Goal: Task Accomplishment & Management: Use online tool/utility

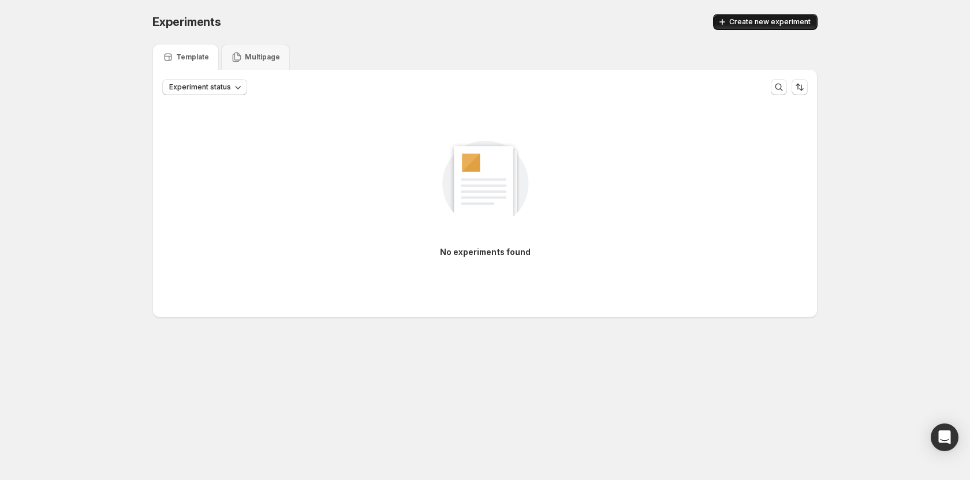
click at [784, 27] on button "Create new experiment" at bounding box center [765, 22] width 105 height 16
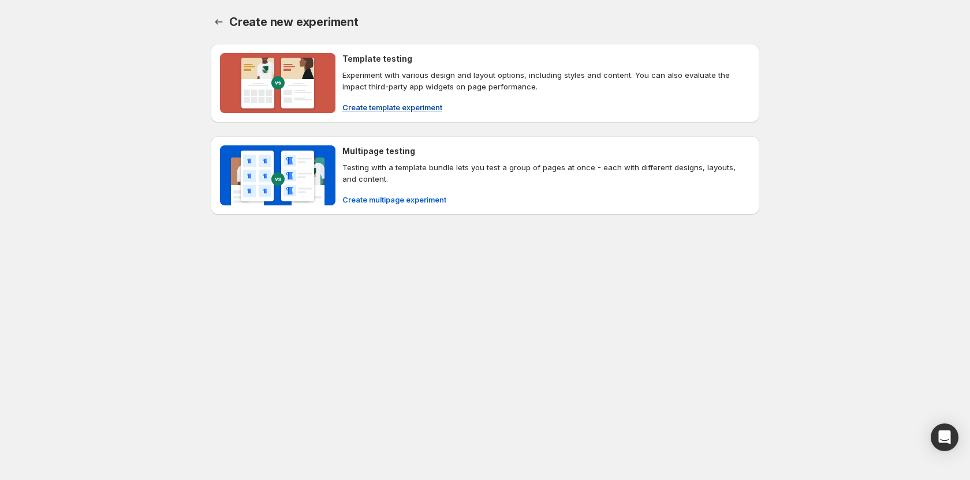
click at [400, 105] on span "Create template experiment" at bounding box center [392, 108] width 100 height 12
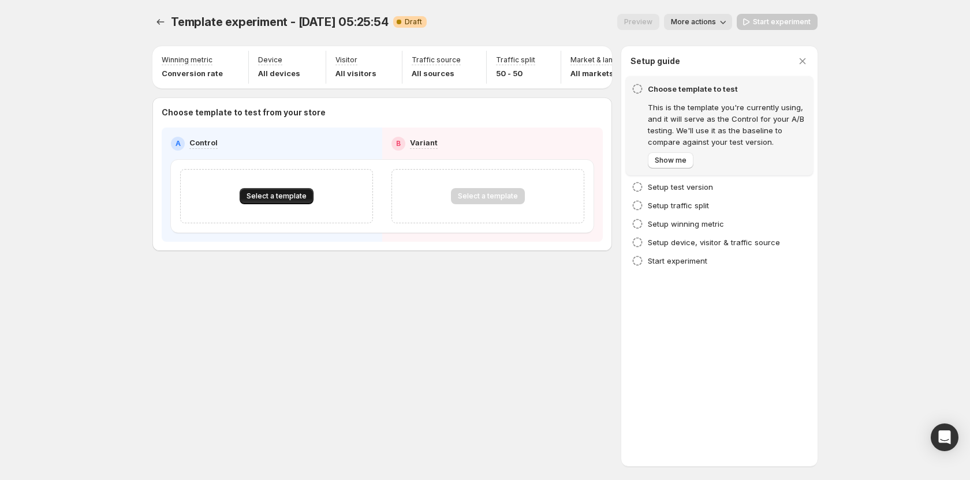
click at [282, 201] on span "Select a template" at bounding box center [277, 196] width 60 height 9
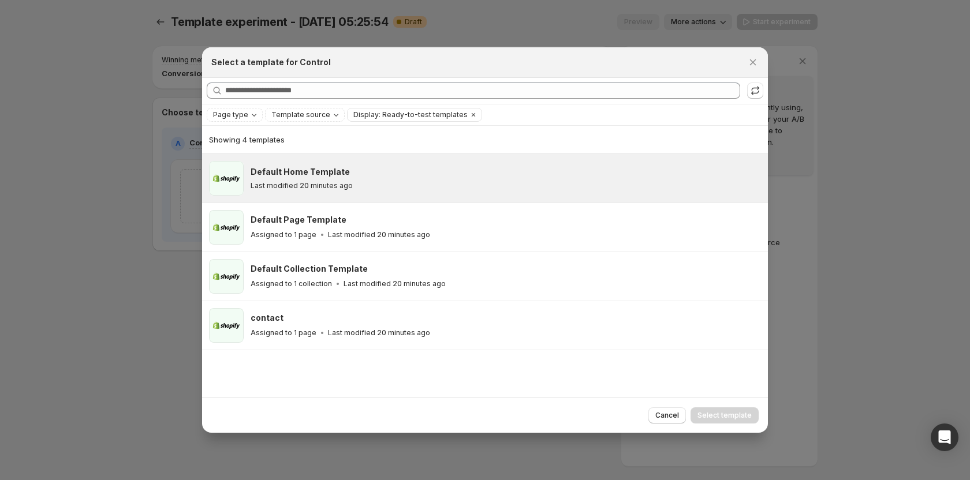
click at [296, 189] on p "Last modified 20 minutes ago" at bounding box center [302, 185] width 102 height 9
click at [757, 88] on icon ":r15:" at bounding box center [756, 91] width 12 height 12
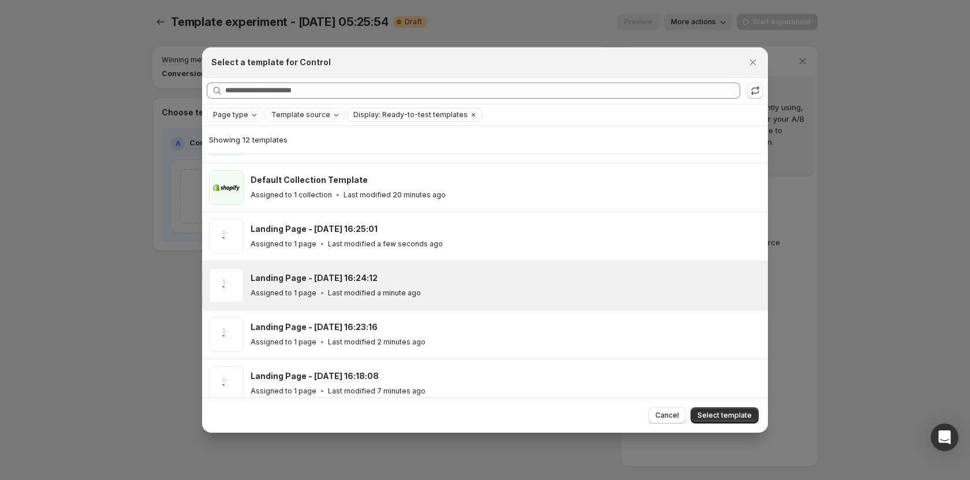
scroll to position [143, 0]
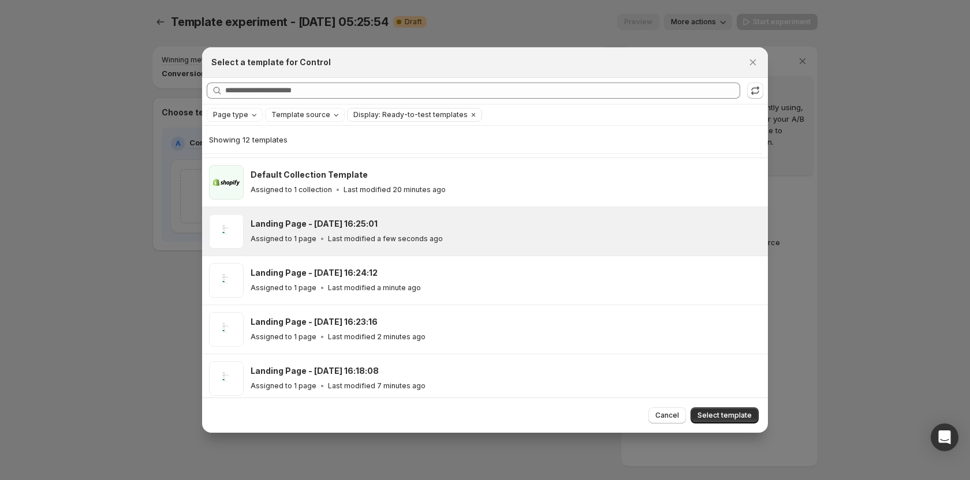
click at [339, 240] on p "Last modified a few seconds ago" at bounding box center [385, 238] width 115 height 9
click at [711, 408] on button "Select template" at bounding box center [725, 416] width 68 height 16
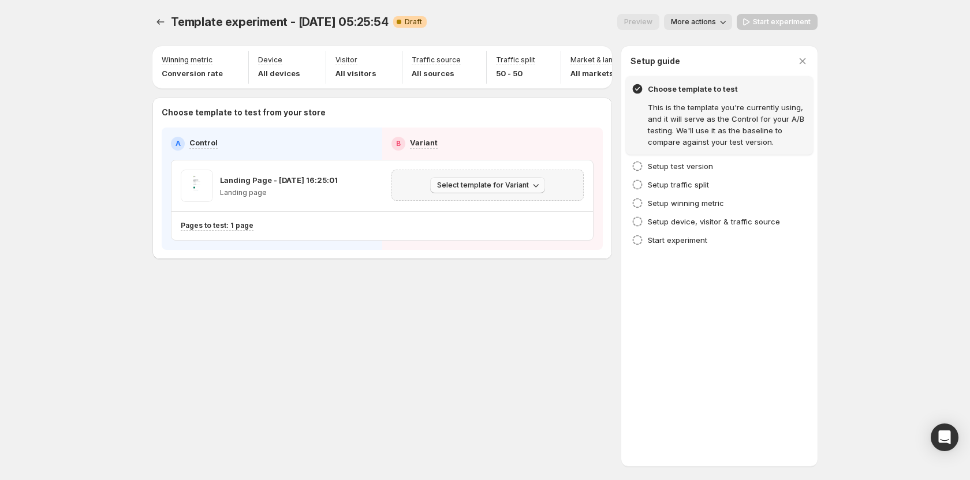
click at [443, 190] on span "Select template for Variant" at bounding box center [483, 185] width 92 height 9
click at [466, 236] on span "Create Variant based on Control" at bounding box center [490, 234] width 118 height 9
click at [773, 21] on span "Start experiment" at bounding box center [782, 21] width 58 height 9
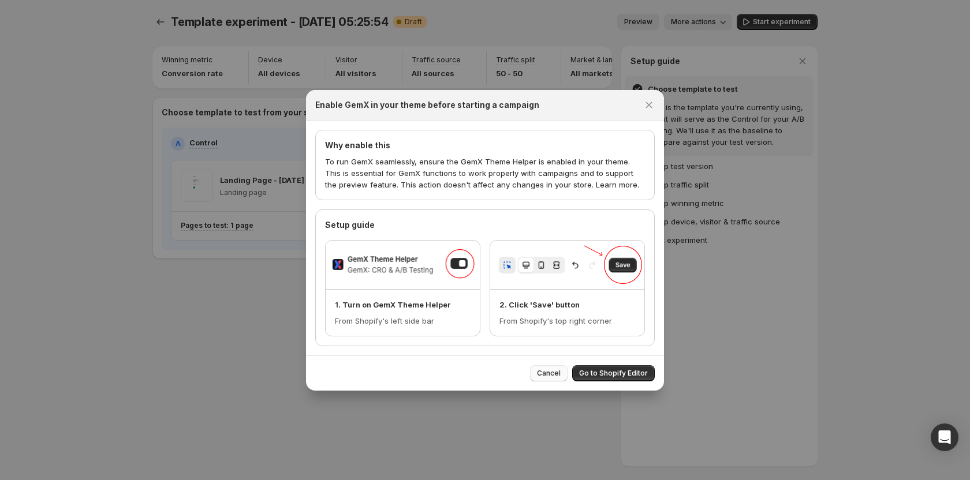
click at [551, 375] on span "Cancel" at bounding box center [549, 373] width 24 height 9
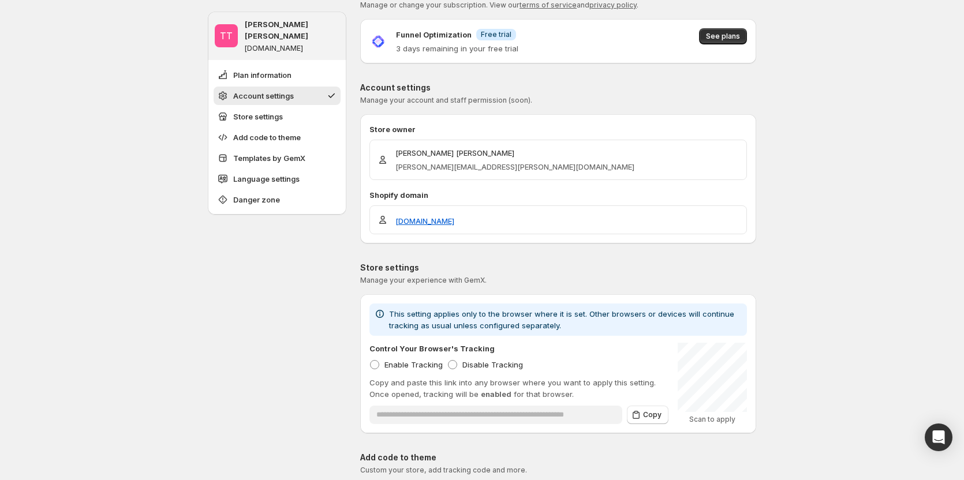
scroll to position [58, 0]
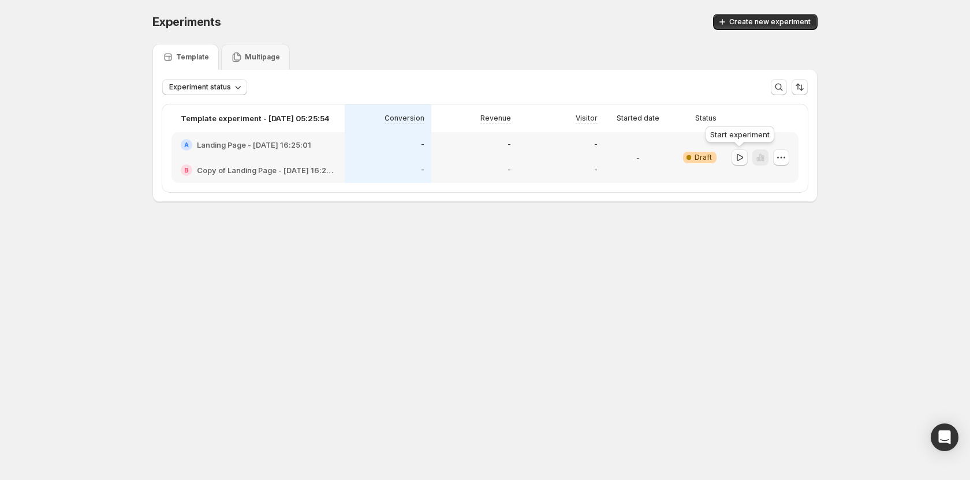
click at [744, 157] on icon "button" at bounding box center [740, 158] width 12 height 12
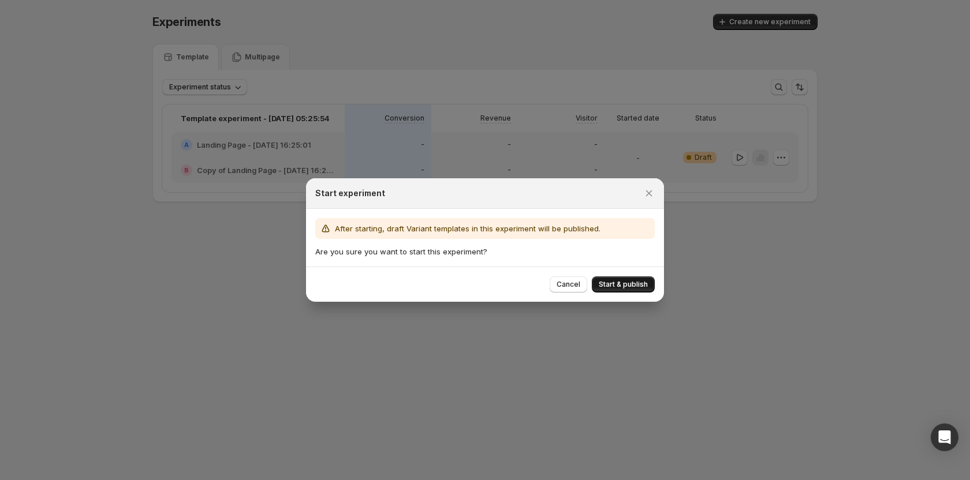
click at [603, 282] on span "Start & publish" at bounding box center [623, 284] width 49 height 9
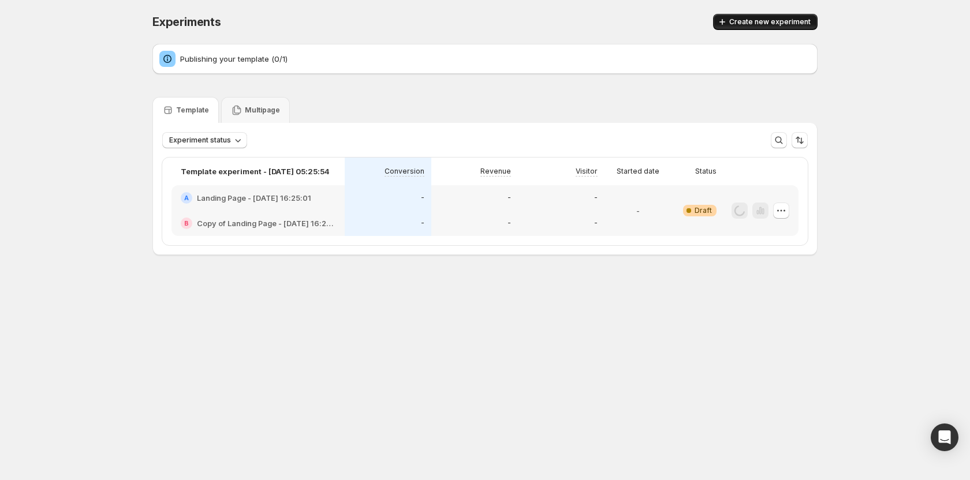
click at [744, 19] on span "Create new experiment" at bounding box center [769, 21] width 81 height 9
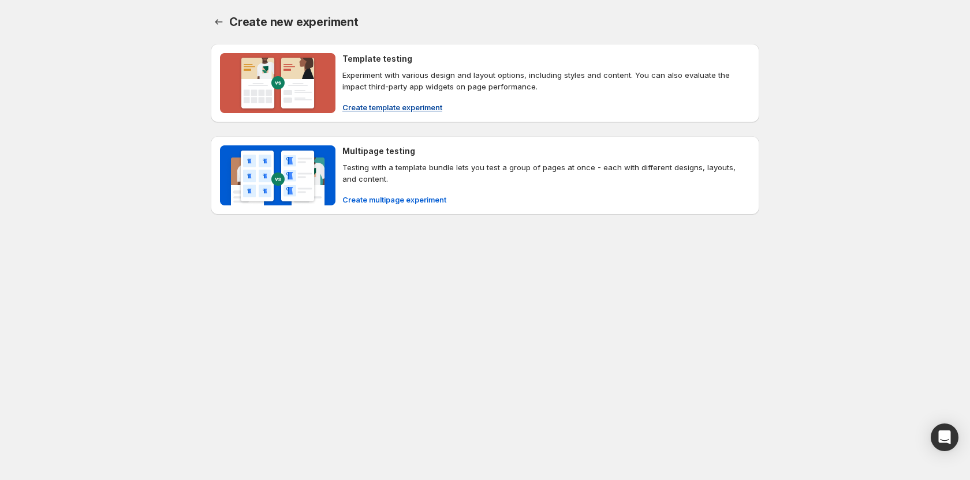
click at [391, 107] on span "Create template experiment" at bounding box center [392, 108] width 100 height 12
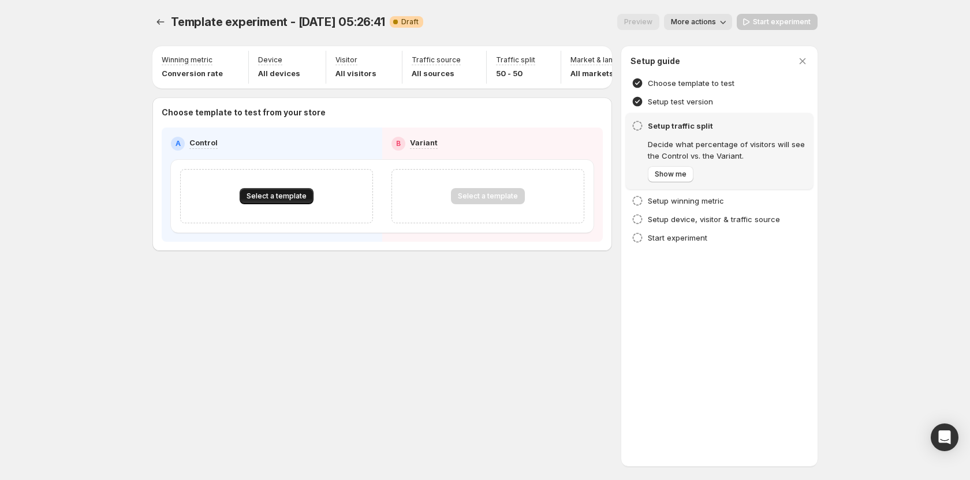
click at [281, 198] on span "Select a template" at bounding box center [277, 196] width 60 height 9
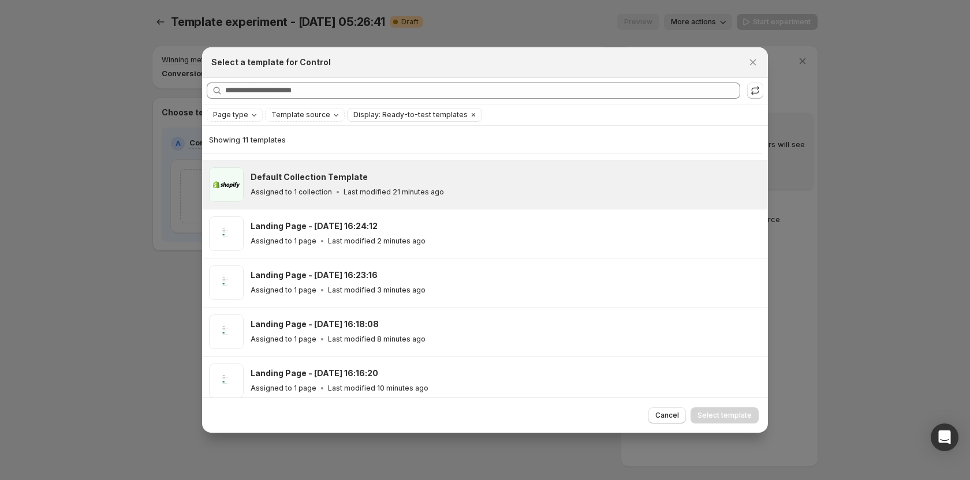
scroll to position [143, 0]
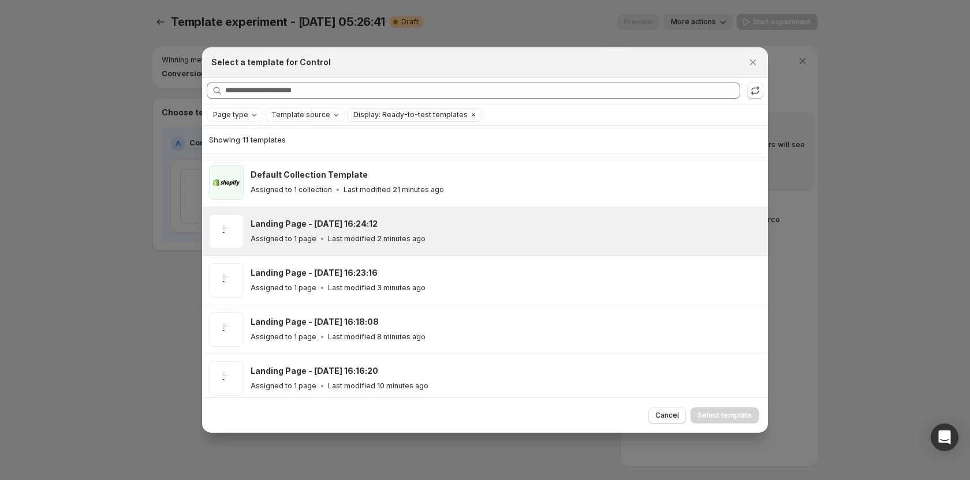
click at [307, 237] on p "Assigned to 1 page" at bounding box center [284, 238] width 66 height 9
click at [711, 411] on button "Select template" at bounding box center [725, 416] width 68 height 16
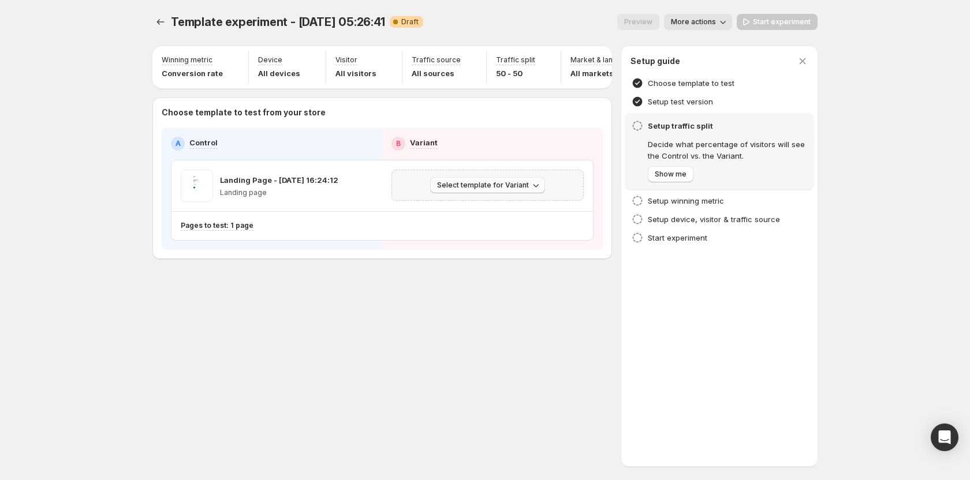
click at [493, 190] on span "Select template for Variant" at bounding box center [483, 185] width 92 height 9
click at [496, 238] on span "Create Variant based on Control" at bounding box center [490, 234] width 118 height 9
click at [755, 18] on span "Start experiment" at bounding box center [782, 21] width 58 height 9
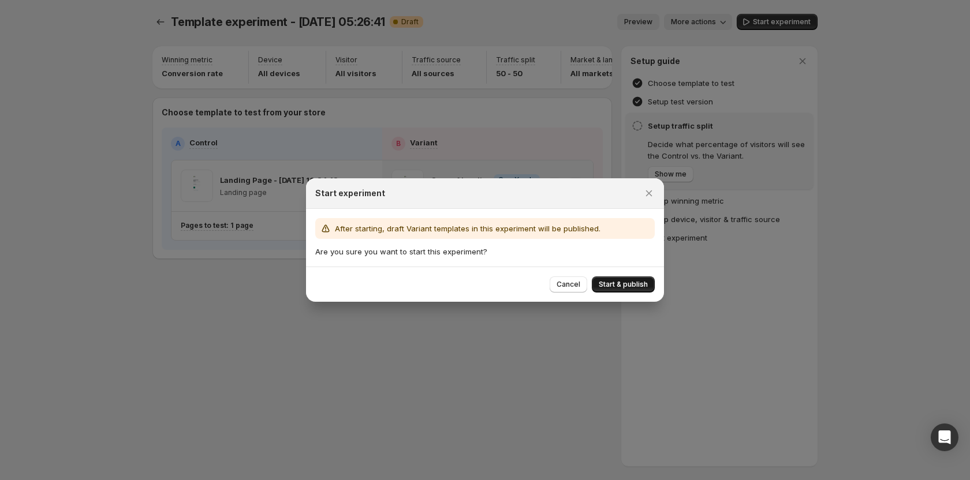
click at [598, 283] on button "Start & publish" at bounding box center [623, 285] width 63 height 16
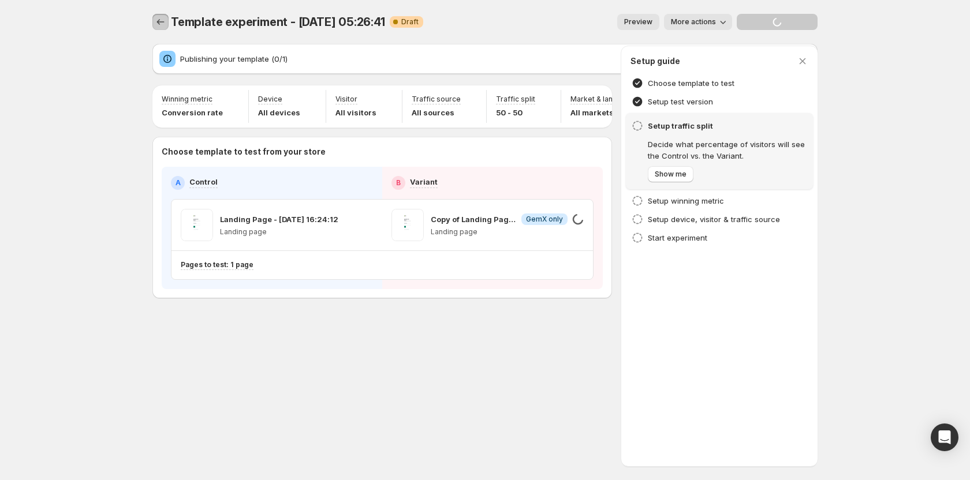
click at [163, 20] on icon "Experiments" at bounding box center [161, 22] width 12 height 12
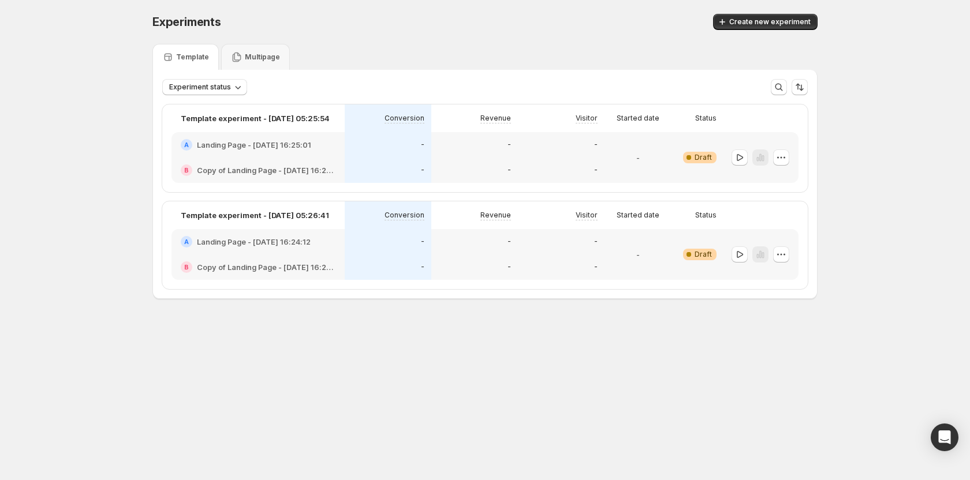
click at [768, 30] on div "Experiments. This page is ready Experiments Create new experiment" at bounding box center [484, 22] width 665 height 44
click at [747, 19] on span "Create new experiment" at bounding box center [769, 21] width 81 height 9
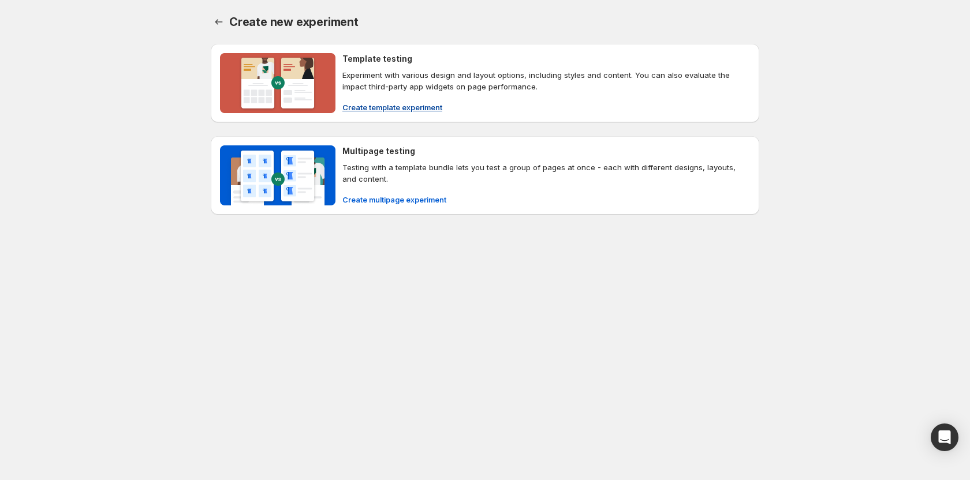
click at [368, 112] on span "Create template experiment" at bounding box center [392, 108] width 100 height 12
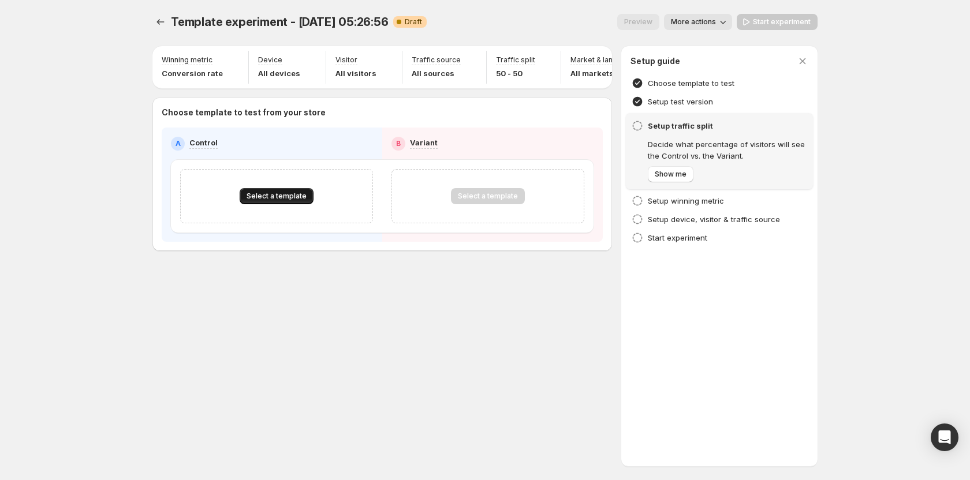
click at [273, 200] on span "Select a template" at bounding box center [277, 196] width 60 height 9
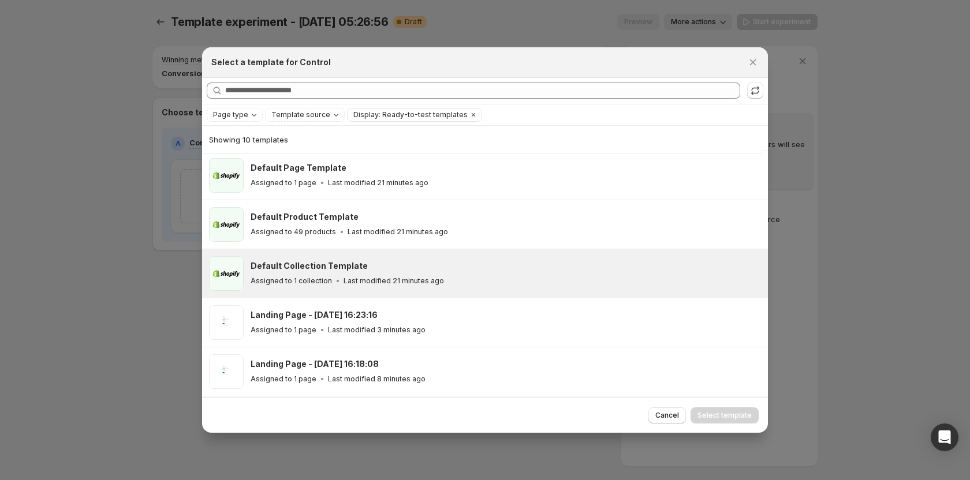
scroll to position [85, 0]
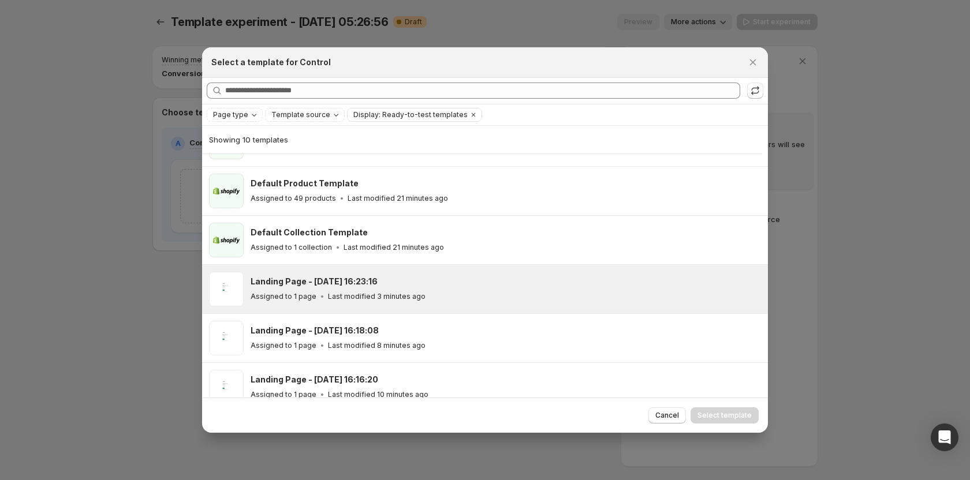
click at [338, 297] on p "Last modified 3 minutes ago" at bounding box center [377, 296] width 98 height 9
click at [707, 420] on span "Select template" at bounding box center [725, 415] width 54 height 9
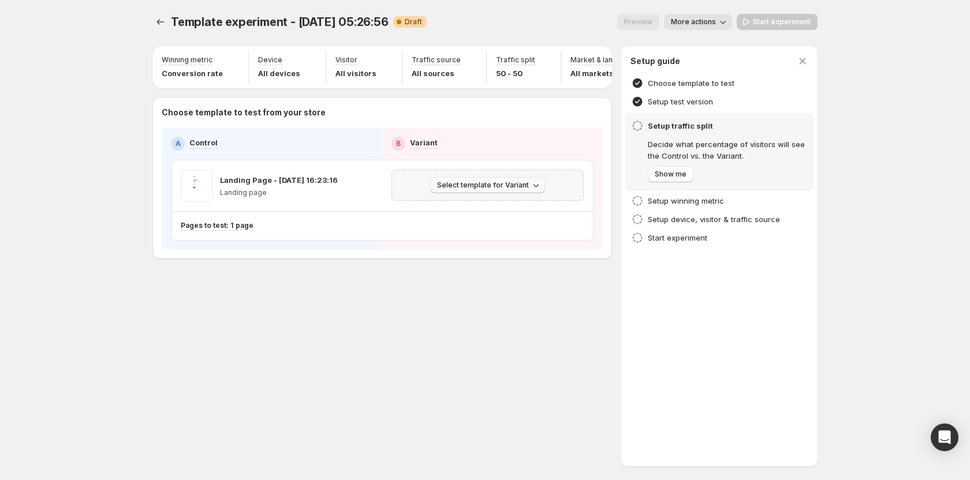
click at [465, 187] on button "Select template for Variant" at bounding box center [487, 185] width 115 height 16
click at [474, 237] on span "Create Variant based on Control" at bounding box center [490, 234] width 118 height 9
click at [170, 20] on div at bounding box center [161, 22] width 18 height 16
click at [161, 20] on icon "Experiments" at bounding box center [161, 22] width 12 height 12
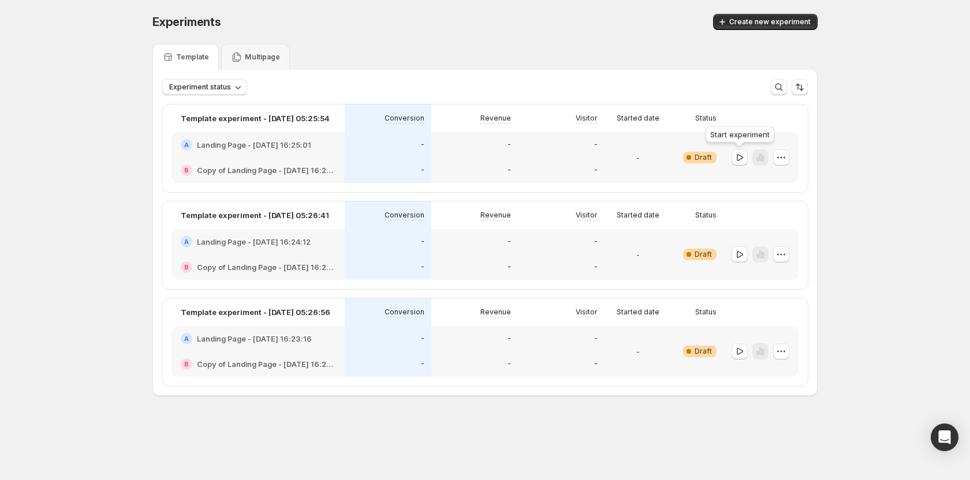
click at [739, 158] on icon "button" at bounding box center [740, 158] width 12 height 12
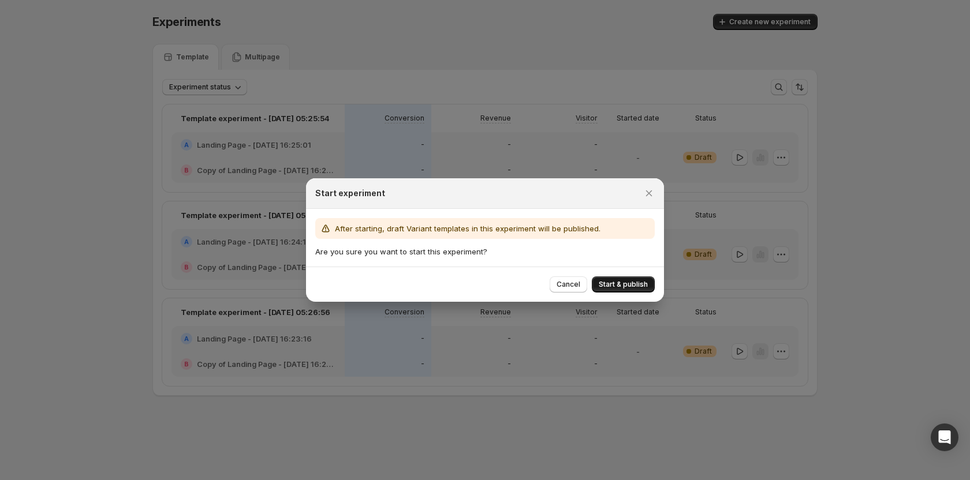
click at [623, 279] on button "Start & publish" at bounding box center [623, 285] width 63 height 16
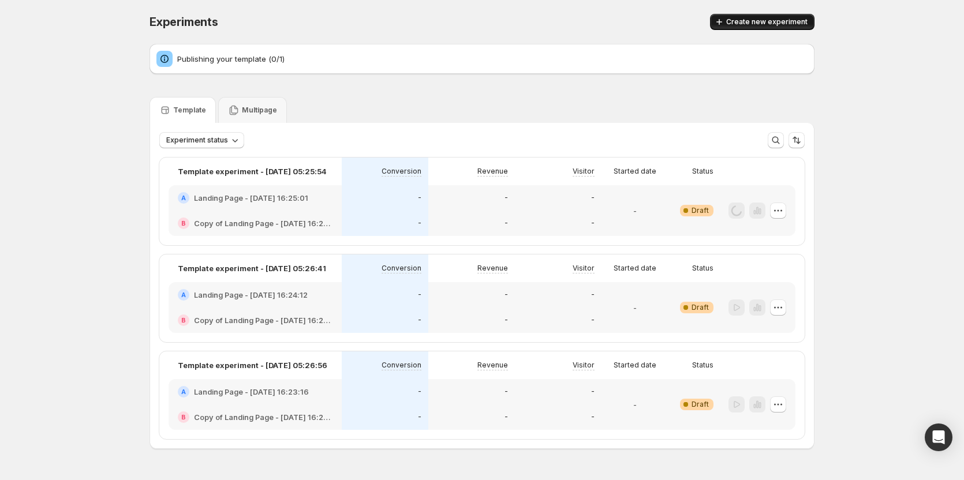
click at [759, 28] on button "Create new experiment" at bounding box center [762, 22] width 105 height 16
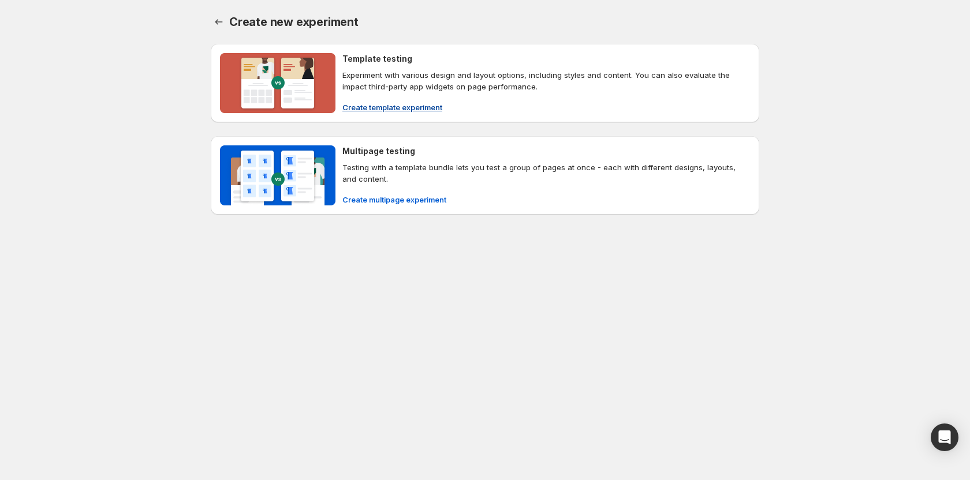
click at [376, 110] on span "Create template experiment" at bounding box center [392, 108] width 100 height 12
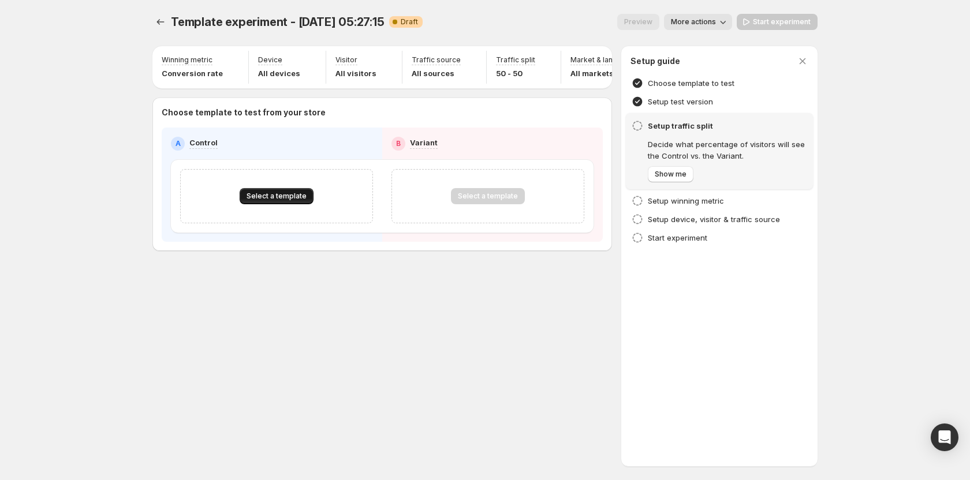
click at [284, 204] on button "Select a template" at bounding box center [277, 196] width 74 height 16
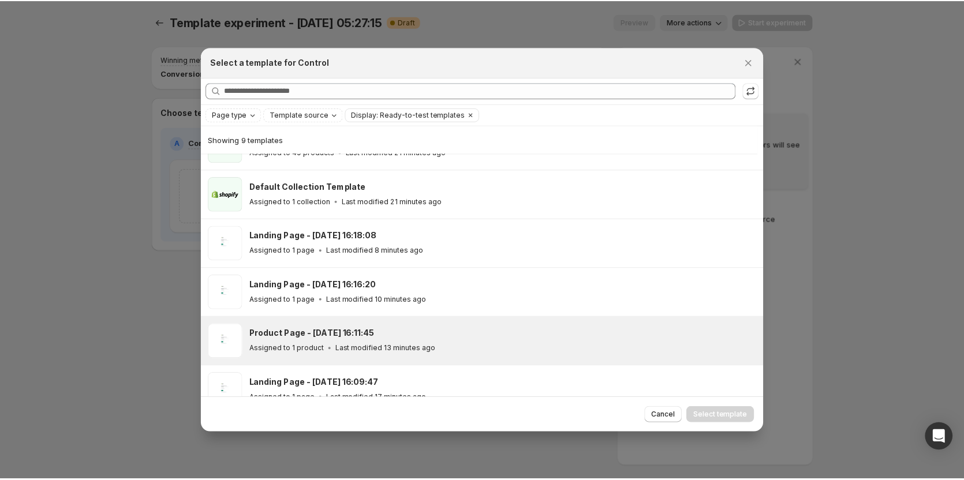
scroll to position [143, 0]
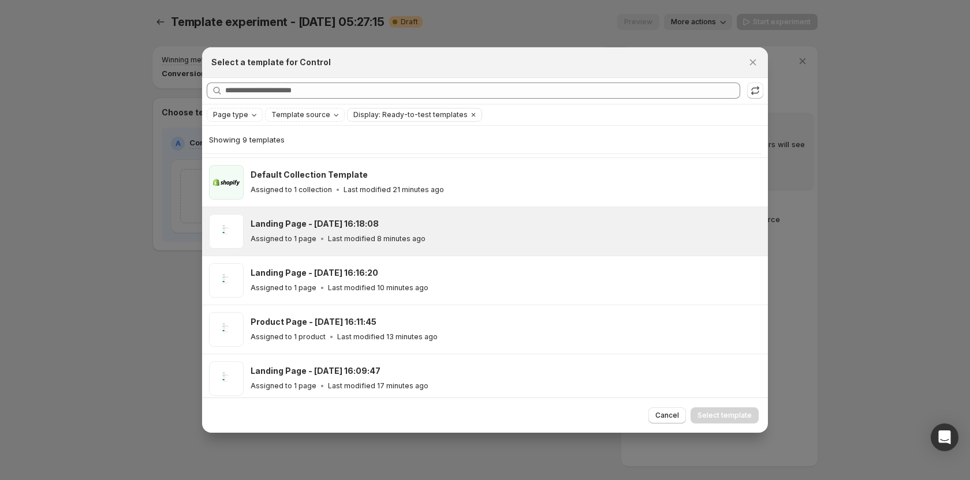
click at [342, 222] on h3 "Landing Page - [DATE] 16:18:08" at bounding box center [315, 224] width 128 height 12
click at [723, 410] on button "Select template" at bounding box center [725, 416] width 68 height 16
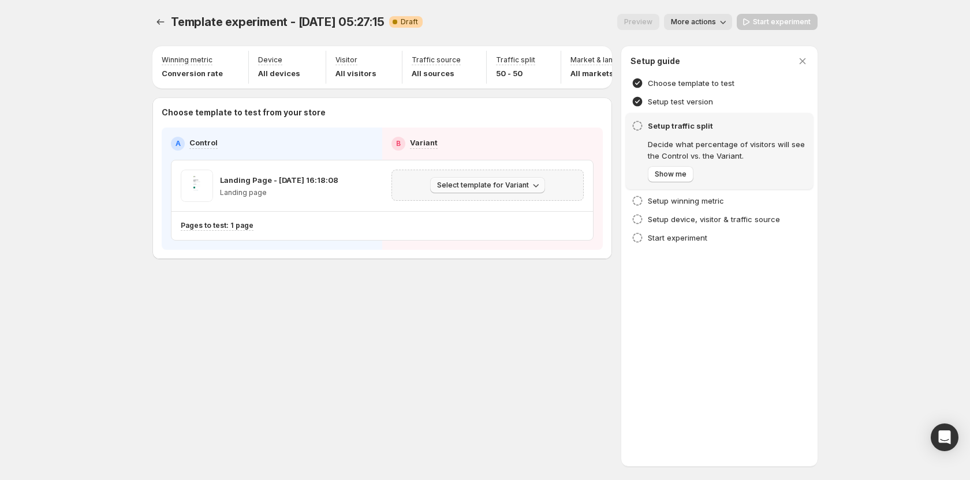
click at [493, 188] on span "Select template for Variant" at bounding box center [483, 185] width 92 height 9
click at [479, 239] on span "Create Variant based on Control" at bounding box center [490, 234] width 118 height 9
click at [162, 18] on icon "Experiments" at bounding box center [161, 22] width 12 height 12
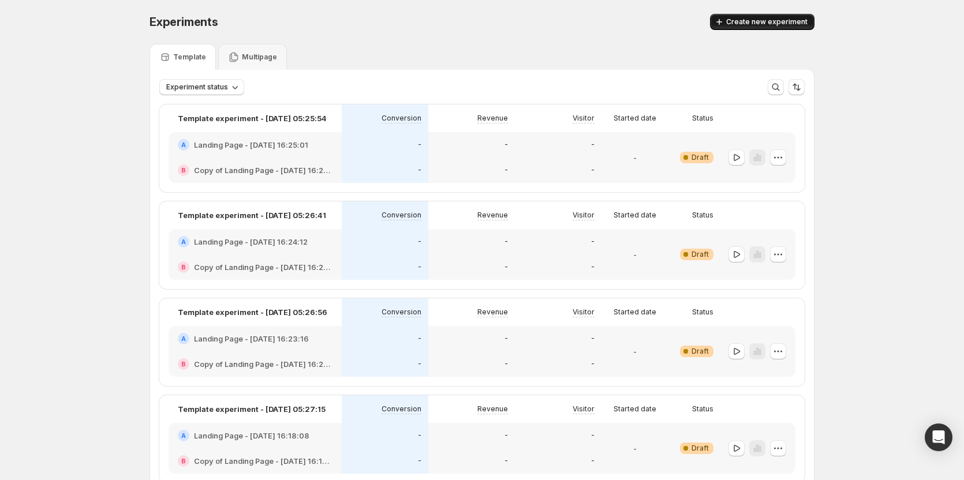
click at [762, 22] on span "Create new experiment" at bounding box center [766, 21] width 81 height 9
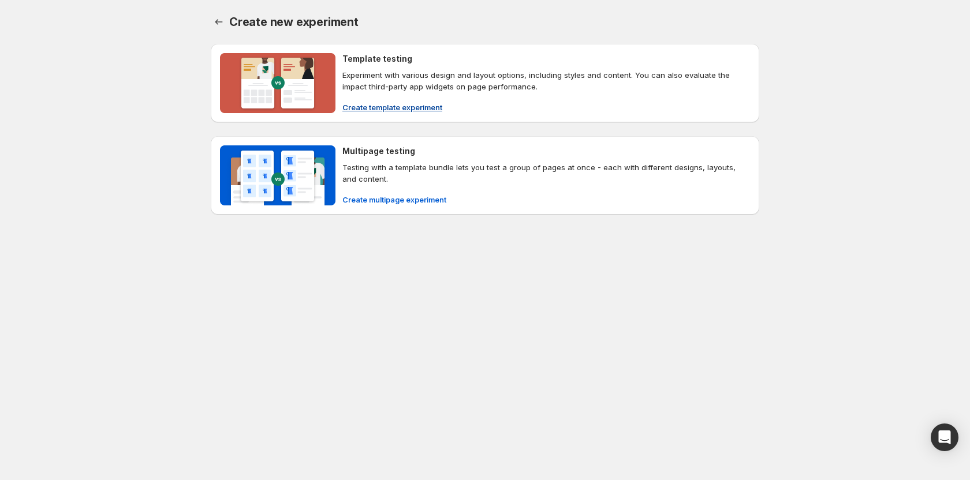
click at [419, 105] on span "Create template experiment" at bounding box center [392, 108] width 100 height 12
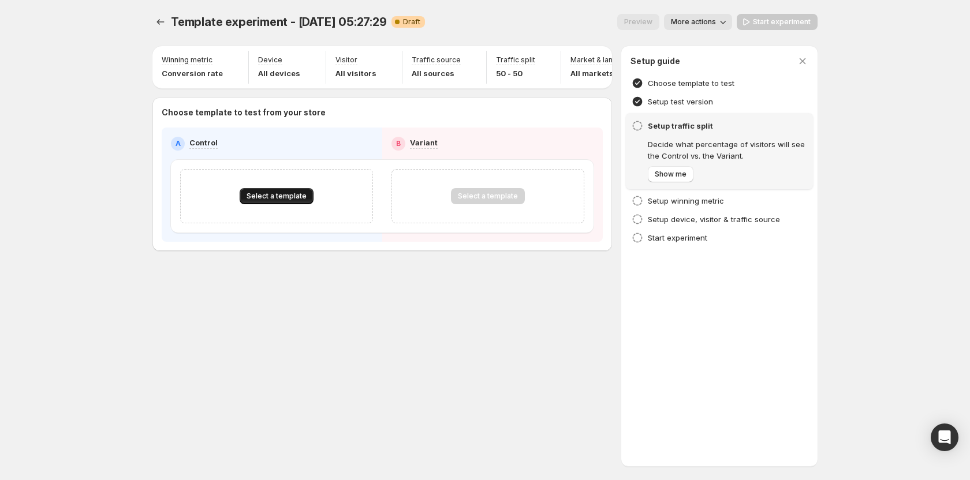
click at [281, 197] on button "Select a template" at bounding box center [277, 196] width 74 height 16
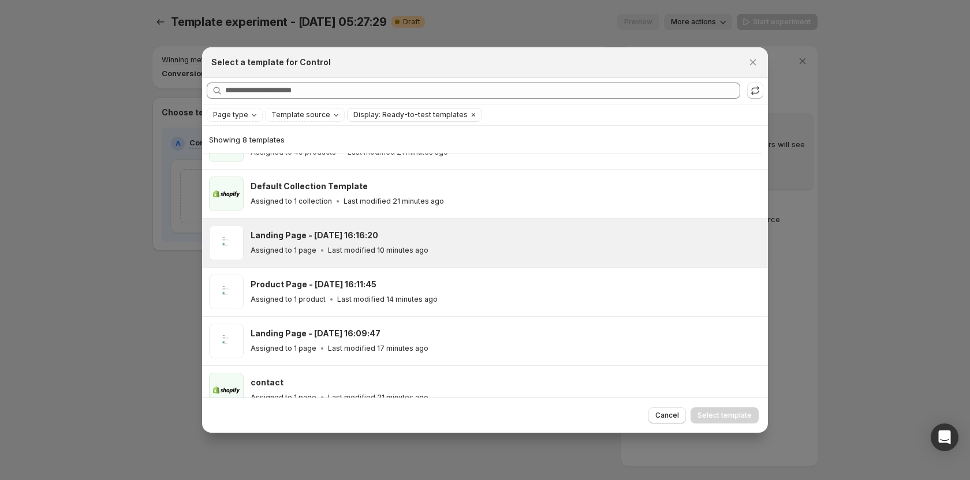
scroll to position [143, 0]
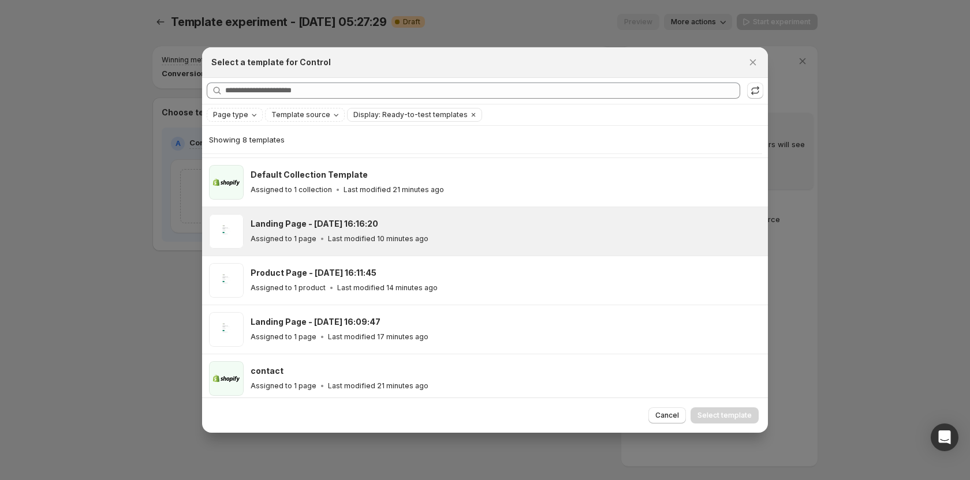
click at [305, 237] on p "Assigned to 1 page" at bounding box center [284, 238] width 66 height 9
click at [705, 412] on span "Select template" at bounding box center [725, 415] width 54 height 9
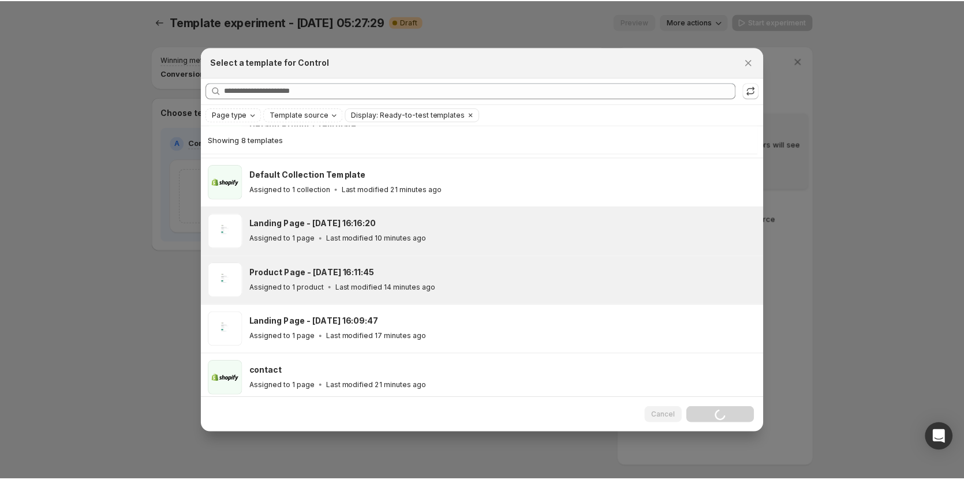
scroll to position [99, 0]
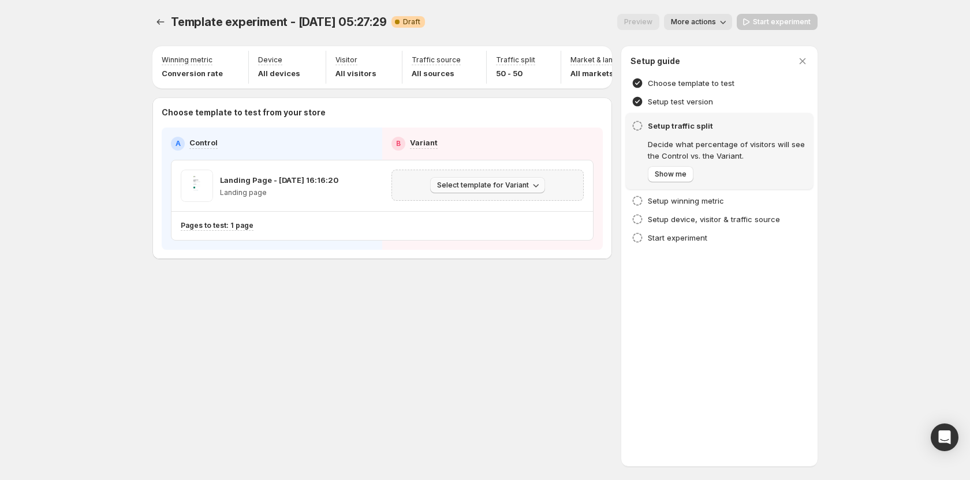
click at [537, 191] on icon "button" at bounding box center [536, 186] width 12 height 12
click at [499, 236] on span "Create Variant based on Control" at bounding box center [490, 234] width 118 height 9
click at [164, 23] on icon "Experiments" at bounding box center [161, 22] width 12 height 12
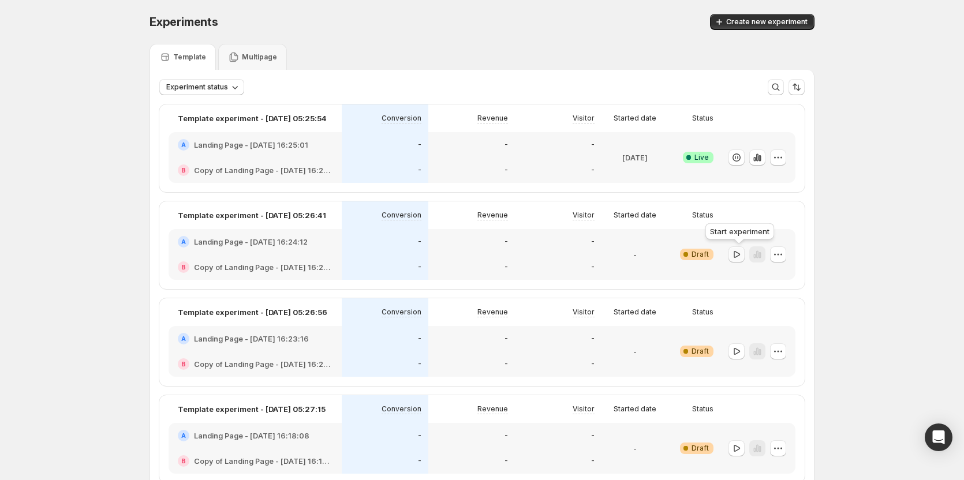
click at [743, 259] on icon "button" at bounding box center [737, 255] width 12 height 12
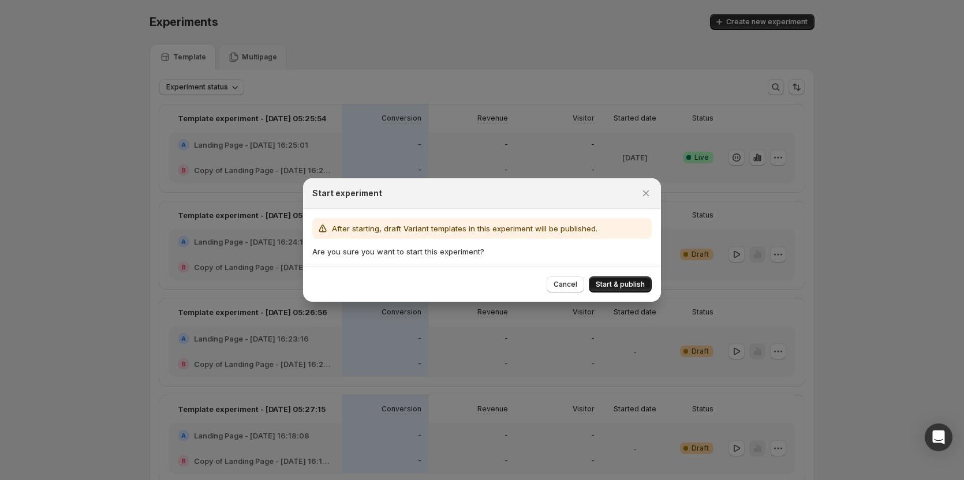
click at [610, 286] on span "Start & publish" at bounding box center [620, 284] width 49 height 9
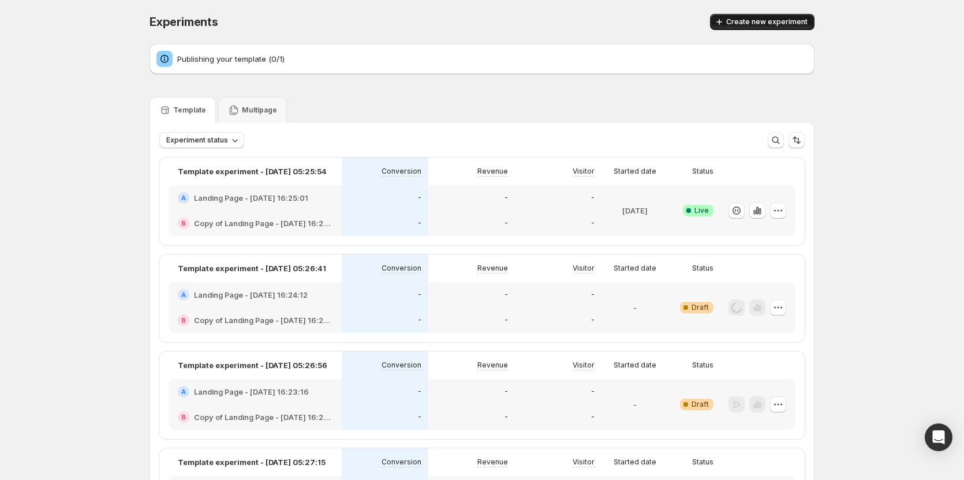
click at [769, 21] on span "Create new experiment" at bounding box center [766, 21] width 81 height 9
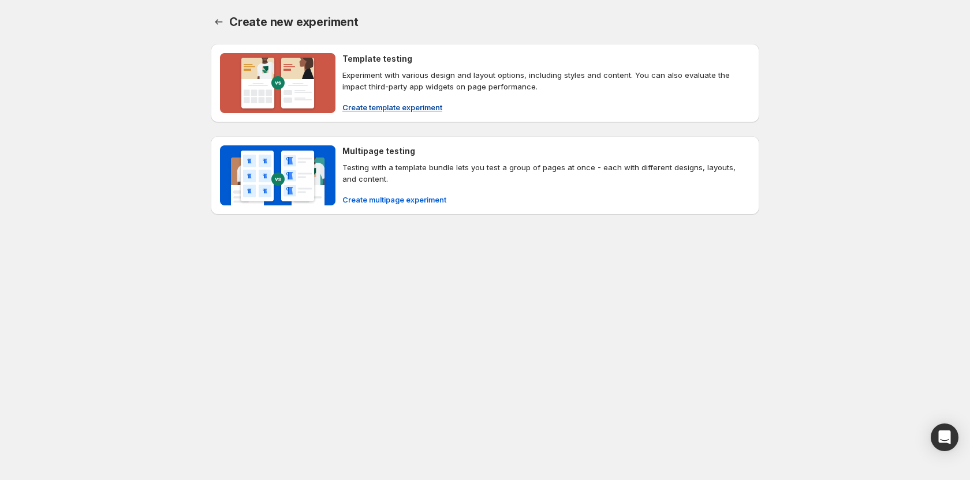
click at [367, 104] on span "Create template experiment" at bounding box center [392, 108] width 100 height 12
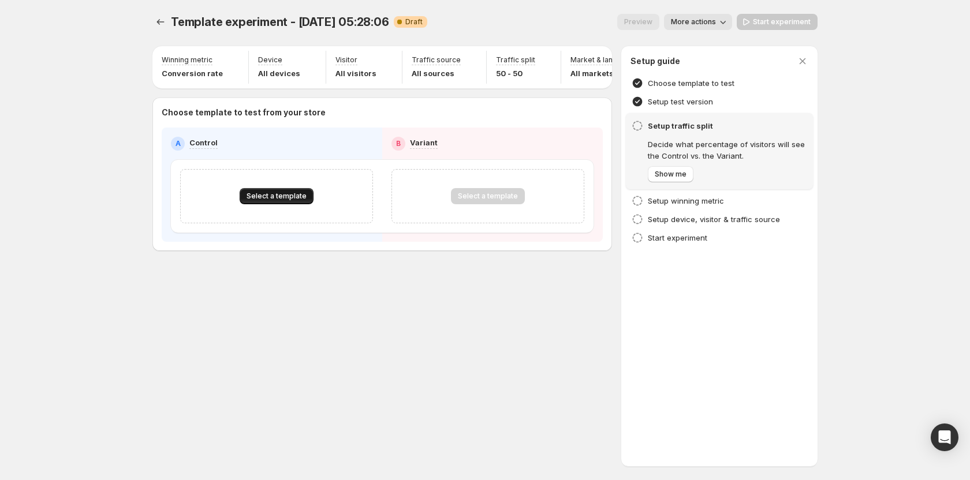
click at [275, 204] on button "Select a template" at bounding box center [277, 196] width 74 height 16
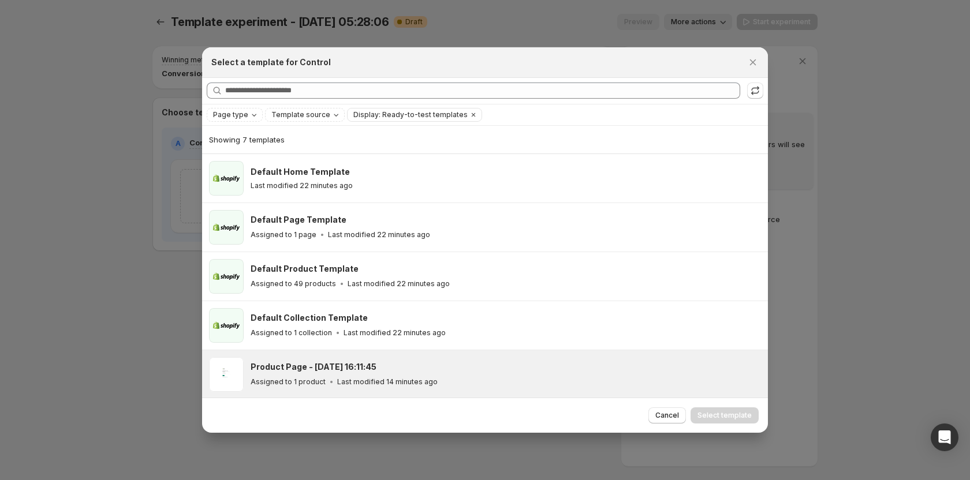
scroll to position [85, 0]
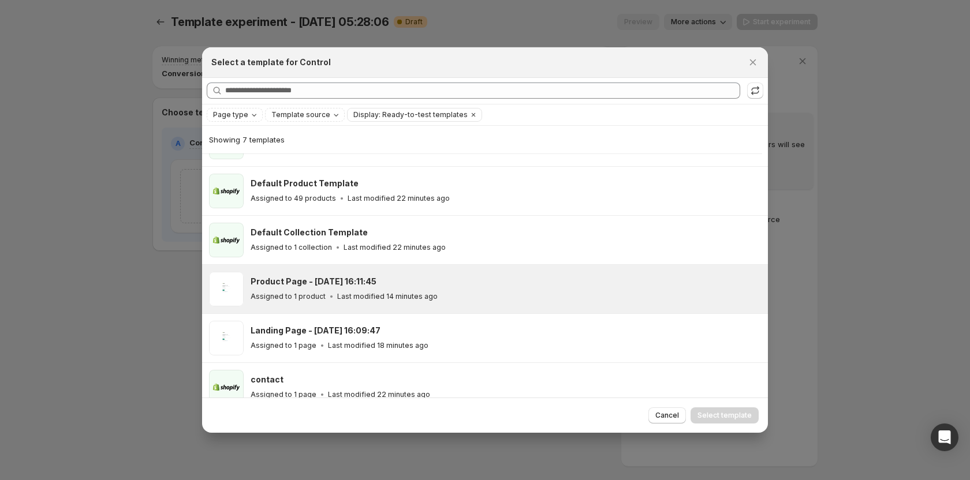
click at [281, 303] on div "Product Page - Oct 15, 16:11:45 Assigned to 1 product Last modified 14 minutes …" at bounding box center [506, 289] width 510 height 35
click at [710, 413] on span "Select template" at bounding box center [725, 415] width 54 height 9
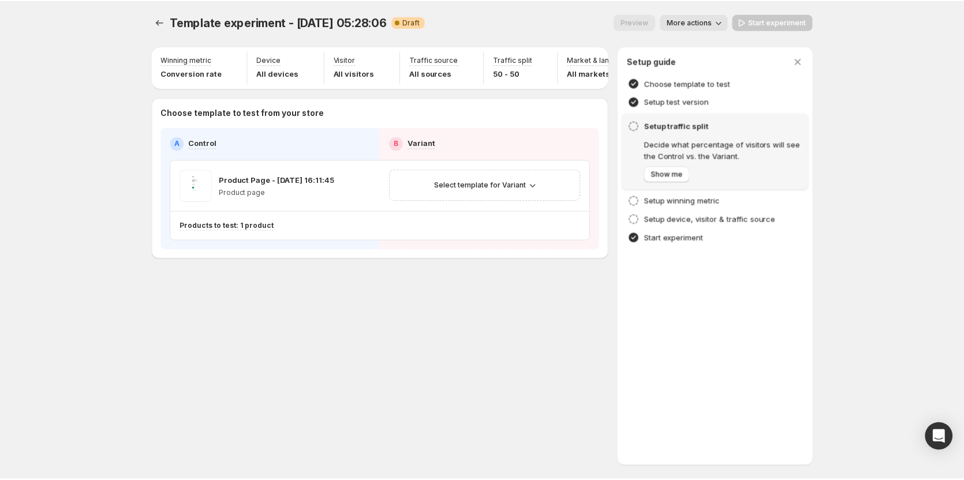
scroll to position [50, 0]
click at [454, 187] on button "Select template for Variant" at bounding box center [487, 185] width 115 height 16
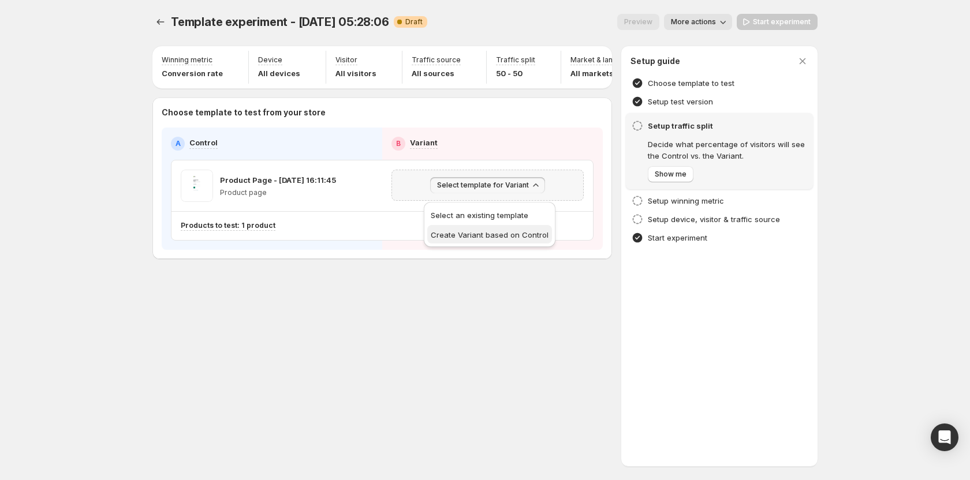
click at [460, 234] on span "Create Variant based on Control" at bounding box center [490, 234] width 118 height 9
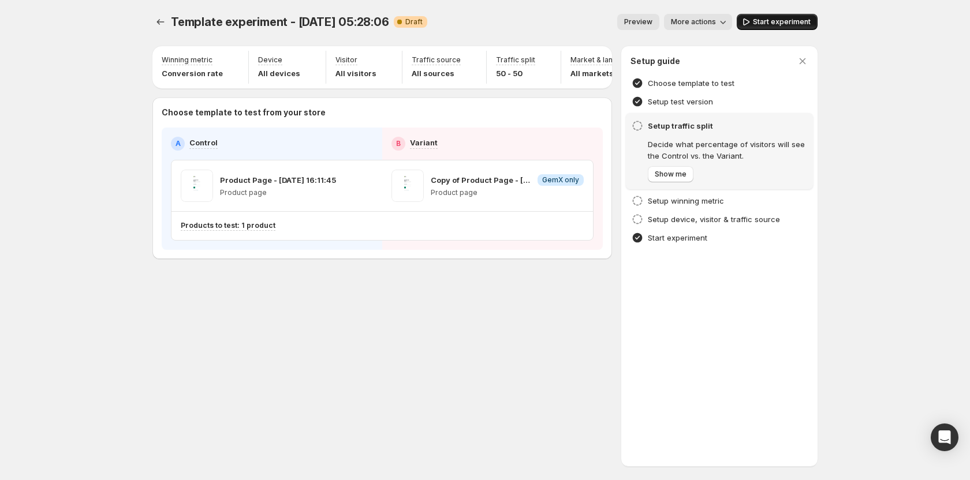
click at [778, 29] on button "Start experiment" at bounding box center [777, 22] width 81 height 16
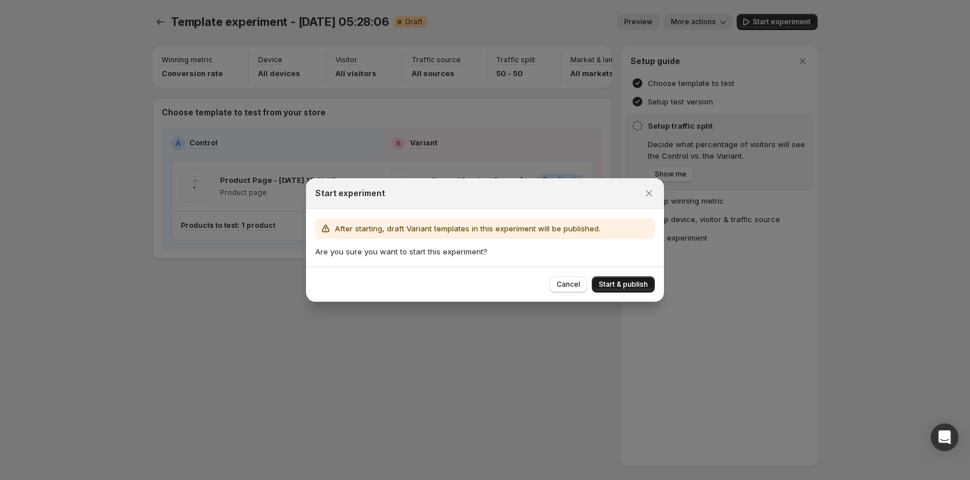
click at [631, 284] on span "Start & publish" at bounding box center [623, 284] width 49 height 9
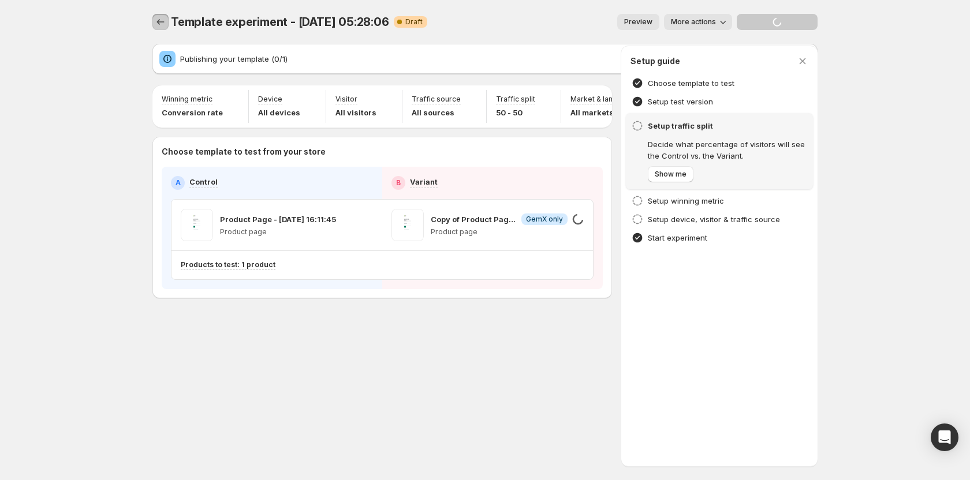
click at [165, 23] on icon "Experiments" at bounding box center [161, 22] width 12 height 12
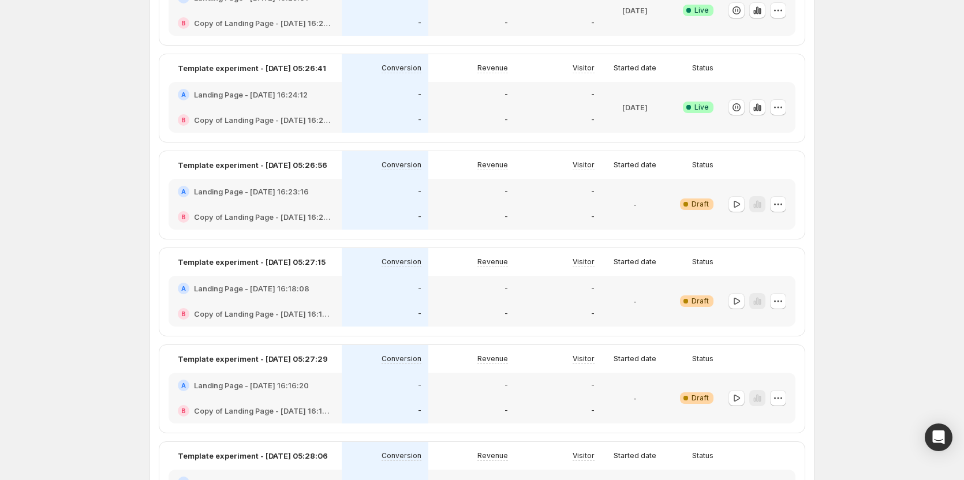
scroll to position [231, 0]
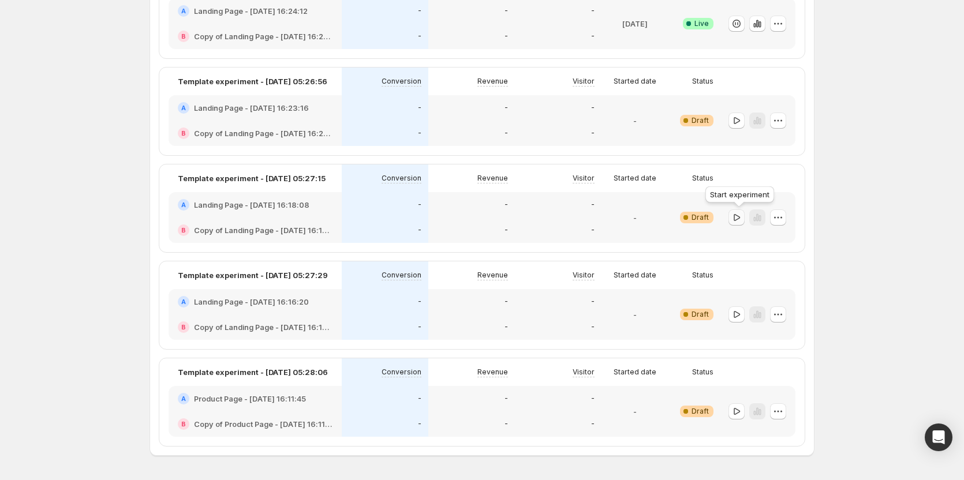
click at [745, 216] on button "button" at bounding box center [737, 218] width 16 height 16
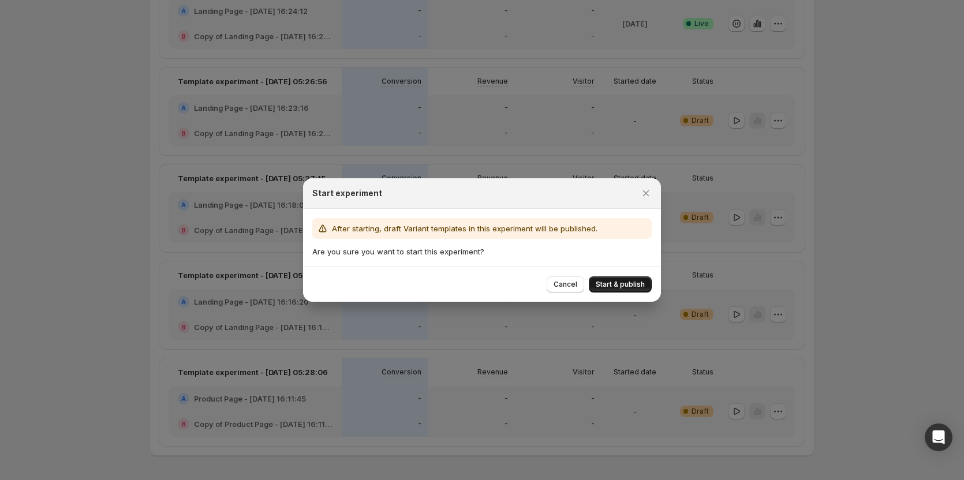
click at [633, 288] on span "Start & publish" at bounding box center [620, 284] width 49 height 9
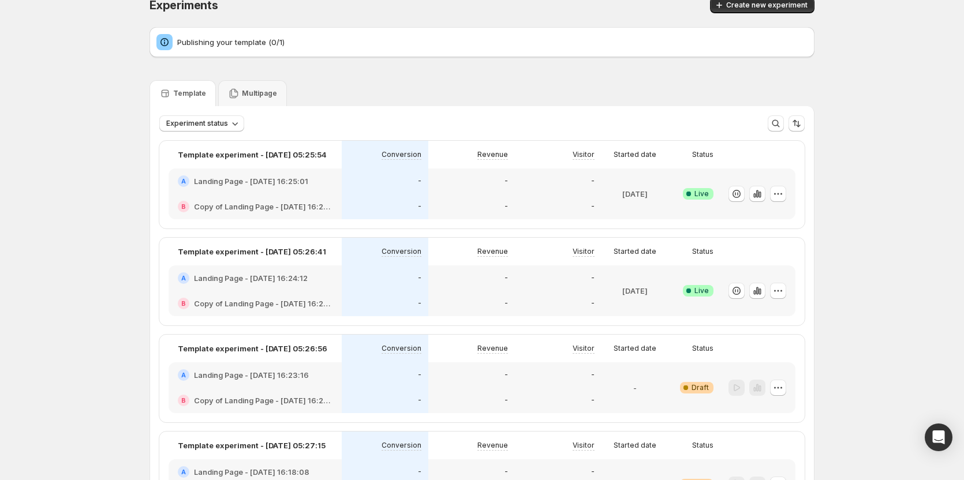
scroll to position [0, 0]
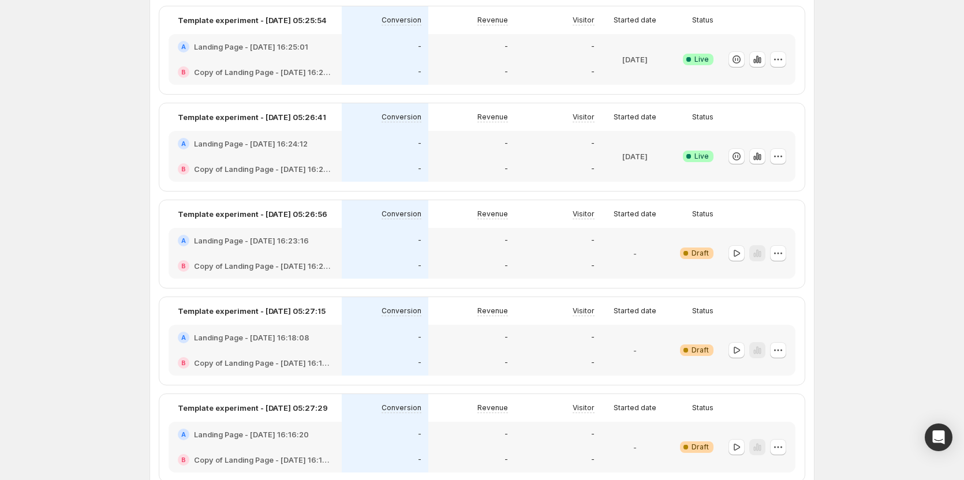
scroll to position [115, 0]
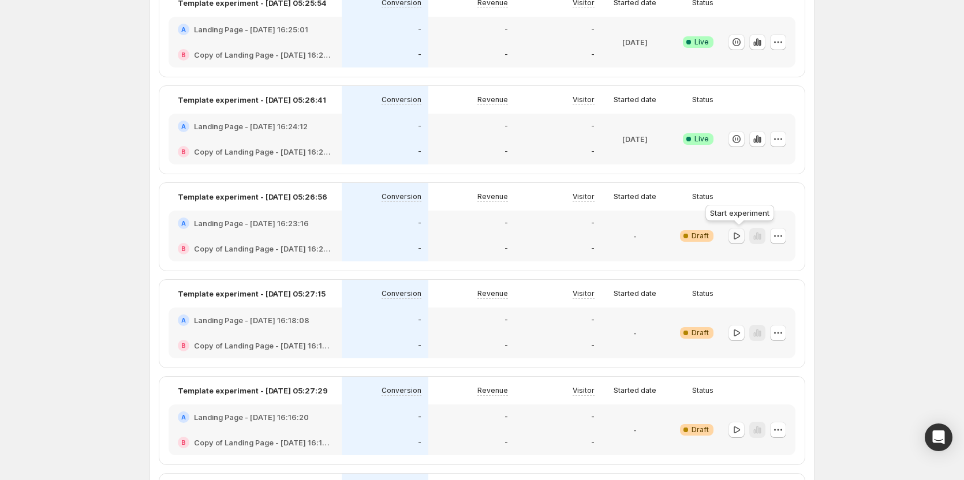
click at [743, 234] on icon "button" at bounding box center [737, 236] width 12 height 12
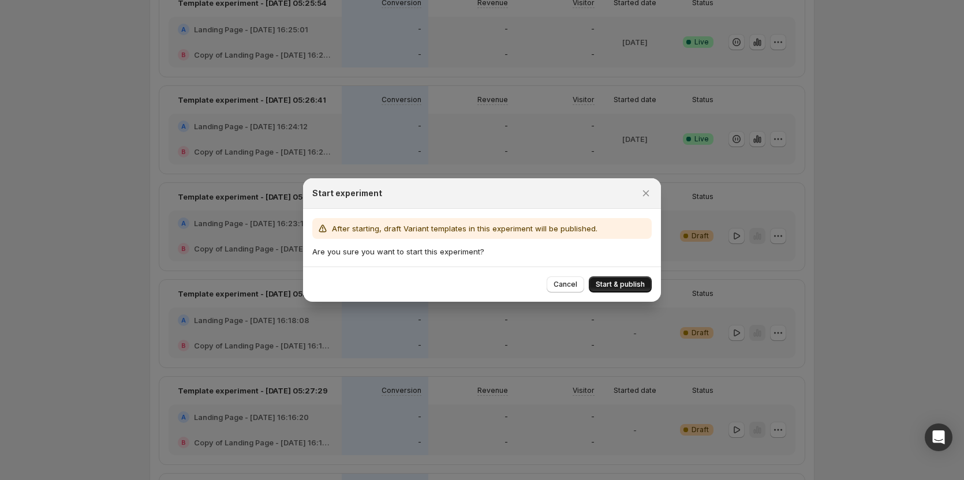
click at [622, 277] on button "Start & publish" at bounding box center [620, 285] width 63 height 16
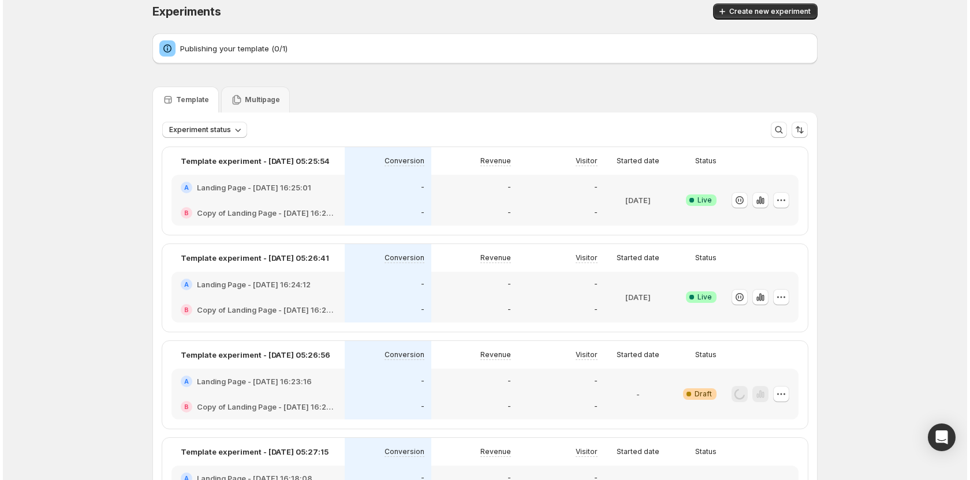
scroll to position [0, 0]
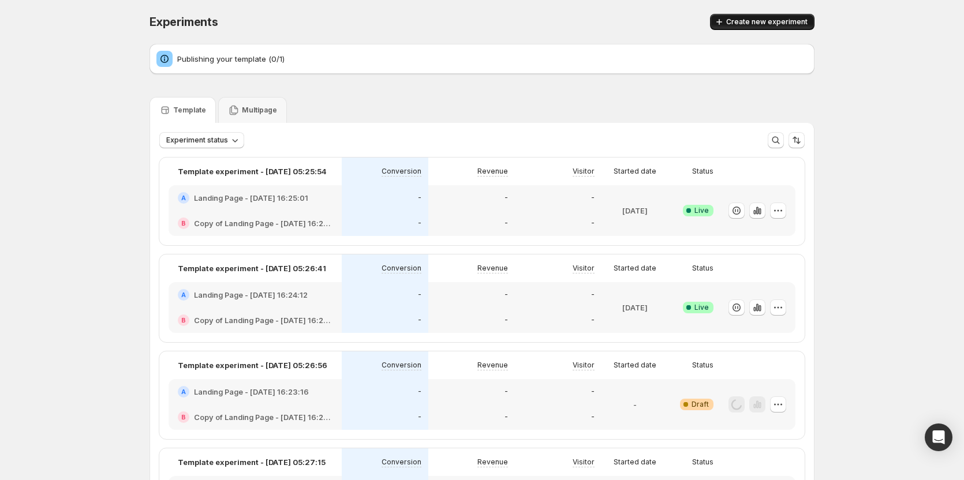
click at [757, 20] on span "Create new experiment" at bounding box center [766, 21] width 81 height 9
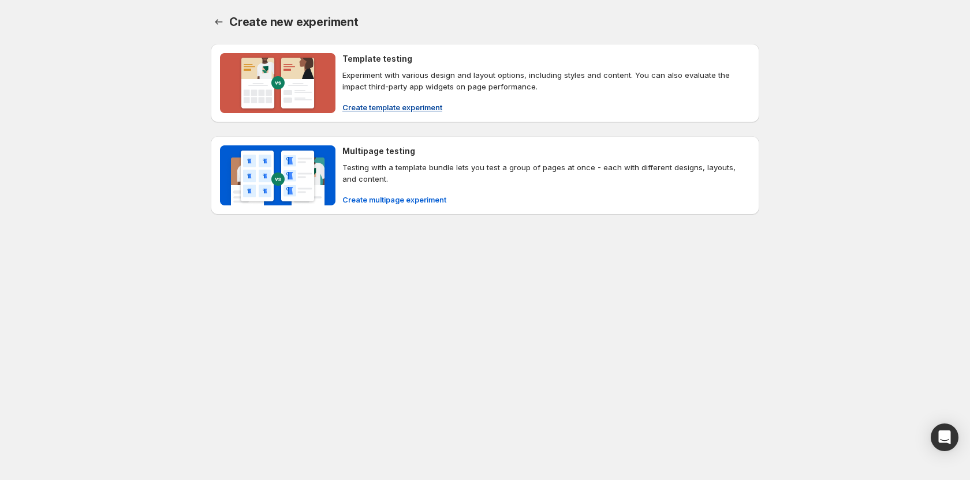
click at [366, 107] on span "Create template experiment" at bounding box center [392, 108] width 100 height 12
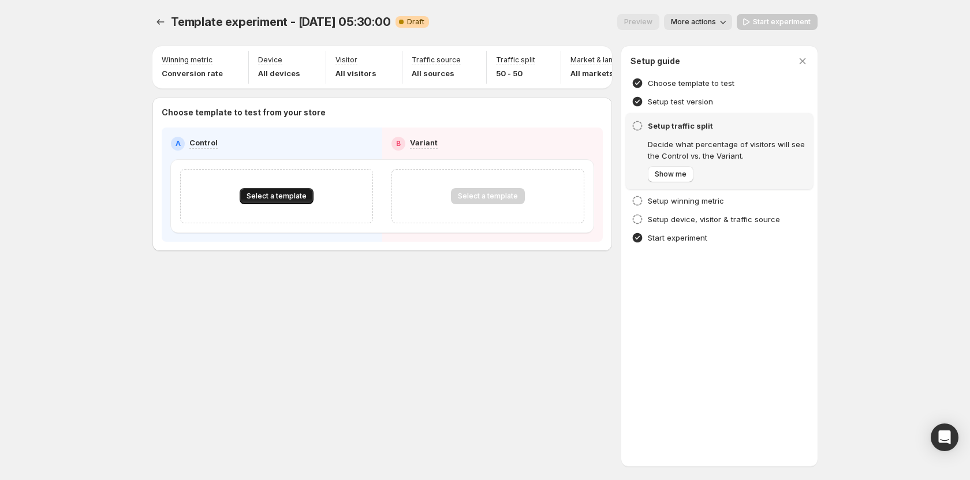
click at [303, 197] on button "Select a template" at bounding box center [277, 196] width 74 height 16
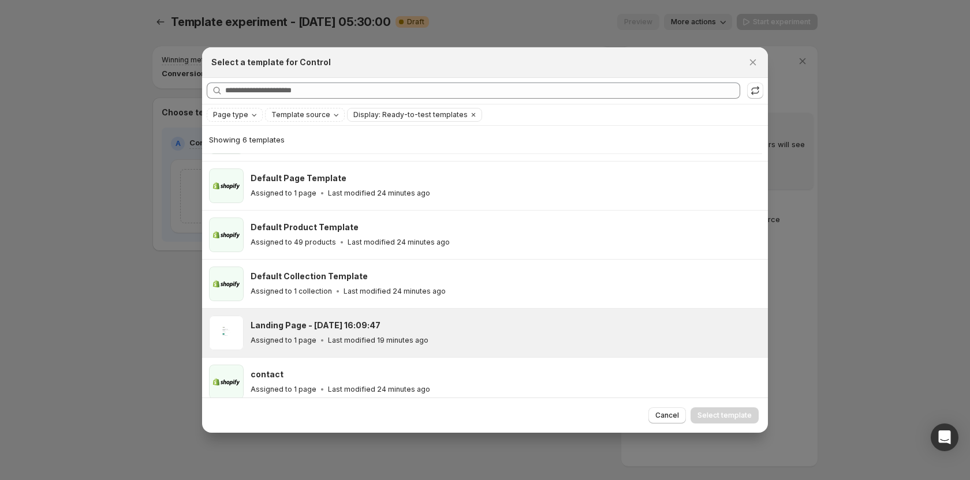
scroll to position [50, 0]
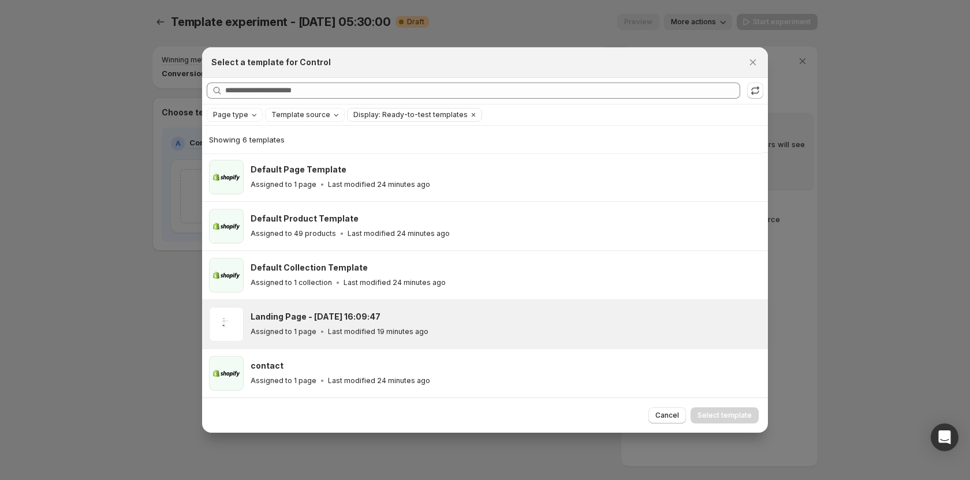
click at [308, 328] on p "Assigned to 1 page" at bounding box center [284, 331] width 66 height 9
click at [739, 415] on span "Select template" at bounding box center [725, 415] width 54 height 9
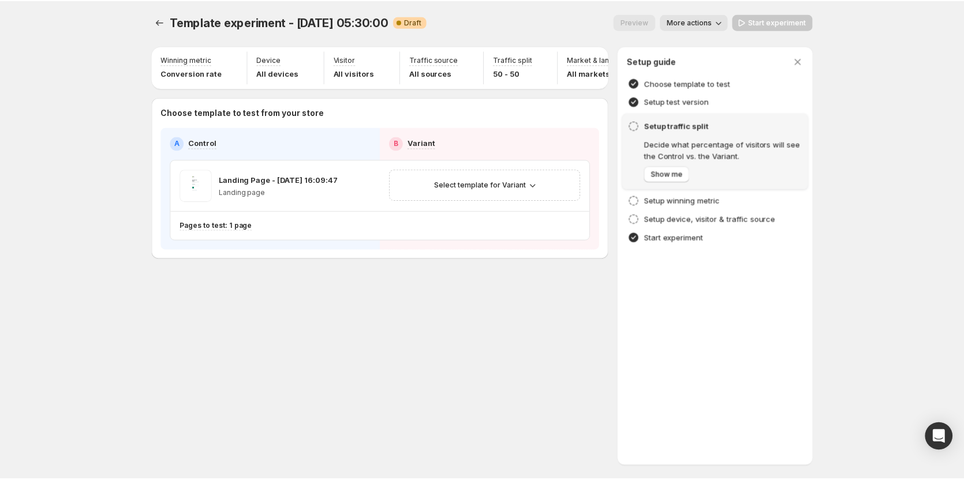
scroll to position [1, 0]
click at [499, 188] on span "Select template for Variant" at bounding box center [483, 185] width 92 height 9
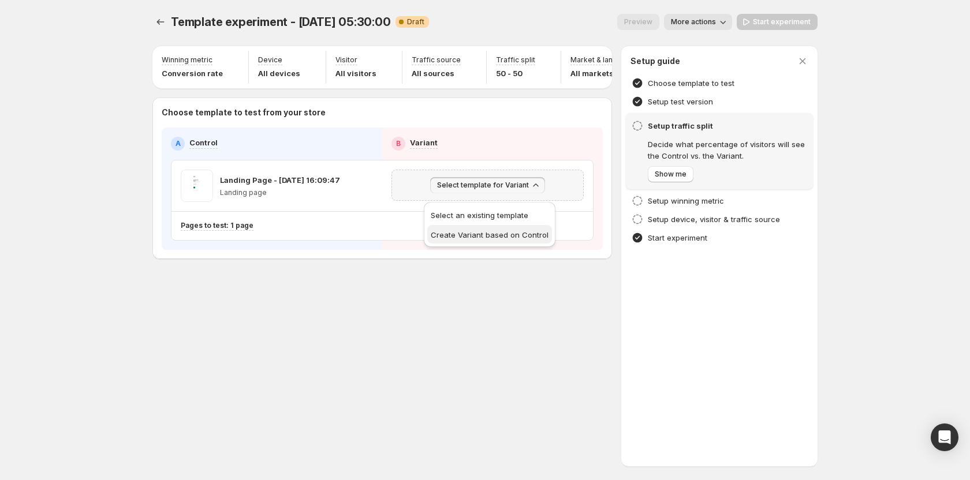
click at [497, 235] on span "Create Variant based on Control" at bounding box center [490, 234] width 118 height 9
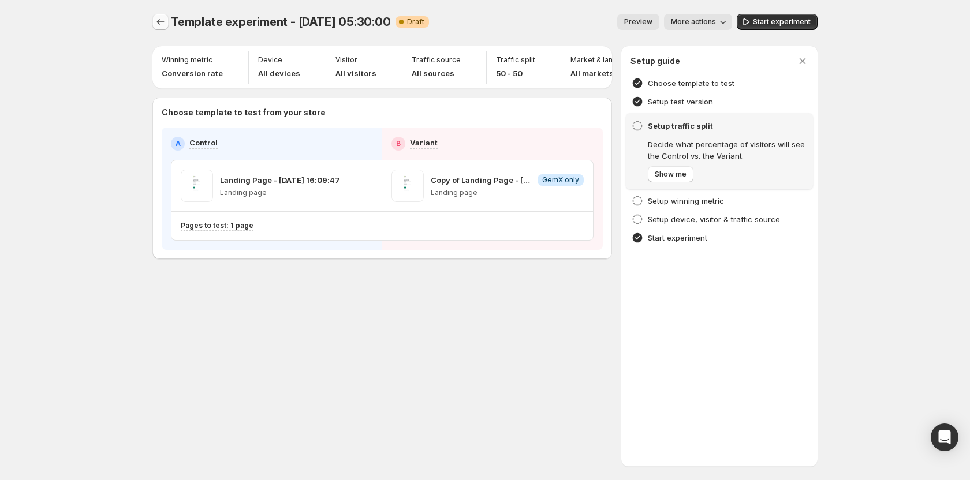
click at [159, 25] on icon "Experiments" at bounding box center [161, 22] width 12 height 12
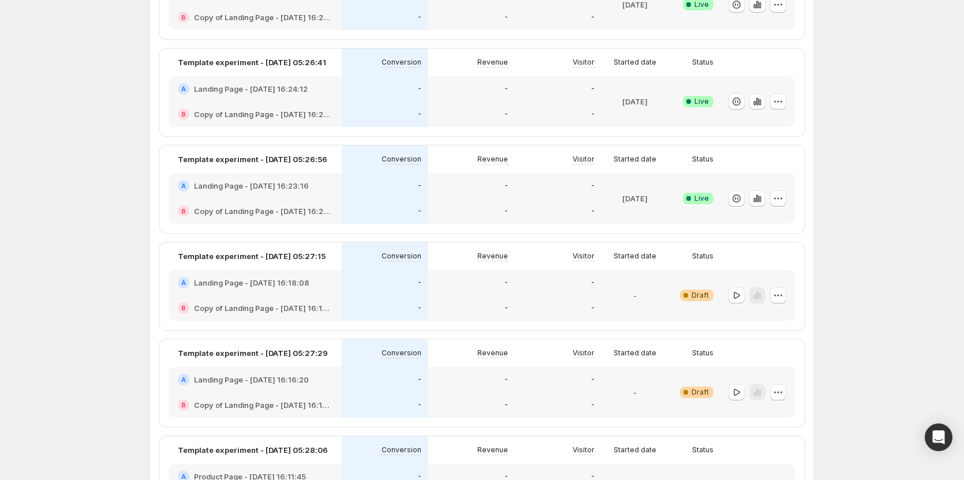
scroll to position [20, 0]
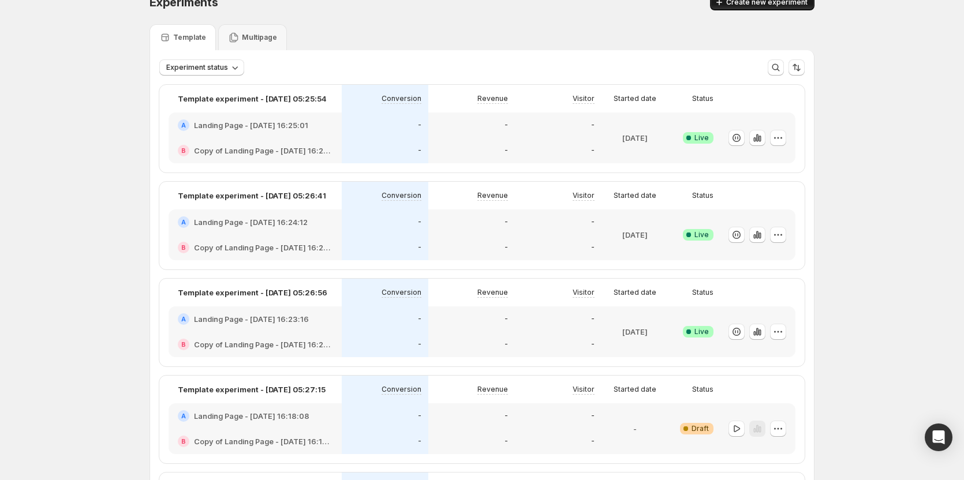
click at [753, 1] on span "Create new experiment" at bounding box center [766, 2] width 81 height 9
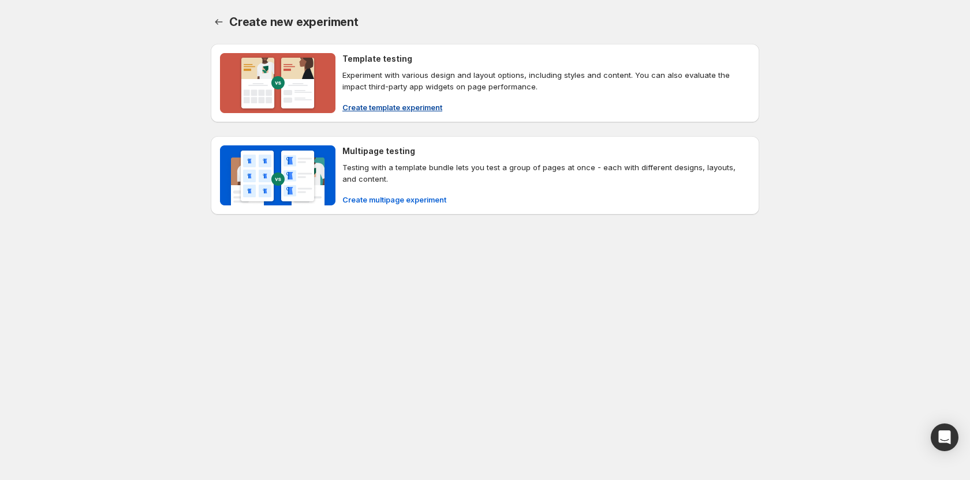
click at [390, 102] on span "Create template experiment" at bounding box center [392, 108] width 100 height 12
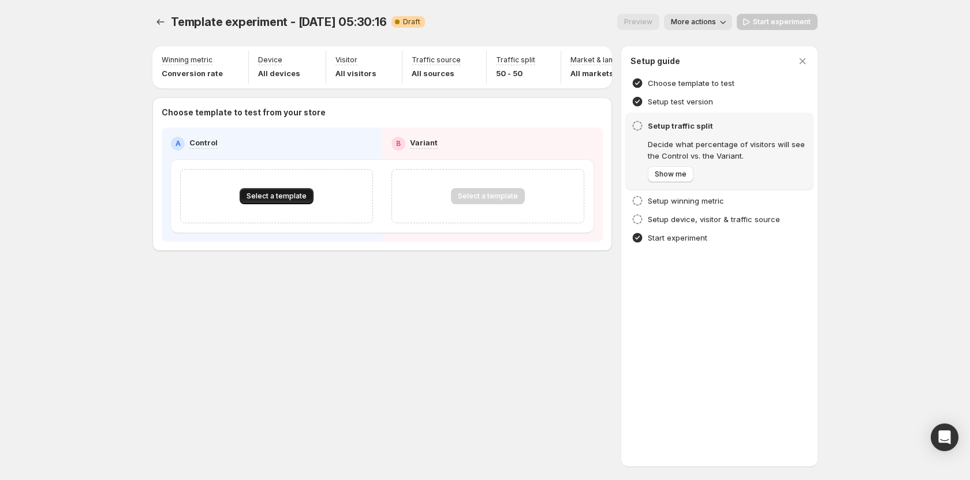
click at [273, 201] on span "Select a template" at bounding box center [277, 196] width 60 height 9
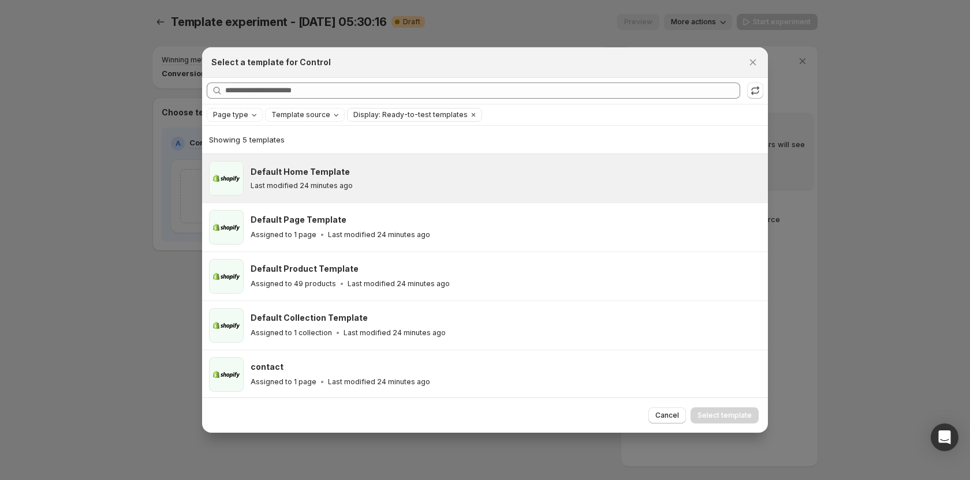
click at [317, 187] on p "Last modified 24 minutes ago" at bounding box center [302, 185] width 102 height 9
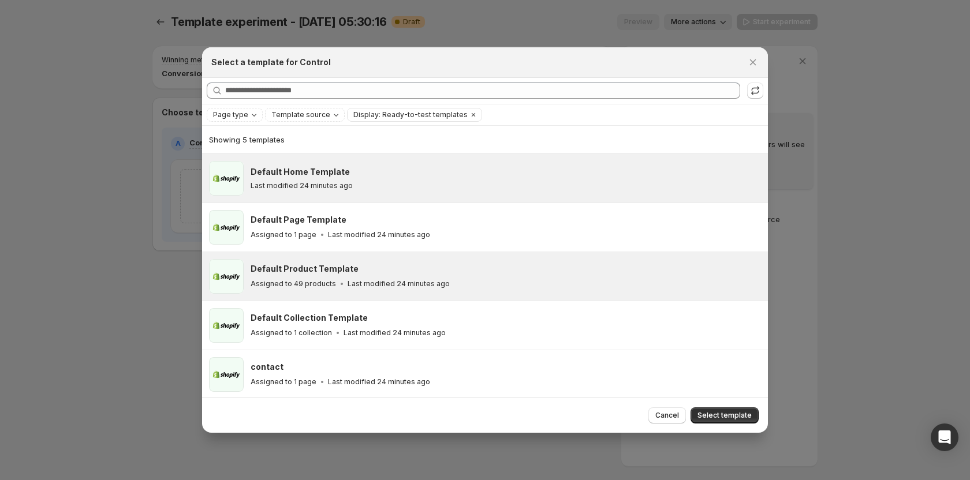
scroll to position [1, 0]
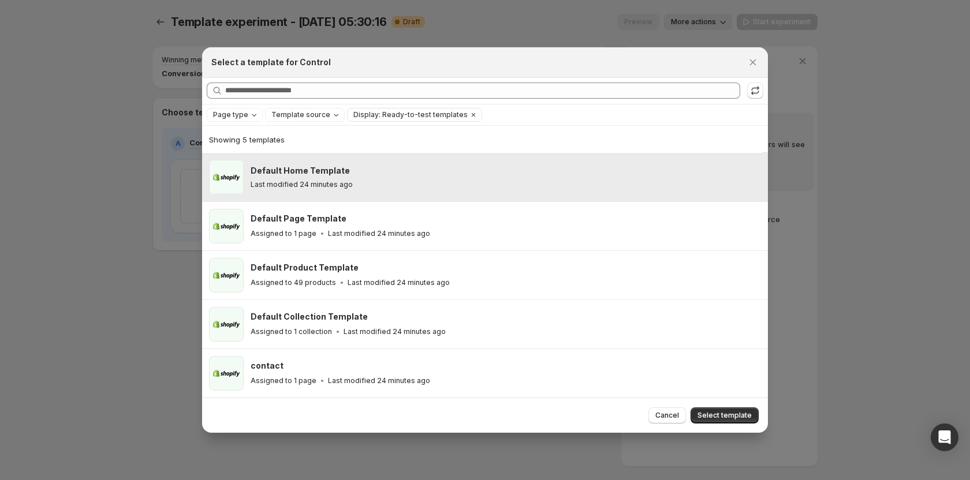
click at [325, 188] on p "Last modified 24 minutes ago" at bounding box center [302, 184] width 102 height 9
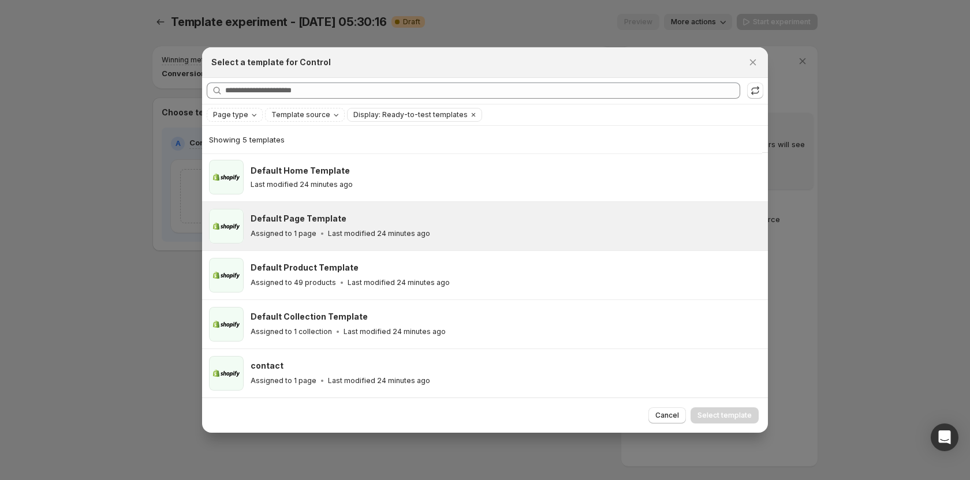
click at [328, 233] on p "Last modified 24 minutes ago" at bounding box center [379, 233] width 102 height 9
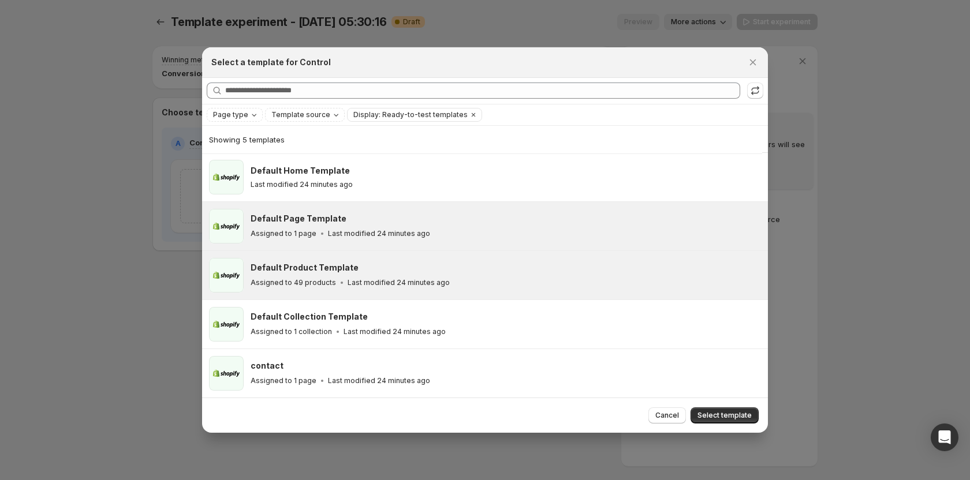
click at [329, 281] on p "Assigned to 49 products" at bounding box center [293, 282] width 85 height 9
click at [340, 222] on div "Default Page Template" at bounding box center [504, 219] width 507 height 12
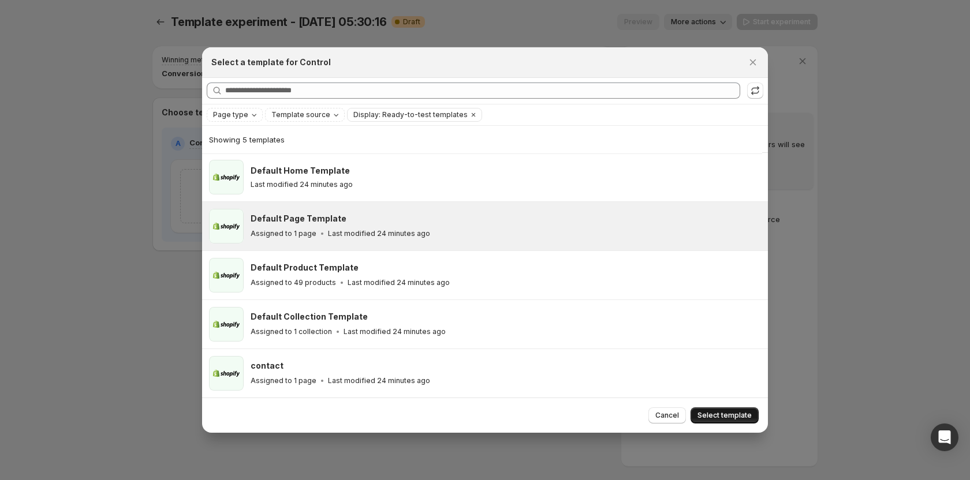
click at [728, 417] on span "Select template" at bounding box center [725, 415] width 54 height 9
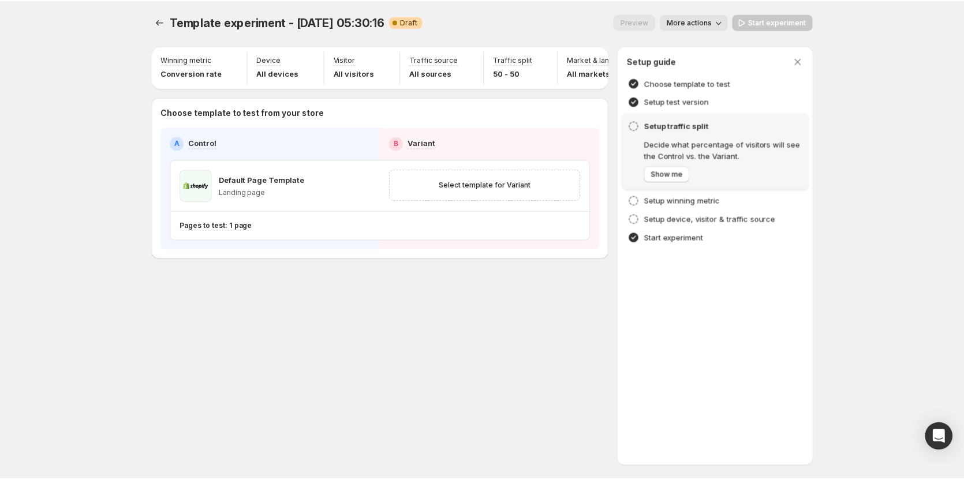
scroll to position [0, 0]
click at [467, 185] on button "Select template for Variant" at bounding box center [488, 185] width 106 height 16
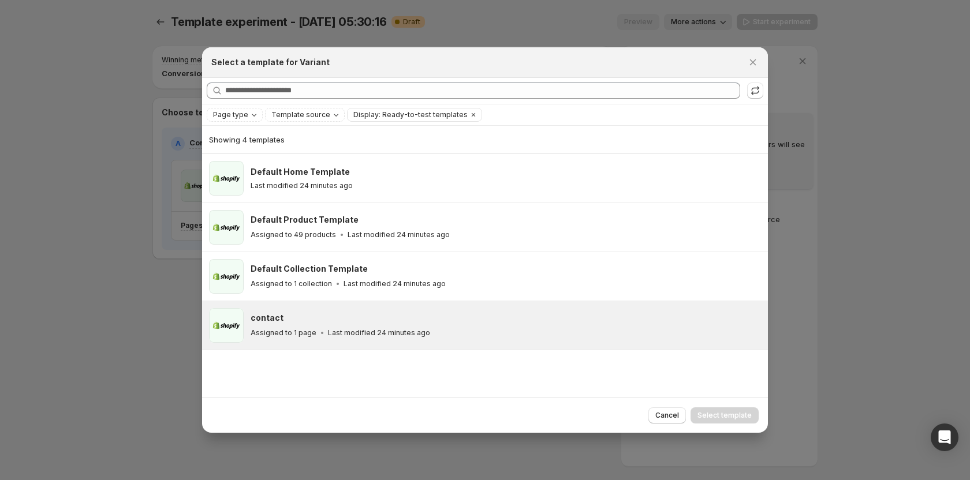
click at [366, 342] on div "contact Assigned to 1 page Last modified 24 minutes ago" at bounding box center [506, 325] width 510 height 35
click at [714, 421] on button "Select template" at bounding box center [725, 416] width 68 height 16
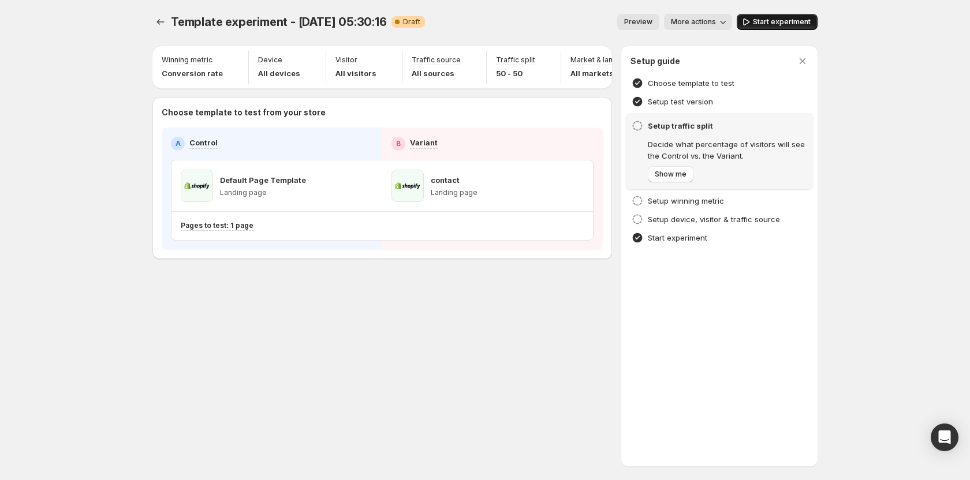
click at [770, 26] on span "Start experiment" at bounding box center [782, 21] width 58 height 9
click at [165, 20] on icon "Experiments" at bounding box center [161, 22] width 12 height 12
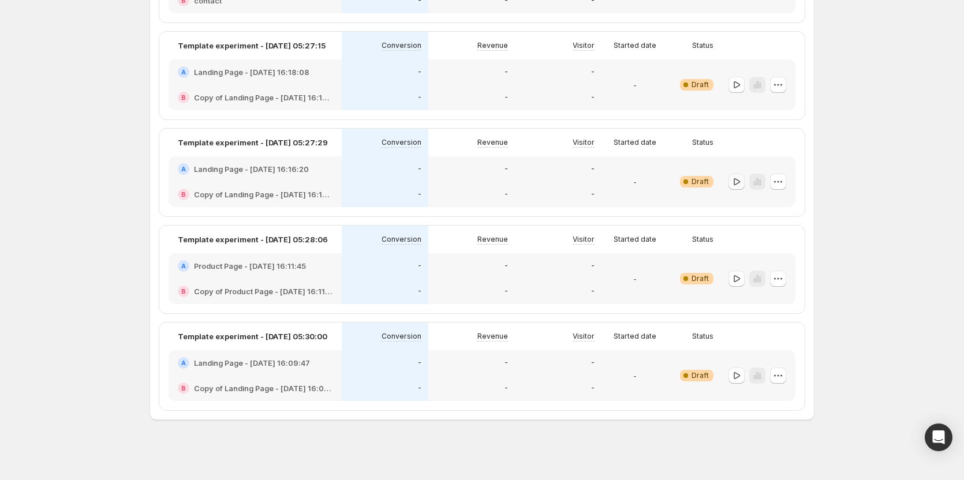
scroll to position [463, 0]
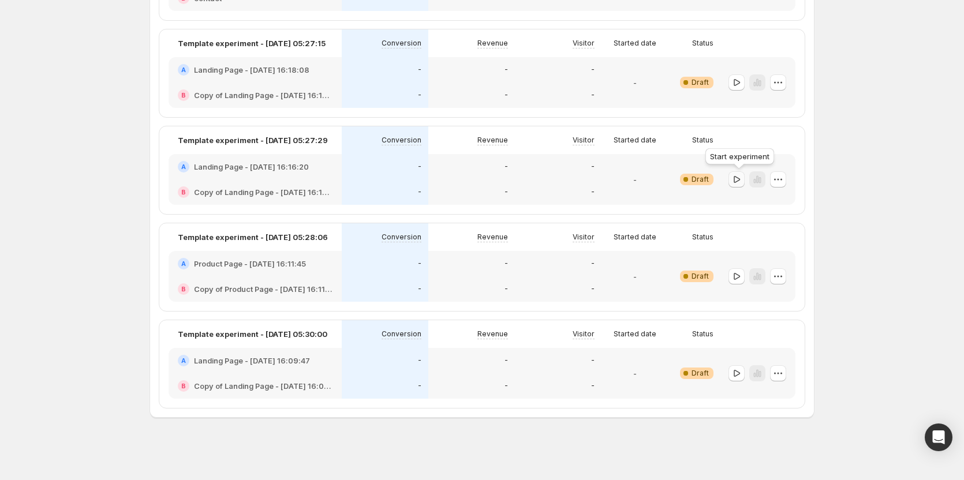
click at [737, 185] on button "button" at bounding box center [737, 180] width 16 height 16
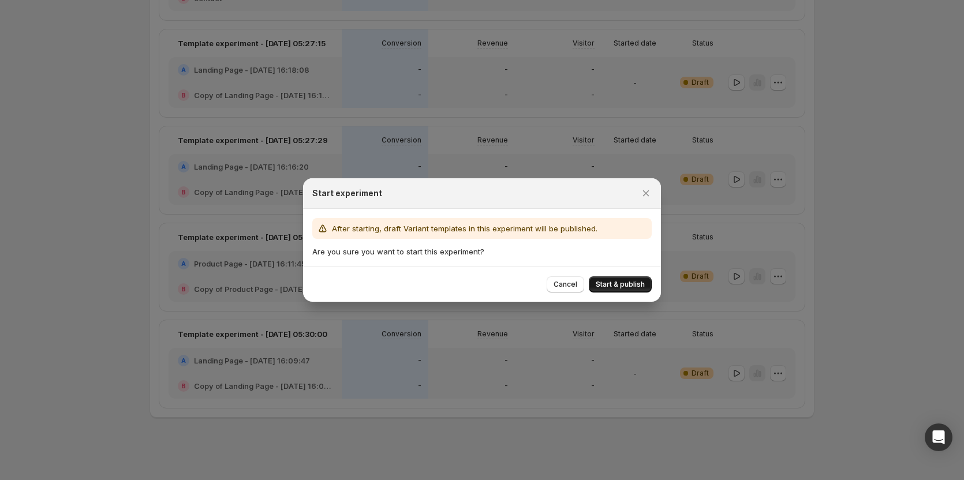
click at [640, 284] on span "Start & publish" at bounding box center [620, 284] width 49 height 9
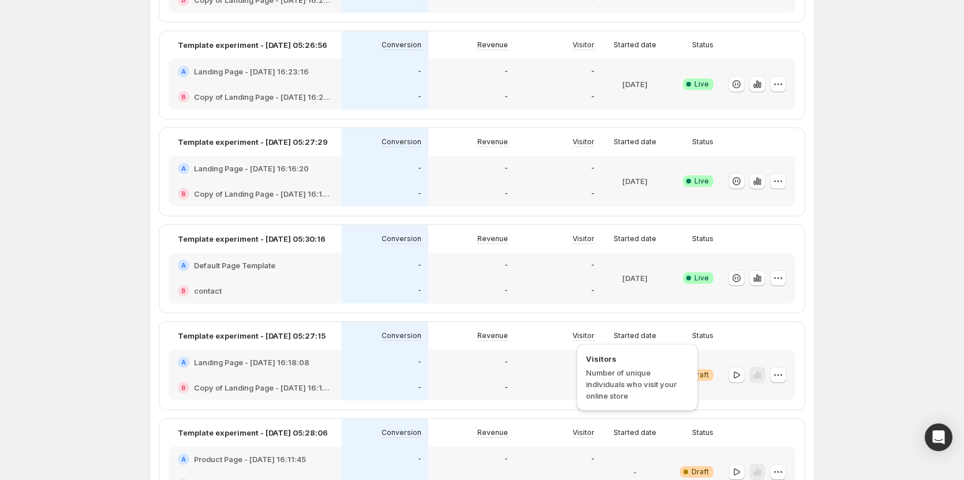
scroll to position [346, 0]
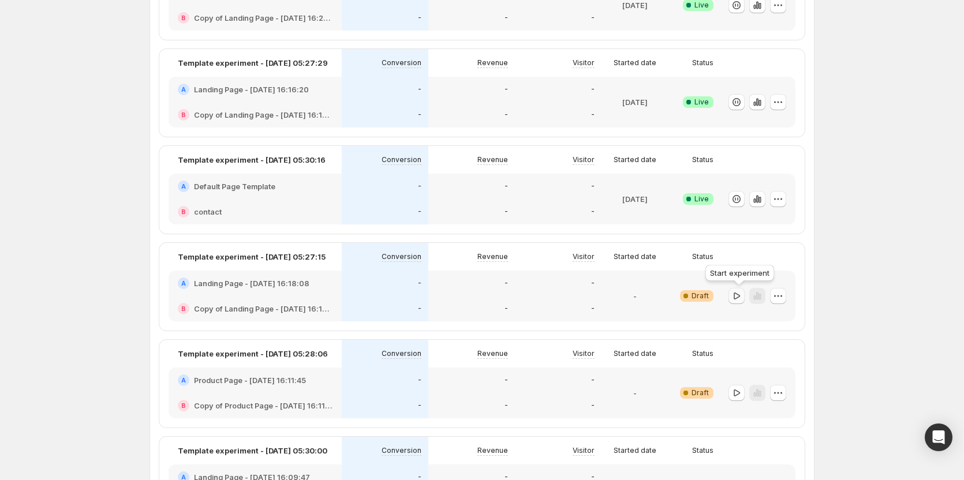
click at [739, 297] on icon "button" at bounding box center [737, 296] width 12 height 12
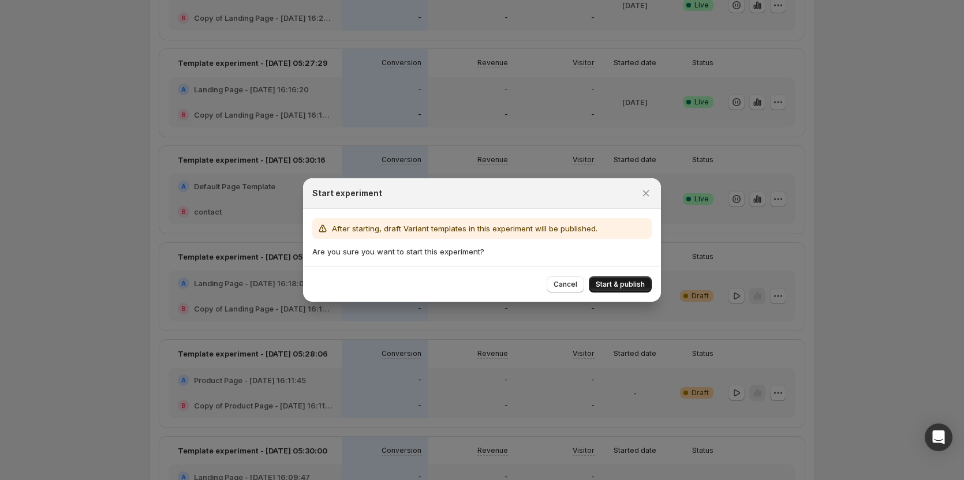
click at [602, 279] on button "Start & publish" at bounding box center [620, 285] width 63 height 16
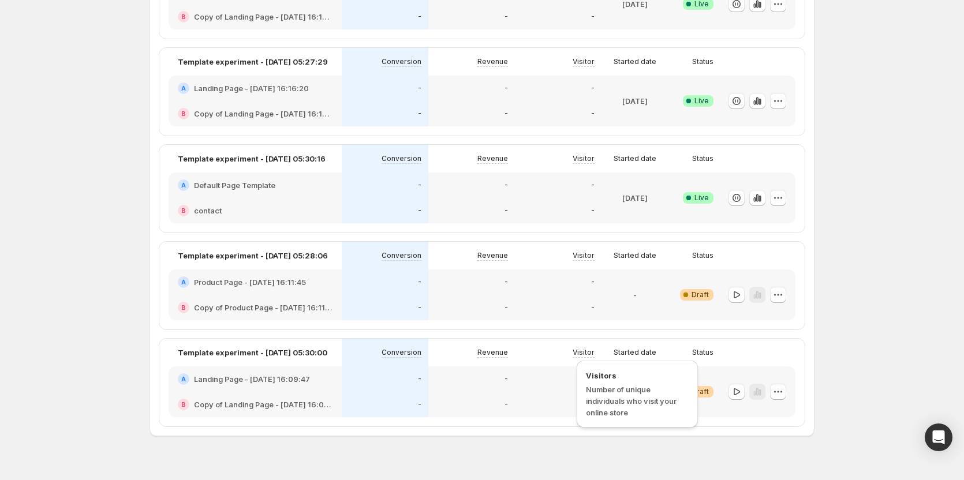
scroll to position [462, 0]
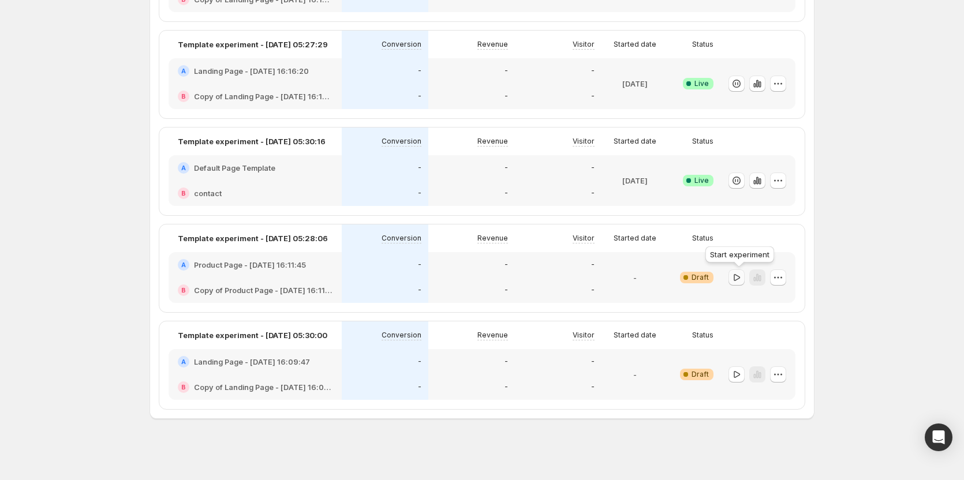
click at [736, 277] on icon "button" at bounding box center [737, 278] width 12 height 12
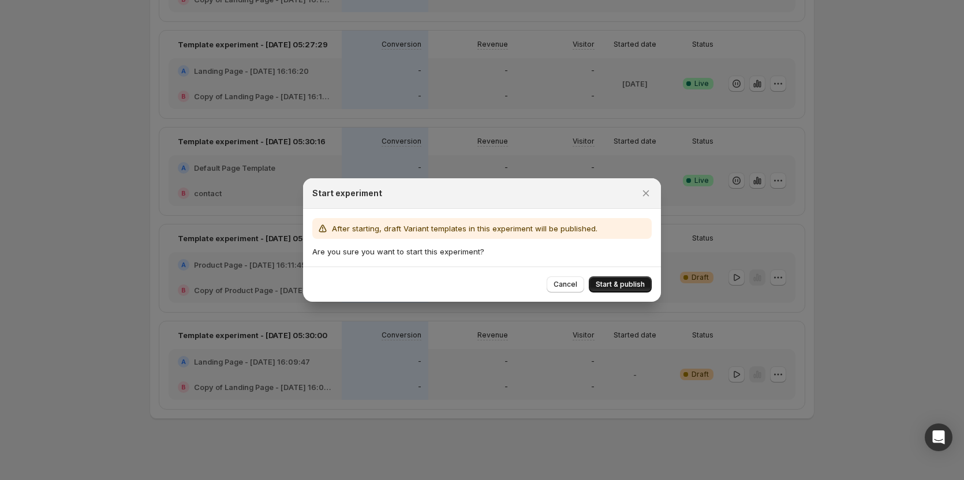
click at [615, 283] on span "Start & publish" at bounding box center [620, 284] width 49 height 9
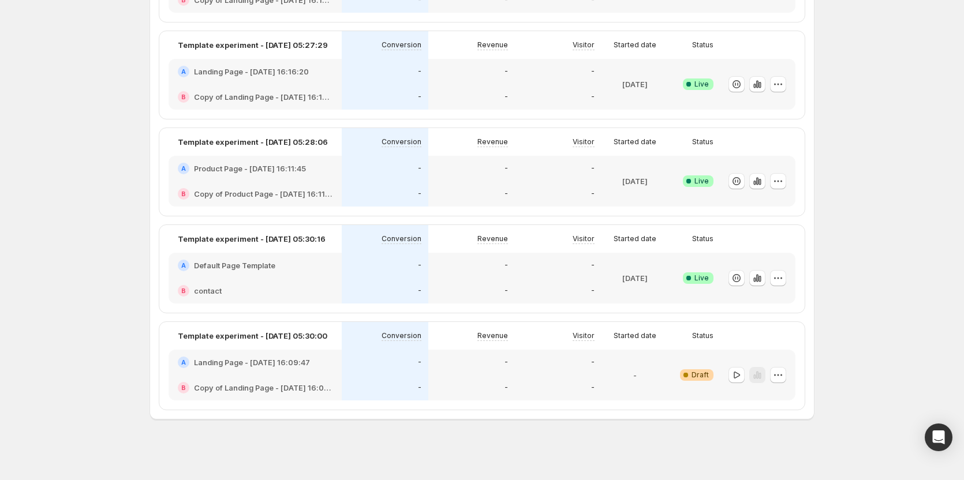
scroll to position [463, 0]
click at [731, 369] on div at bounding box center [755, 374] width 61 height 42
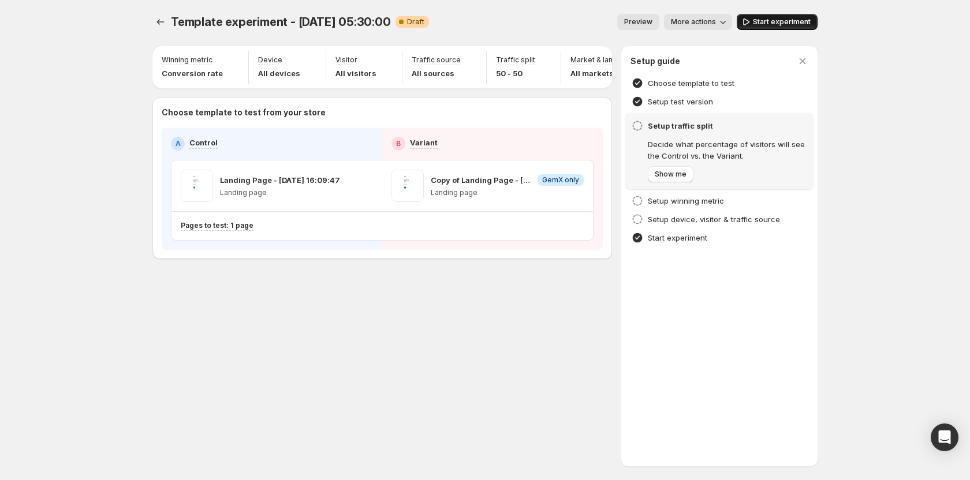
click at [778, 24] on span "Start experiment" at bounding box center [782, 21] width 58 height 9
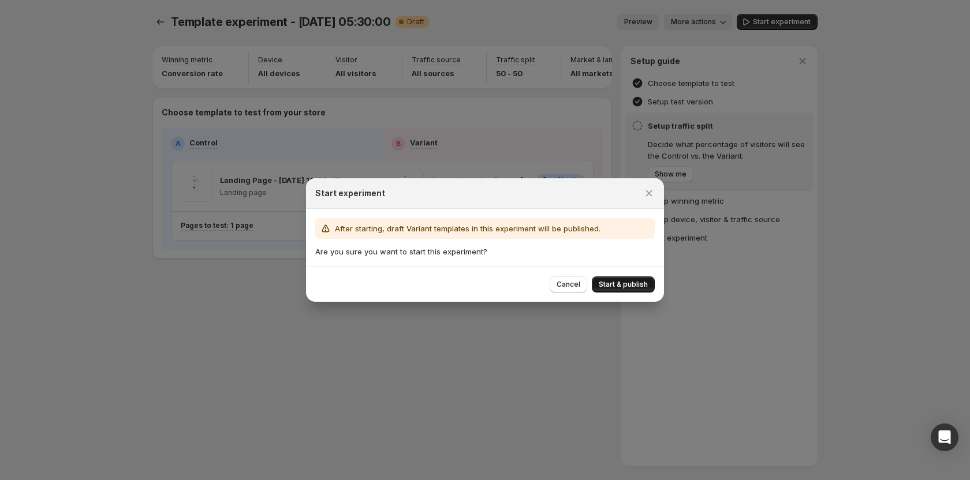
click at [631, 288] on span "Start & publish" at bounding box center [623, 284] width 49 height 9
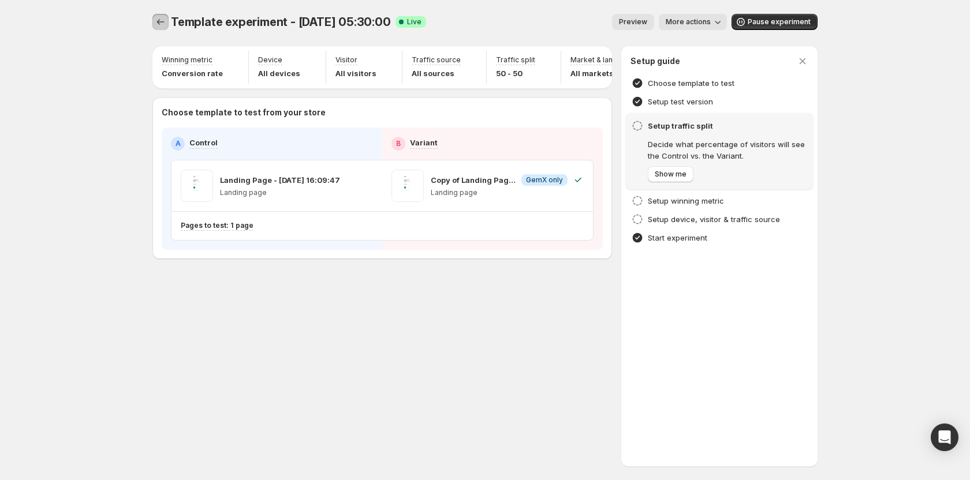
click at [157, 23] on icon "Experiments" at bounding box center [161, 22] width 12 height 12
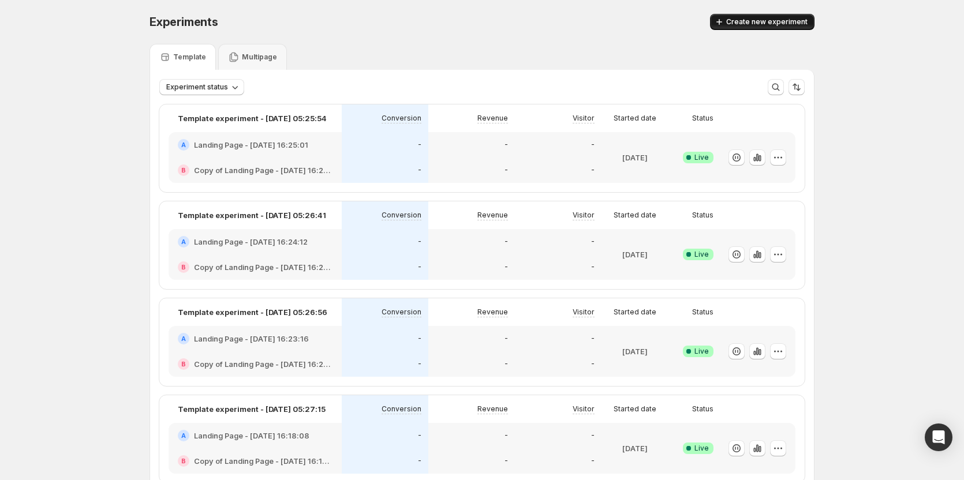
click at [766, 21] on span "Create new experiment" at bounding box center [766, 21] width 81 height 9
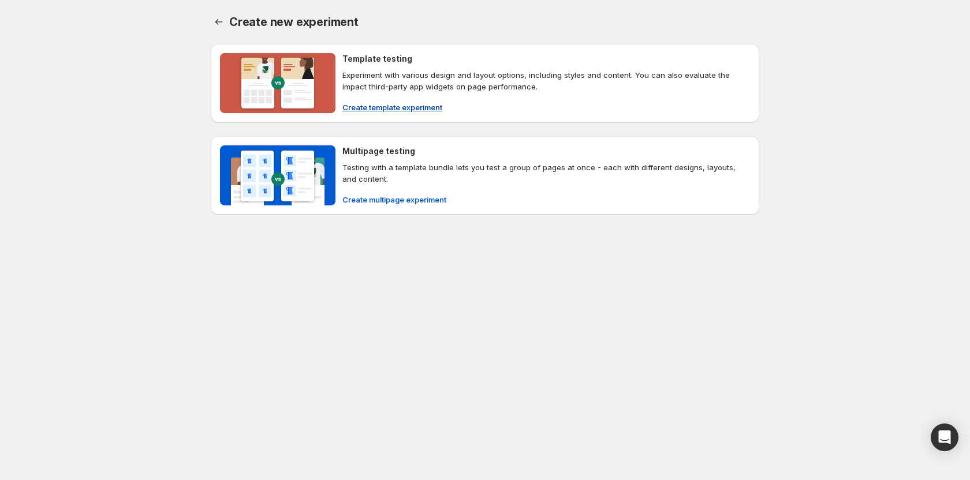
click at [408, 106] on span "Create template experiment" at bounding box center [392, 108] width 100 height 12
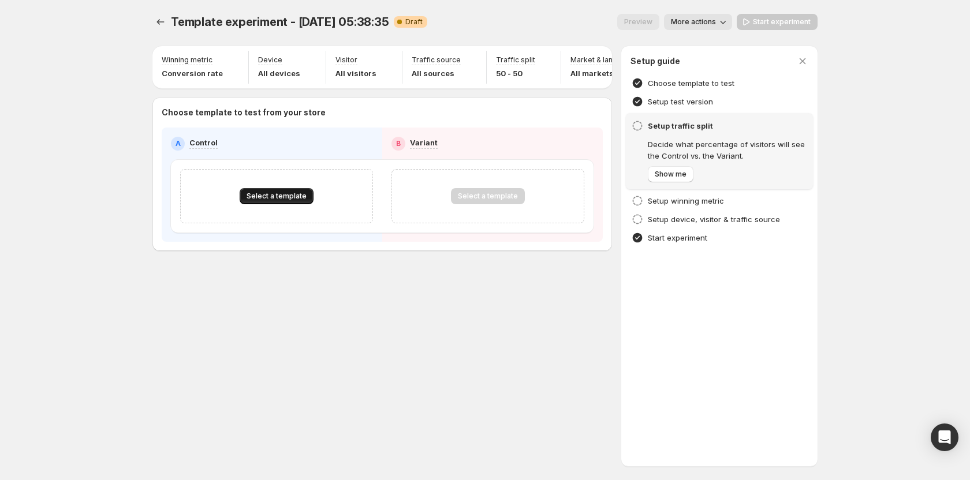
click at [274, 200] on span "Select a template" at bounding box center [277, 196] width 60 height 9
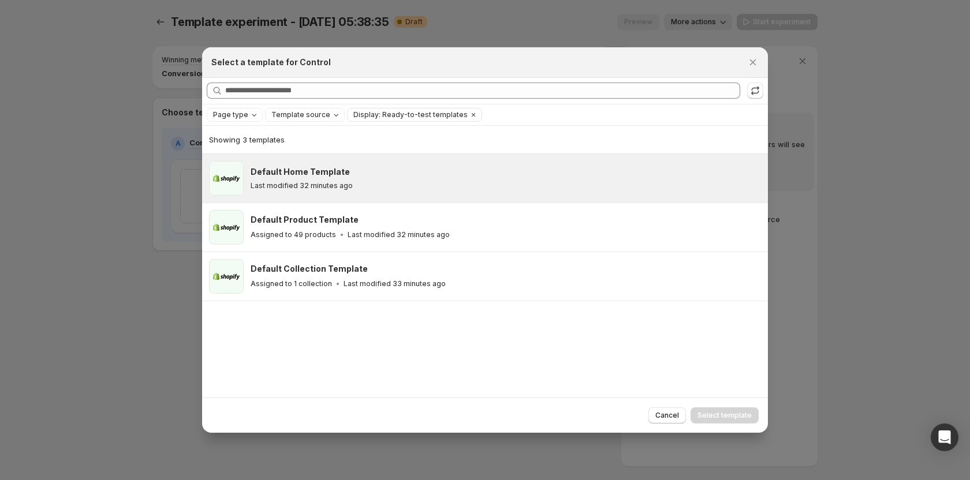
click at [328, 188] on p "Last modified 32 minutes ago" at bounding box center [302, 185] width 102 height 9
click at [718, 419] on span "Select template" at bounding box center [725, 415] width 54 height 9
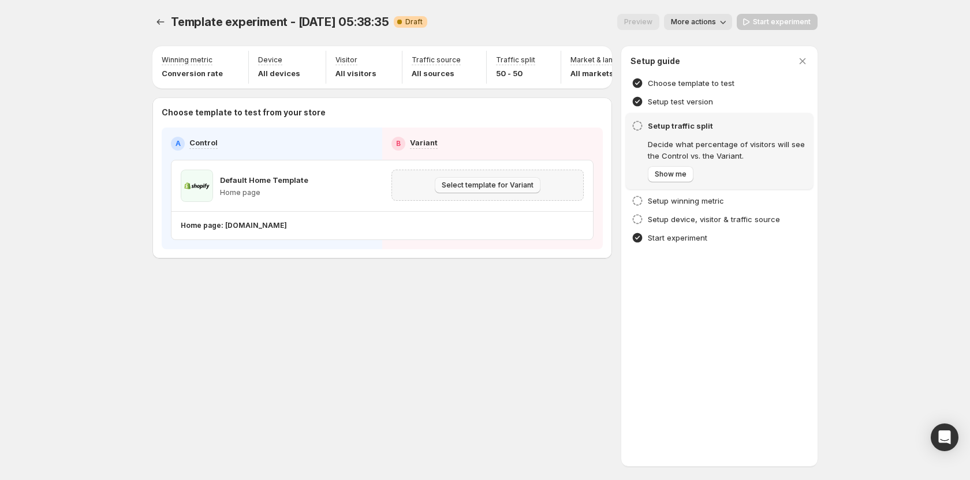
click at [514, 188] on span "Select template for Variant" at bounding box center [488, 185] width 92 height 9
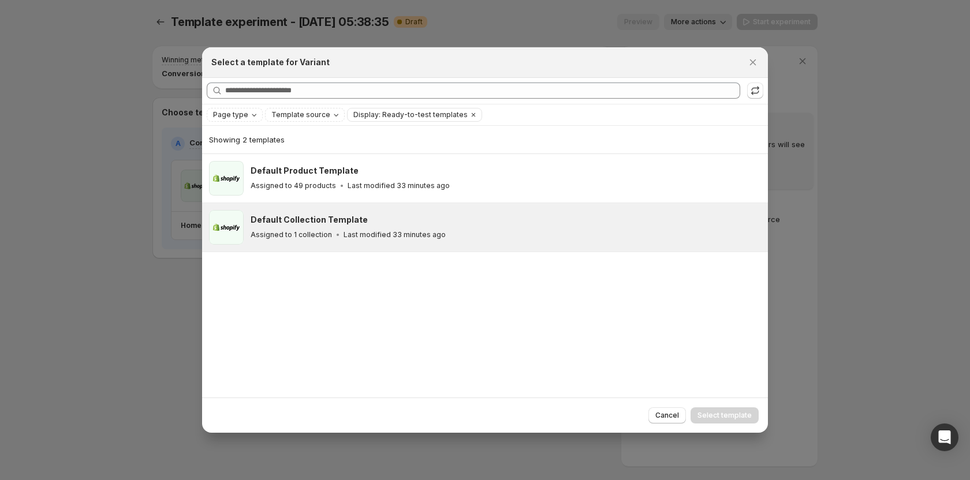
click at [450, 238] on div "Assigned to 1 collection Last modified 33 minutes ago" at bounding box center [504, 235] width 507 height 12
click at [715, 417] on span "Select template" at bounding box center [725, 415] width 54 height 9
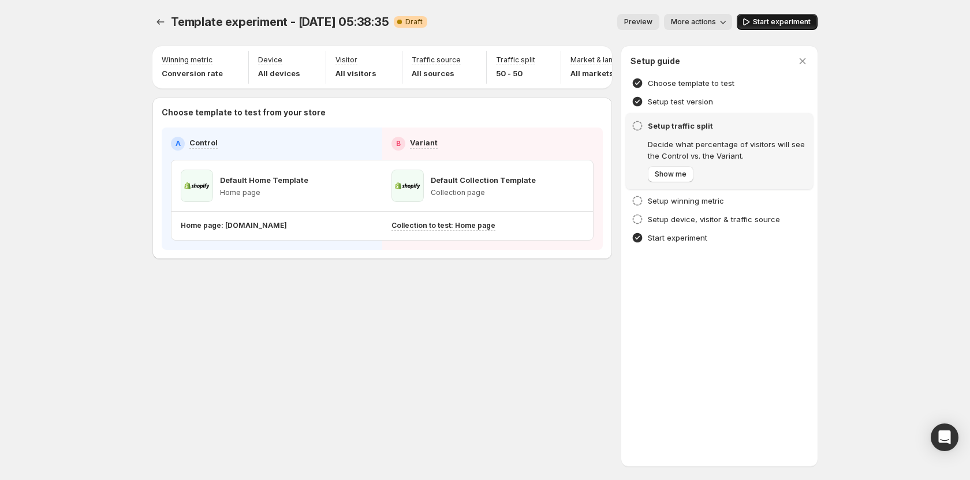
click at [773, 23] on span "Start experiment" at bounding box center [782, 21] width 58 height 9
click at [162, 23] on icon "Experiments" at bounding box center [161, 22] width 12 height 12
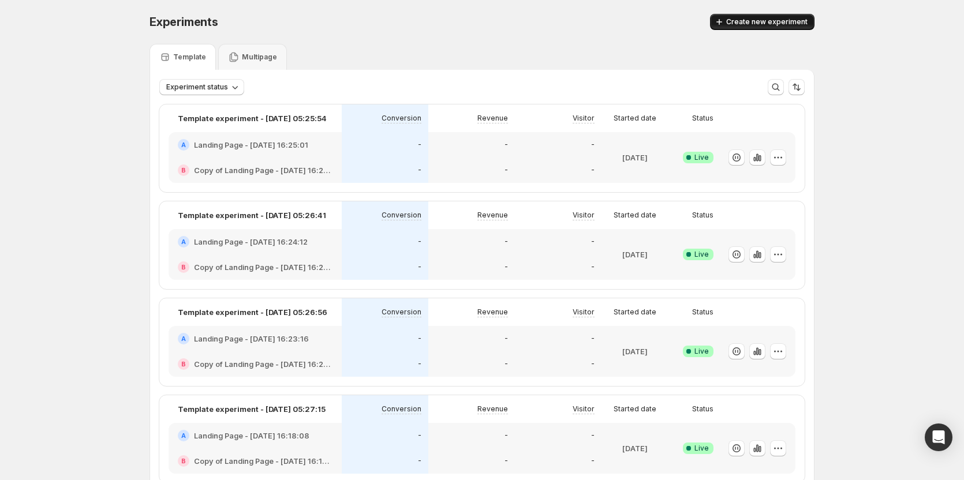
click at [759, 16] on button "Create new experiment" at bounding box center [762, 22] width 105 height 16
click at [775, 17] on button "Create new experiment" at bounding box center [762, 22] width 105 height 16
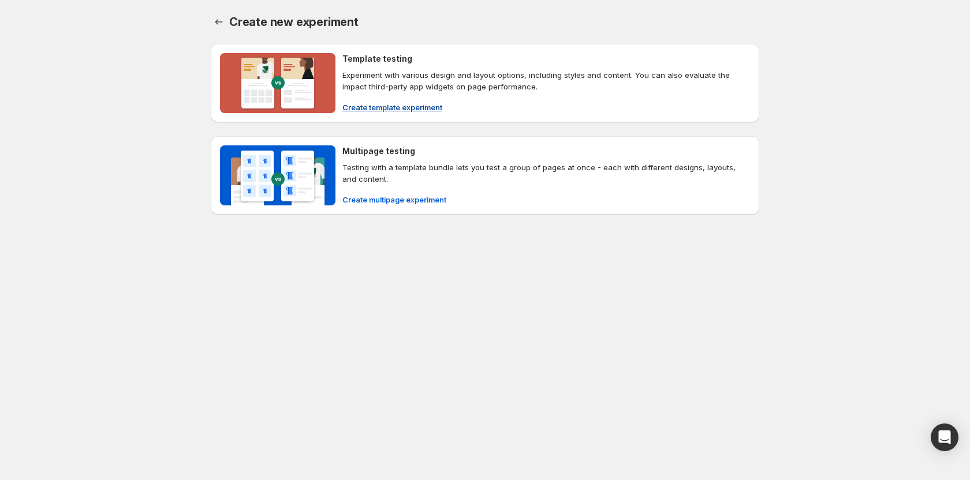
click at [402, 107] on span "Create template experiment" at bounding box center [392, 108] width 100 height 12
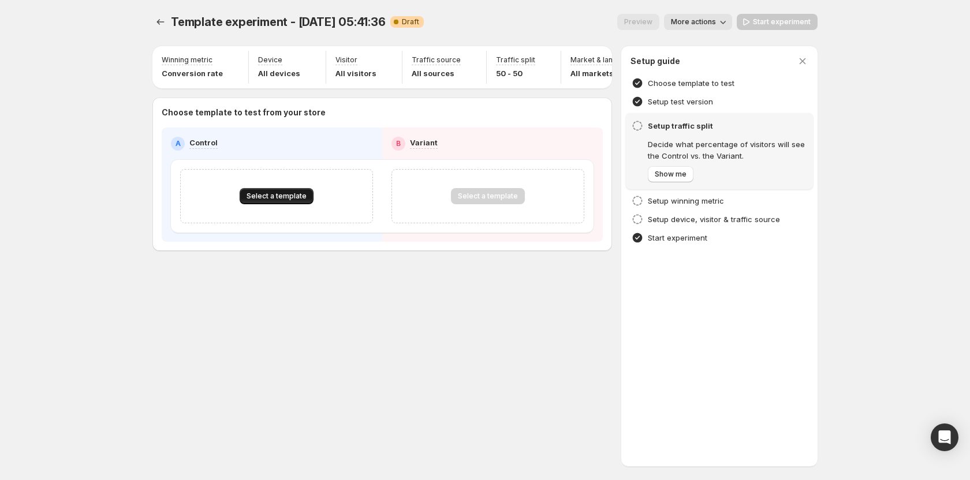
click at [269, 199] on span "Select a template" at bounding box center [277, 196] width 60 height 9
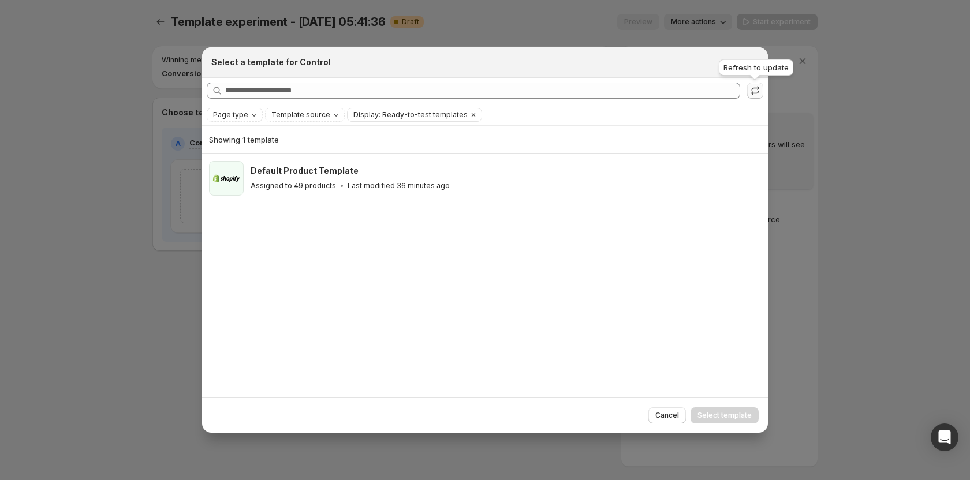
click at [751, 90] on icon ":rdc:" at bounding box center [756, 91] width 12 height 12
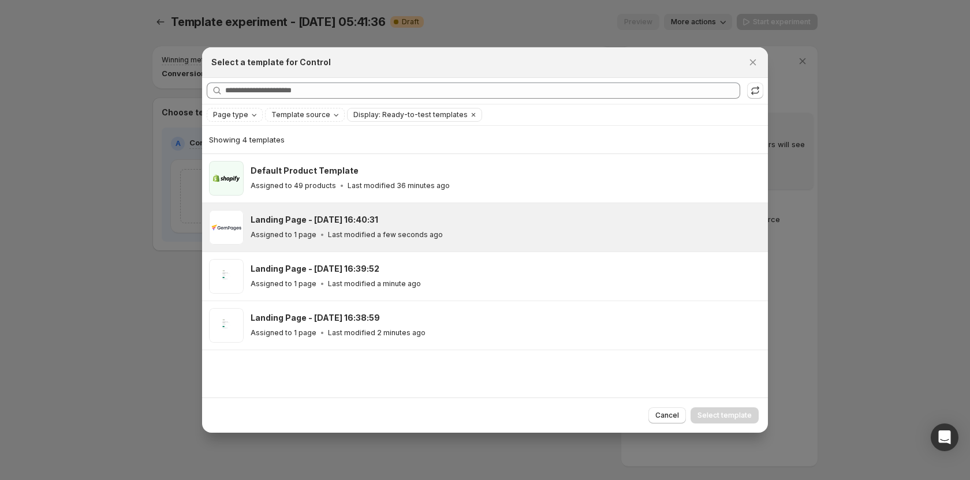
click at [335, 222] on h3 "Landing Page - Oct 15, 16:40:31" at bounding box center [315, 220] width 128 height 12
click at [715, 413] on span "Select template" at bounding box center [725, 415] width 54 height 9
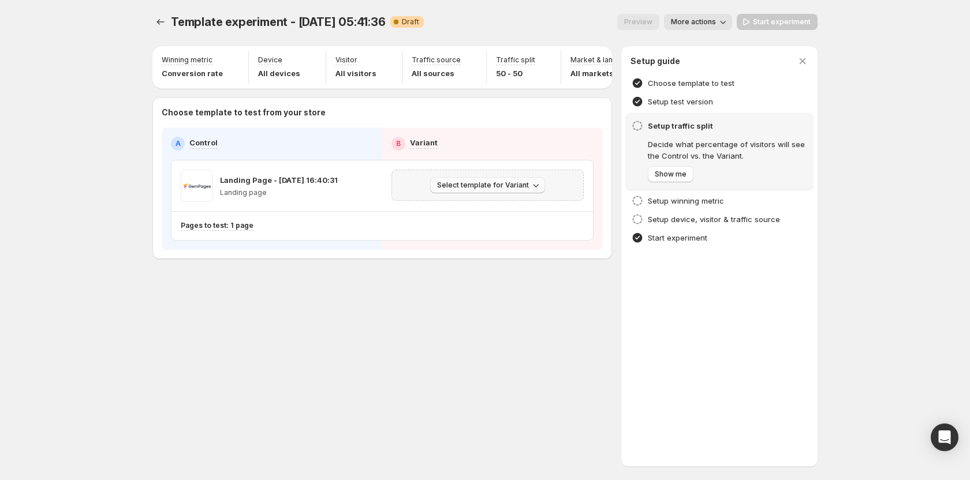
click at [517, 190] on span "Select template for Variant" at bounding box center [483, 185] width 92 height 9
click at [495, 238] on span "Create Variant based on Control" at bounding box center [490, 234] width 118 height 9
click at [803, 22] on span "Start experiment" at bounding box center [782, 21] width 58 height 9
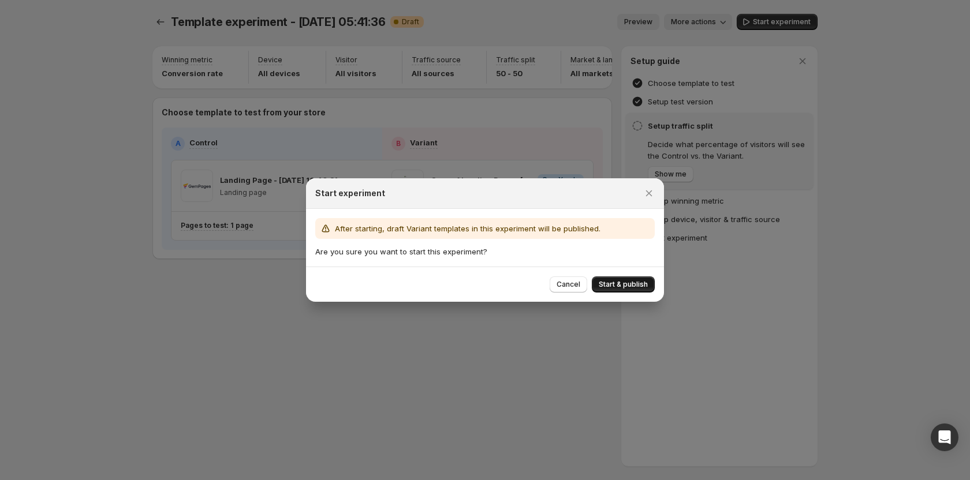
click at [625, 283] on span "Start & publish" at bounding box center [623, 284] width 49 height 9
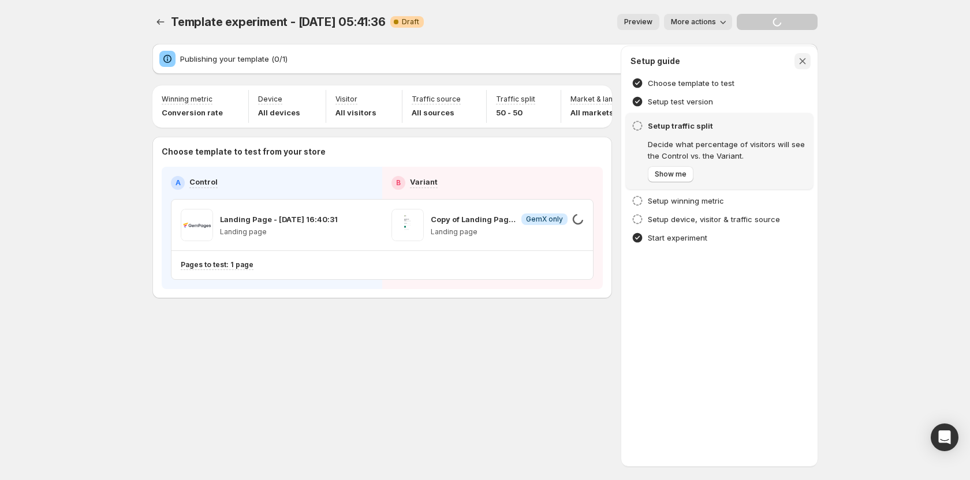
click at [802, 60] on icon "button" at bounding box center [803, 61] width 6 height 6
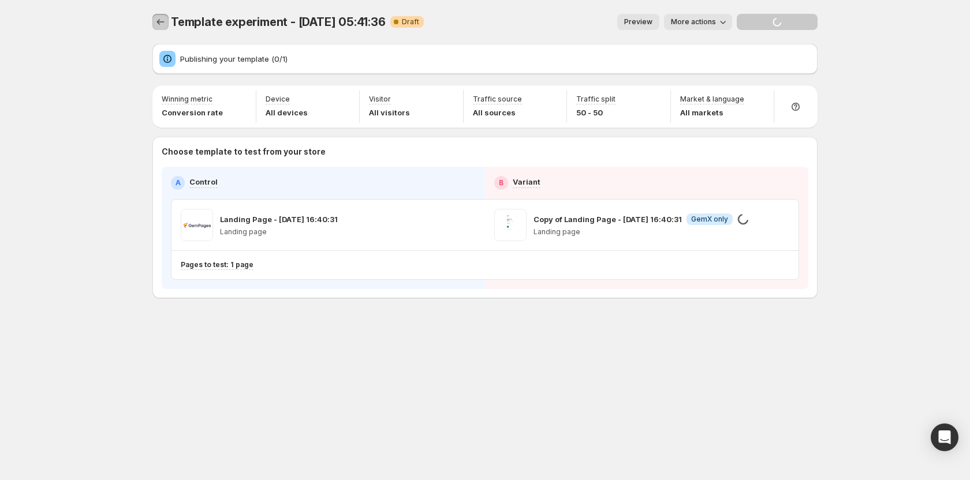
click at [155, 22] on icon "Experiments" at bounding box center [161, 22] width 12 height 12
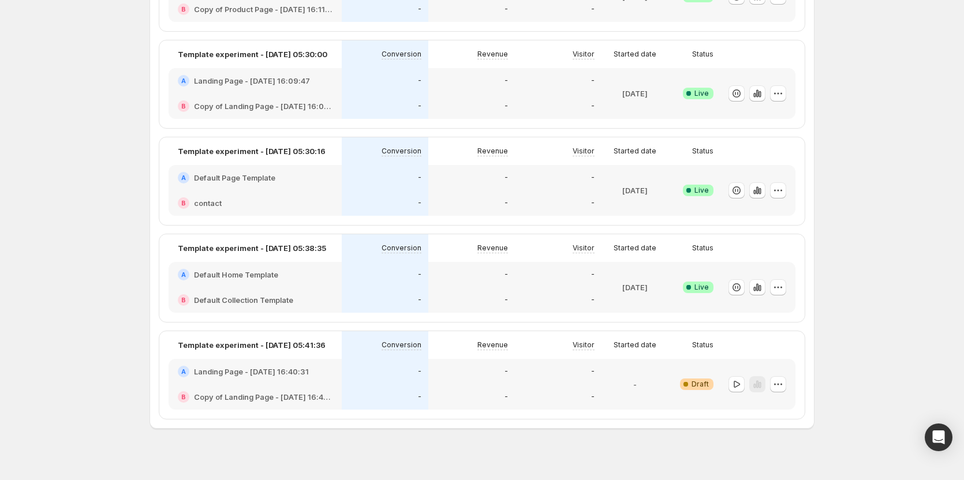
scroll to position [657, 0]
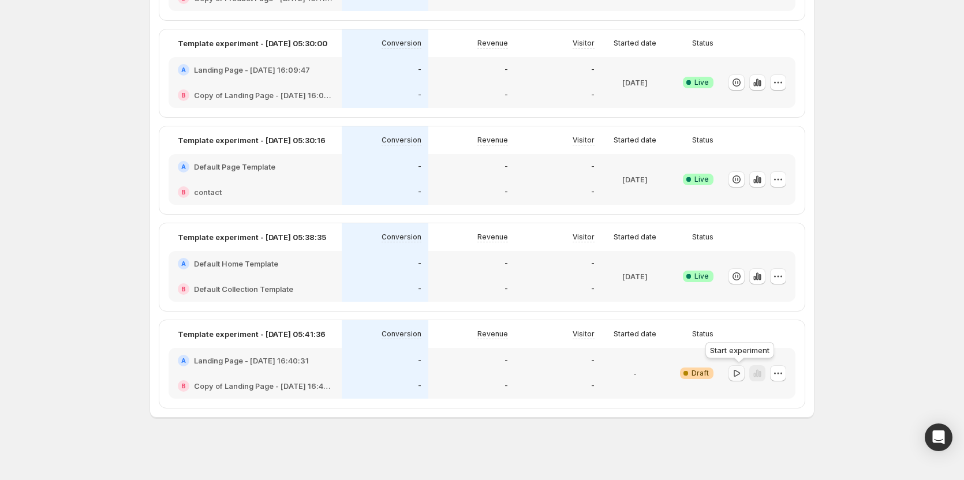
click at [741, 374] on icon "button" at bounding box center [737, 374] width 12 height 12
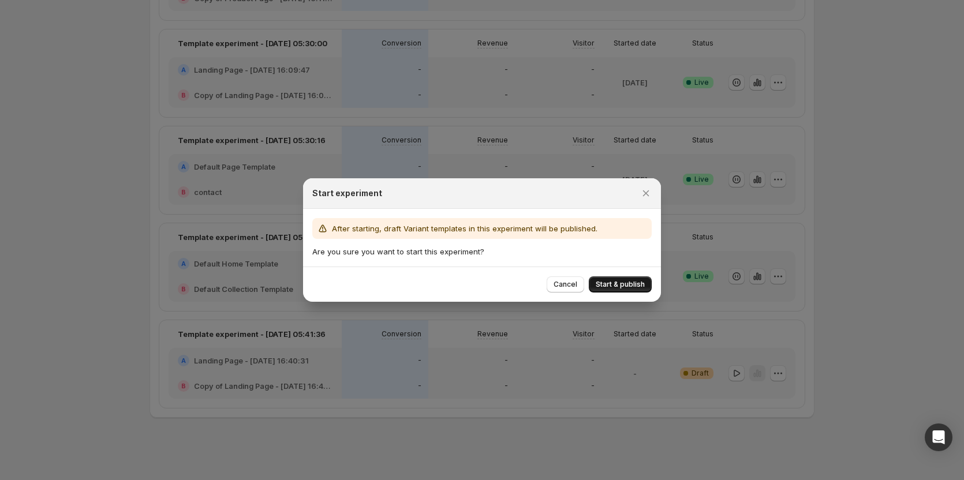
click at [636, 281] on span "Start & publish" at bounding box center [620, 284] width 49 height 9
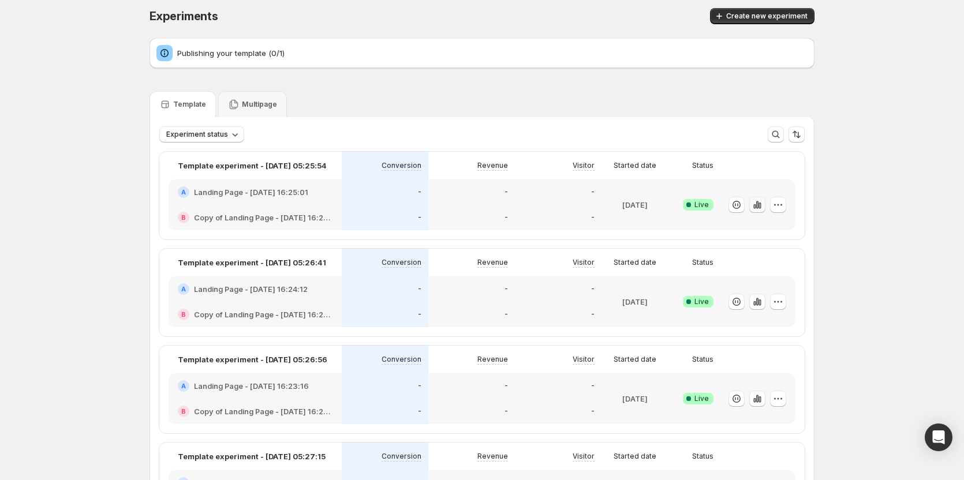
scroll to position [0, 0]
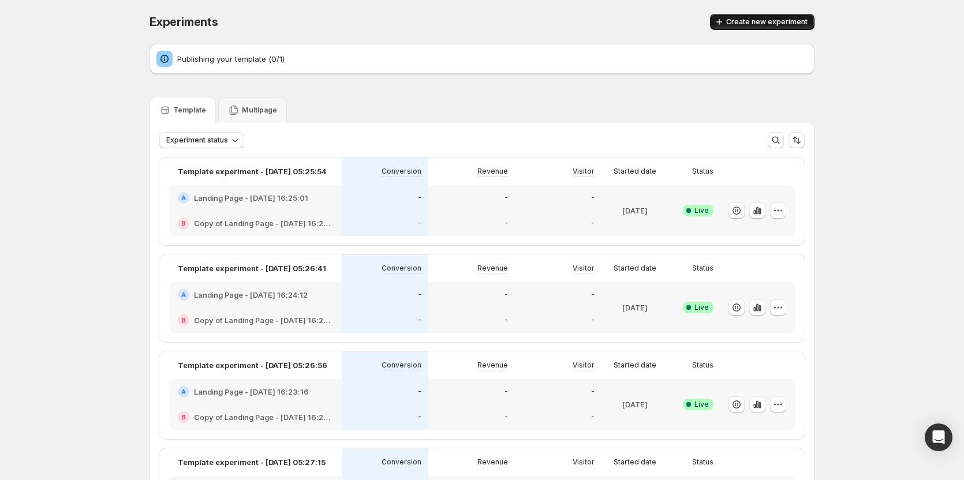
click at [766, 21] on span "Create new experiment" at bounding box center [766, 21] width 81 height 9
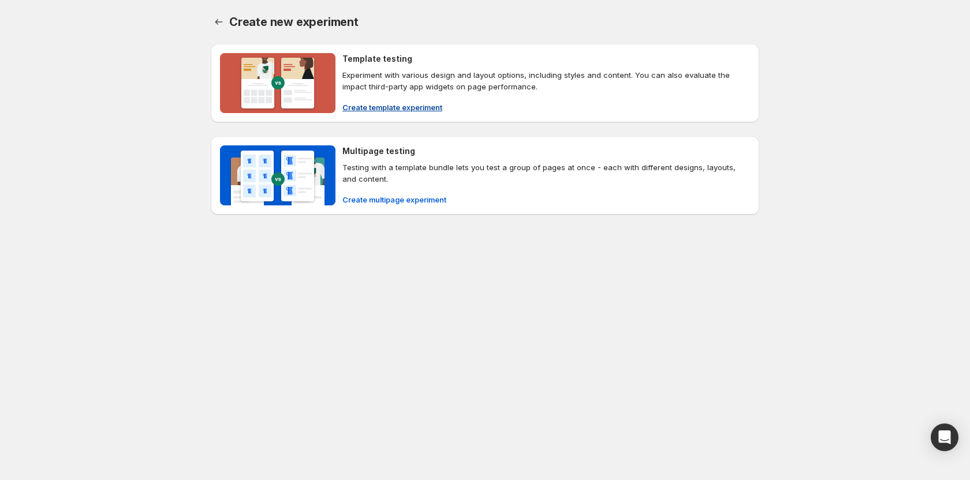
click at [383, 111] on span "Create template experiment" at bounding box center [392, 108] width 100 height 12
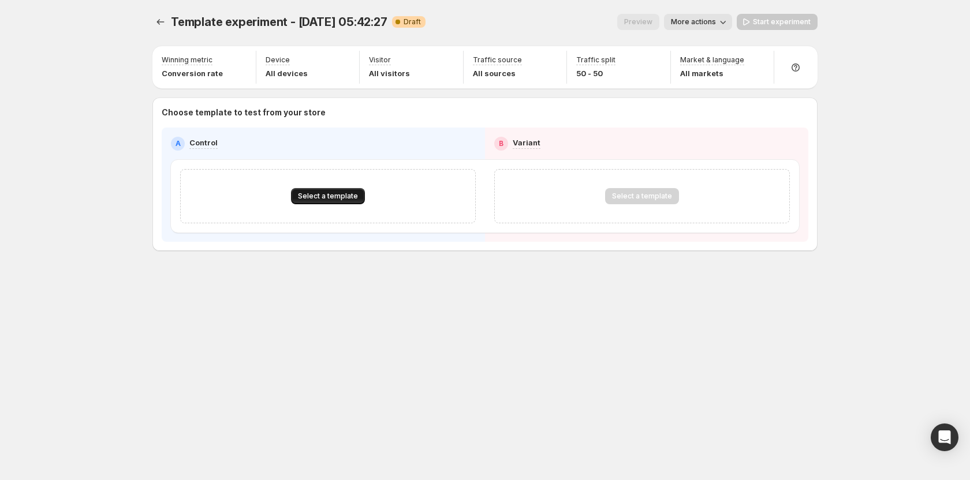
click at [323, 193] on span "Select a template" at bounding box center [328, 196] width 60 height 9
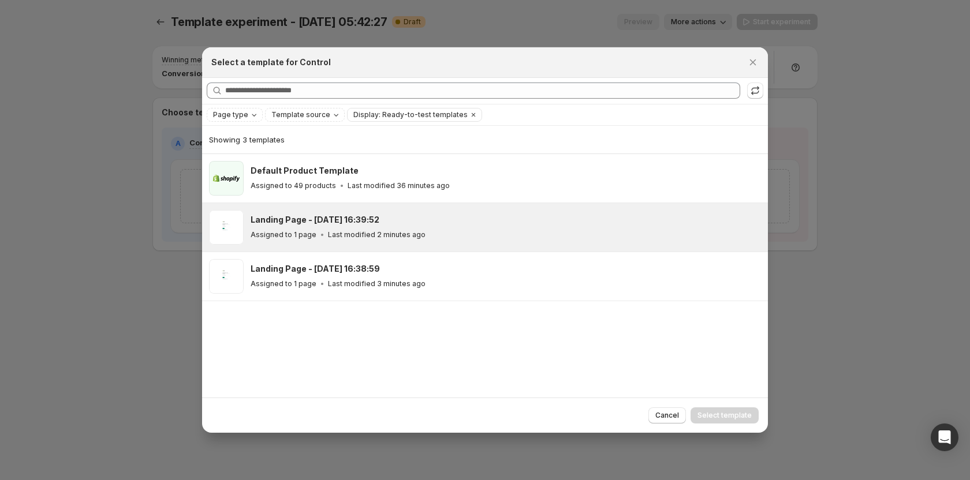
click at [312, 245] on div "Landing Page - Oct 15, 16:39:52 Assigned to 1 page Last modified 2 minutes ago" at bounding box center [485, 227] width 566 height 49
click at [718, 413] on span "Select template" at bounding box center [725, 415] width 54 height 9
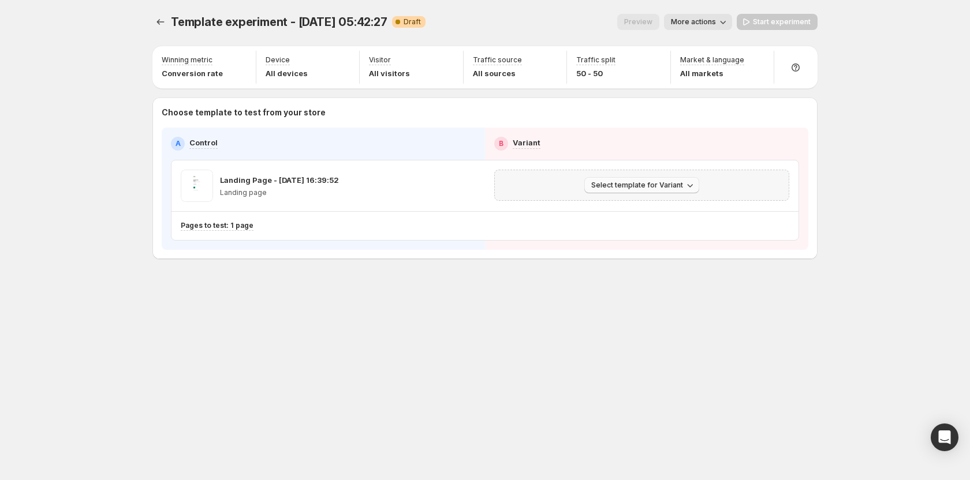
click at [653, 188] on span "Select template for Variant" at bounding box center [637, 185] width 92 height 9
click at [652, 229] on span "Create Variant based on Control" at bounding box center [644, 229] width 118 height 9
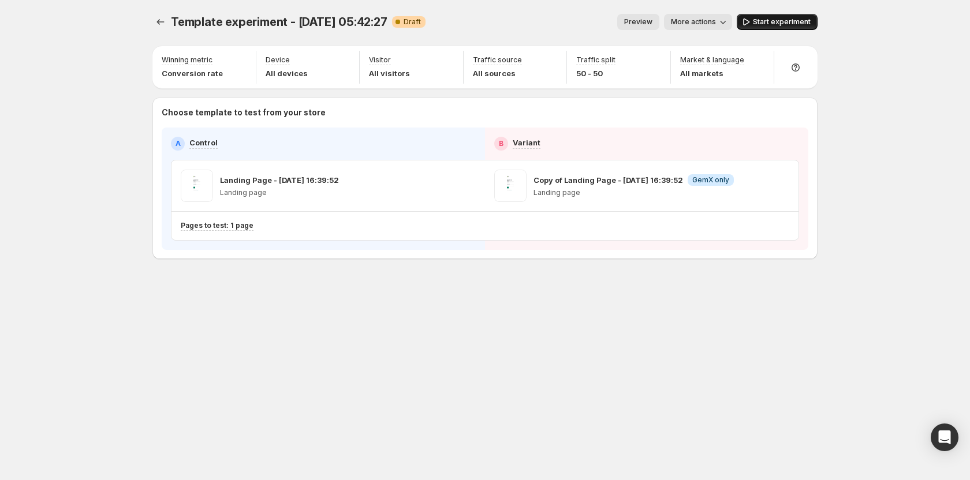
click at [760, 21] on span "Start experiment" at bounding box center [782, 21] width 58 height 9
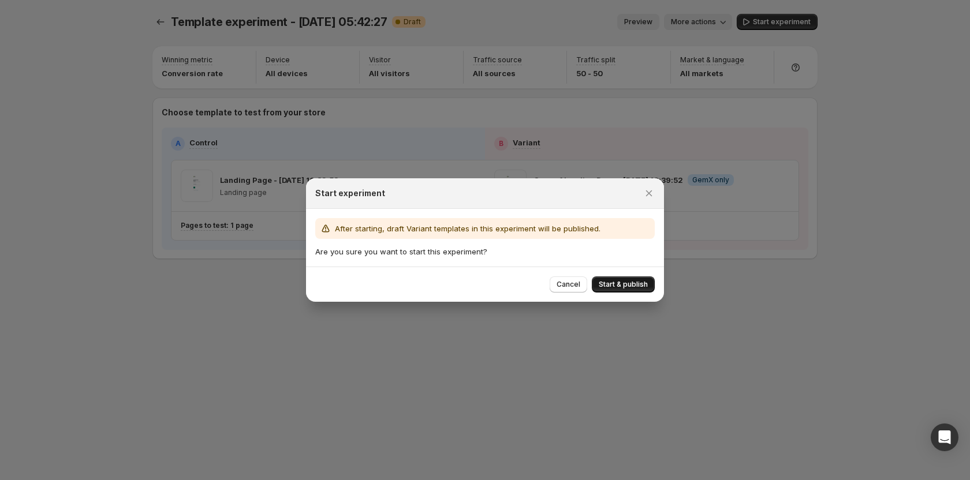
click at [618, 283] on span "Start & publish" at bounding box center [623, 284] width 49 height 9
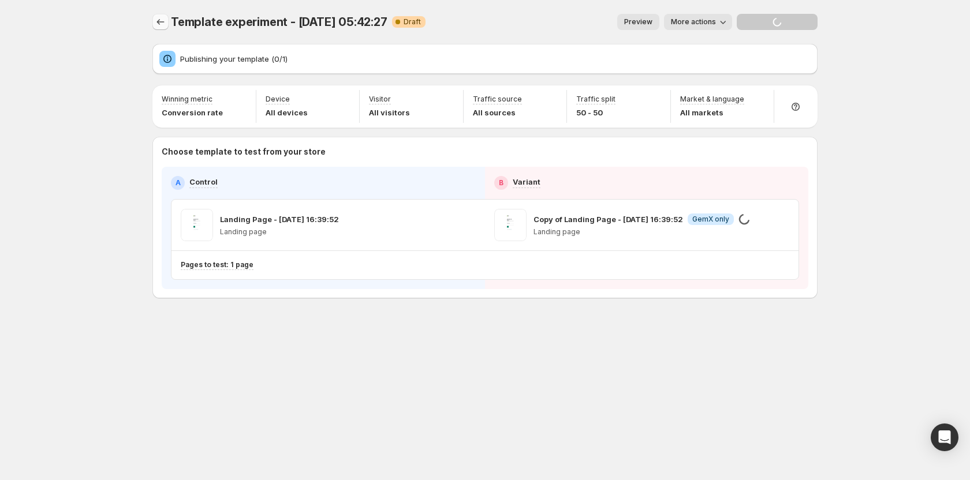
click at [162, 23] on icon "Experiments" at bounding box center [161, 22] width 12 height 12
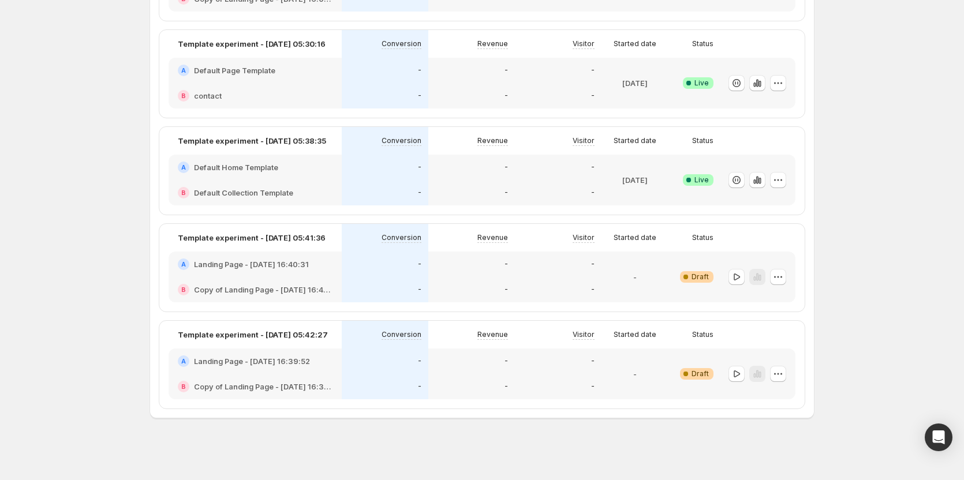
scroll to position [754, 0]
click at [737, 273] on icon "button" at bounding box center [737, 277] width 12 height 12
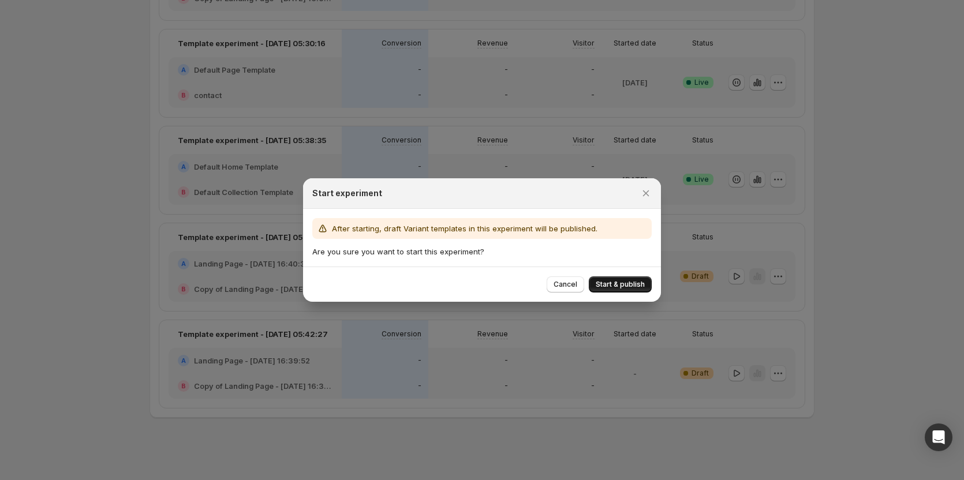
click at [636, 281] on span "Start & publish" at bounding box center [620, 284] width 49 height 9
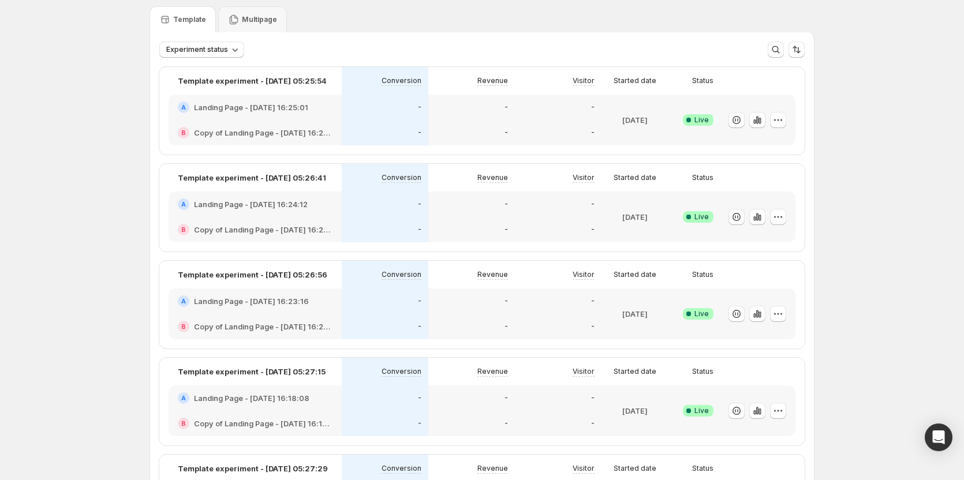
scroll to position [0, 0]
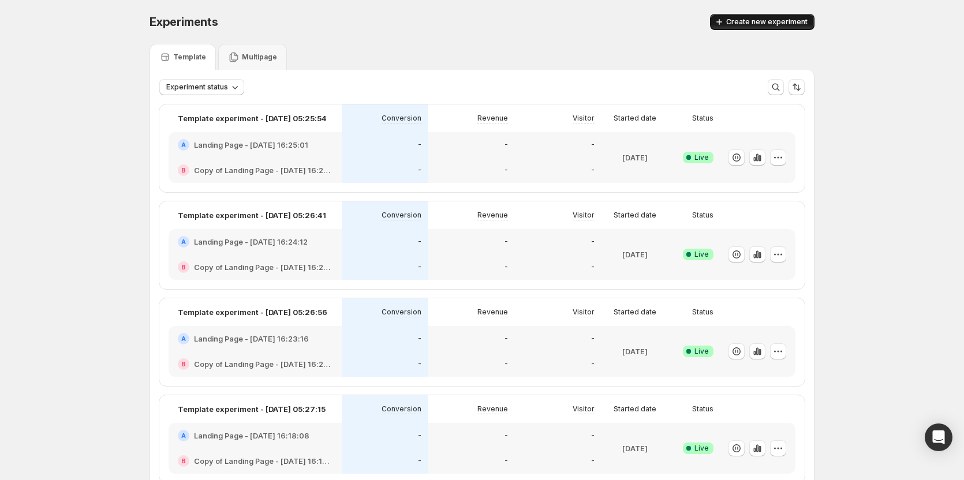
click at [743, 26] on span "Create new experiment" at bounding box center [766, 21] width 81 height 9
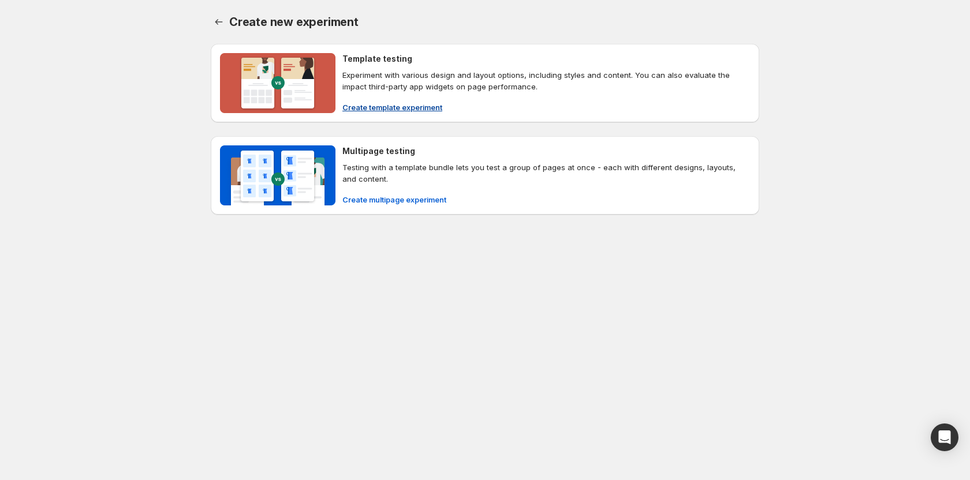
click at [378, 111] on span "Create template experiment" at bounding box center [392, 108] width 100 height 12
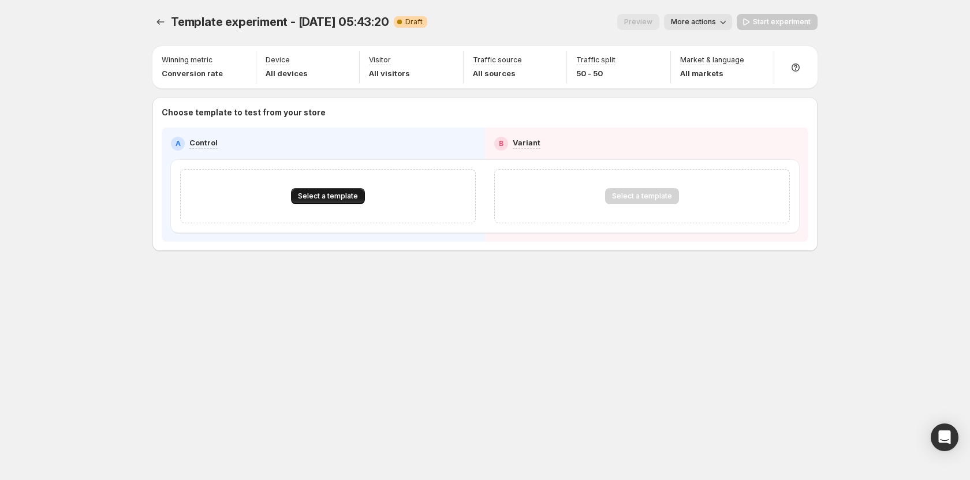
click at [335, 192] on span "Select a template" at bounding box center [328, 196] width 60 height 9
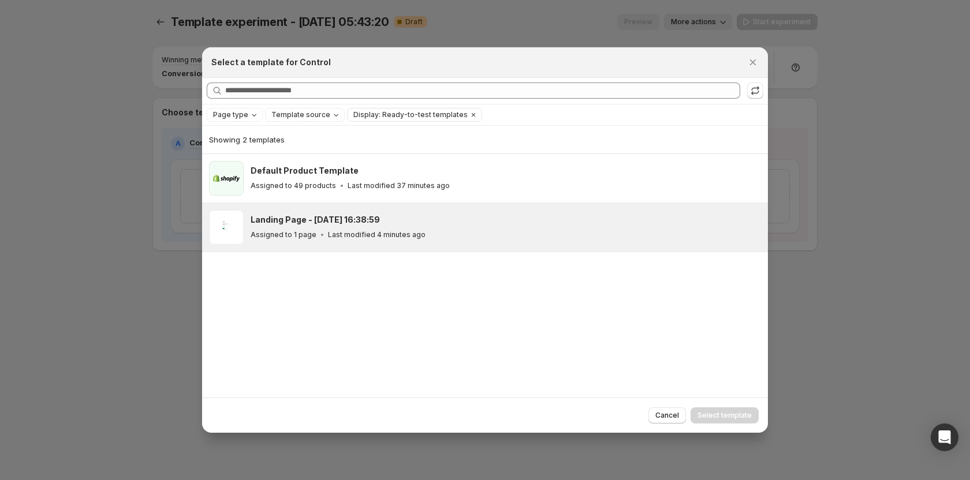
click at [338, 220] on h3 "Landing Page - [DATE] 16:38:59" at bounding box center [315, 220] width 129 height 12
click at [719, 415] on span "Select template" at bounding box center [725, 415] width 54 height 9
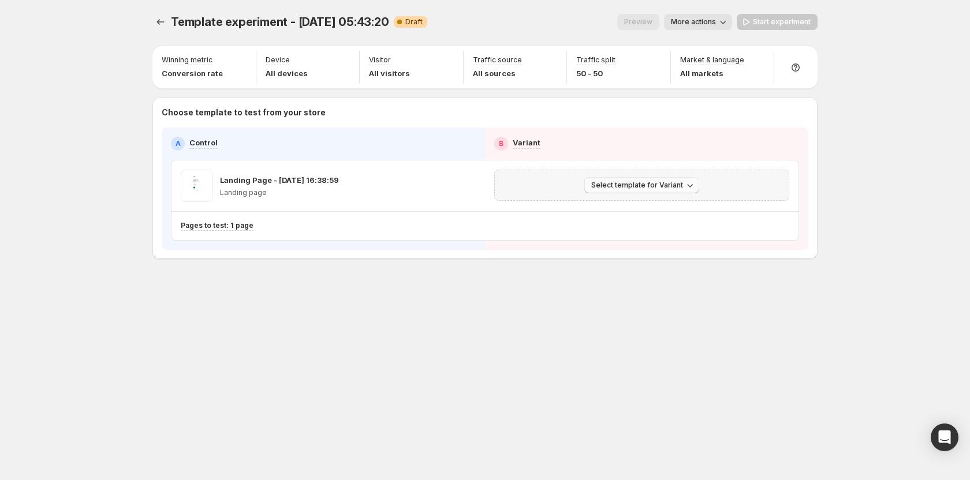
click at [643, 180] on button "Select template for Variant" at bounding box center [641, 185] width 115 height 16
click at [636, 227] on span "Create Variant based on Control" at bounding box center [644, 229] width 118 height 9
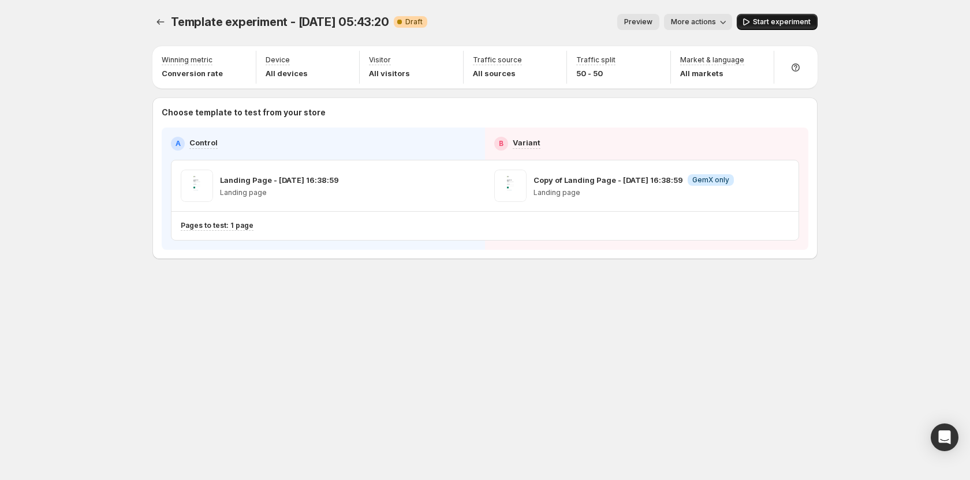
click at [762, 18] on span "Start experiment" at bounding box center [782, 21] width 58 height 9
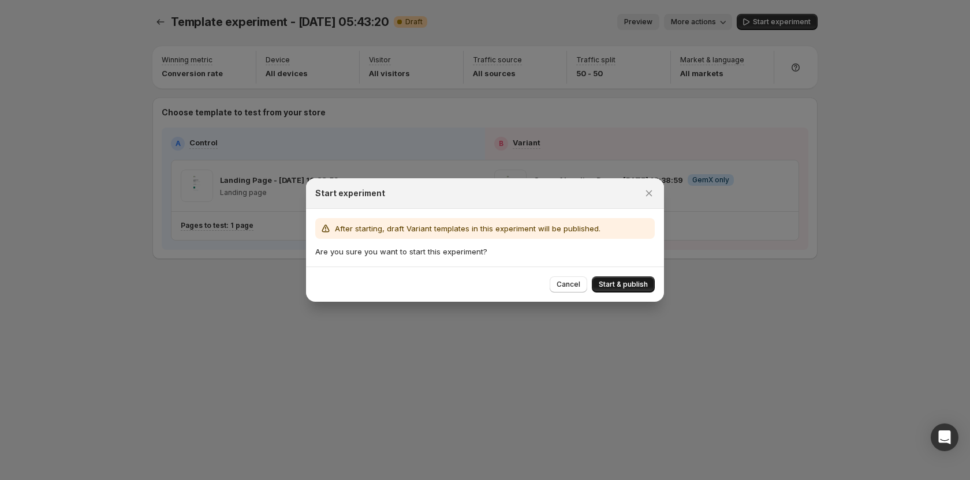
click at [616, 284] on span "Start & publish" at bounding box center [623, 284] width 49 height 9
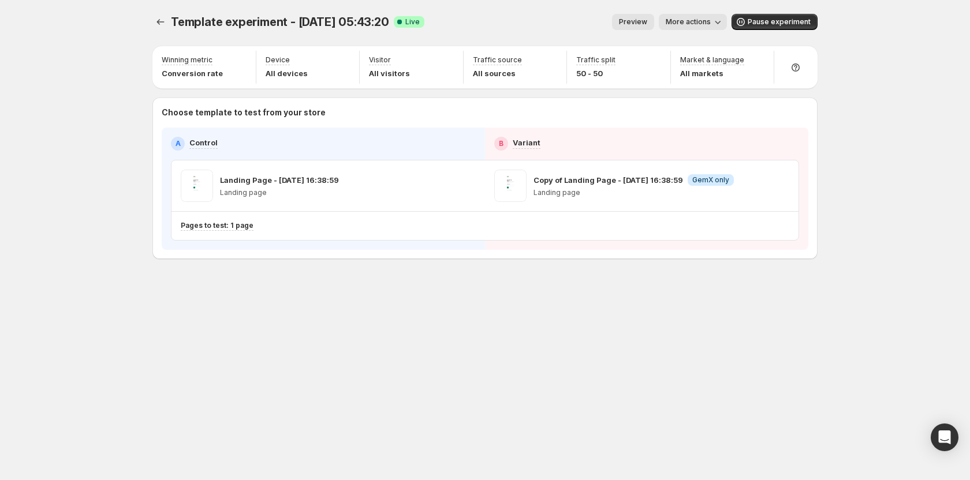
click at [610, 310] on div "Template experiment - Oct 15, 05:43:20. This page is ready Template experiment …" at bounding box center [485, 161] width 693 height 322
click at [163, 31] on div "Template experiment - Oct 15, 05:43:20. This page is ready Template experiment …" at bounding box center [484, 22] width 665 height 44
click at [163, 21] on icon "Experiments" at bounding box center [161, 22] width 12 height 12
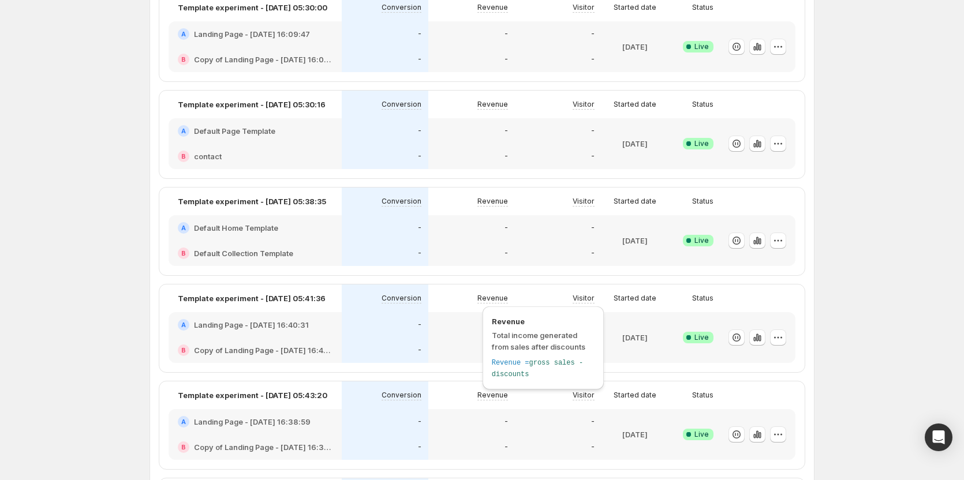
scroll to position [851, 0]
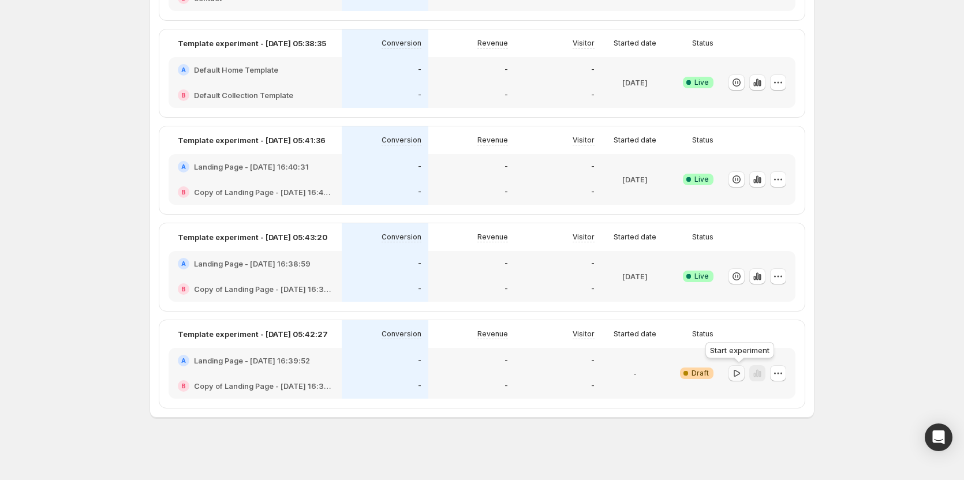
click at [745, 369] on button "button" at bounding box center [737, 374] width 16 height 16
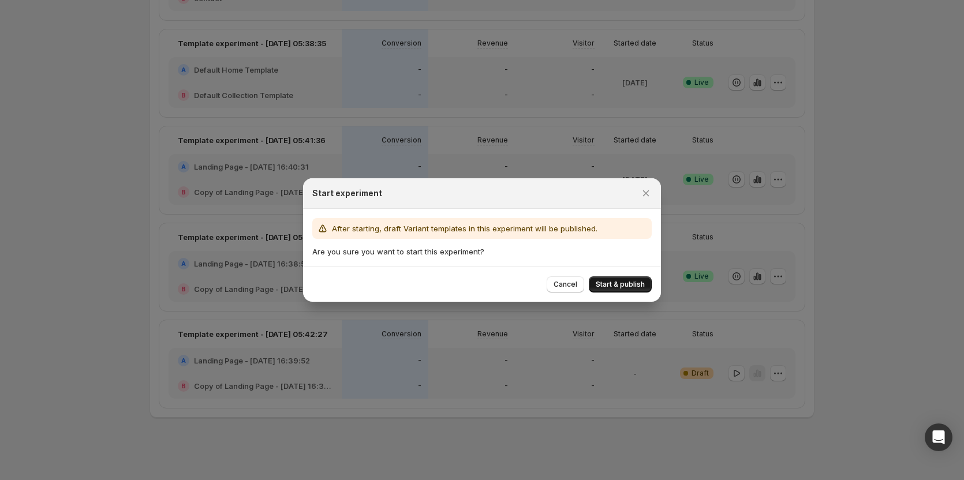
click at [627, 277] on button "Start & publish" at bounding box center [620, 285] width 63 height 16
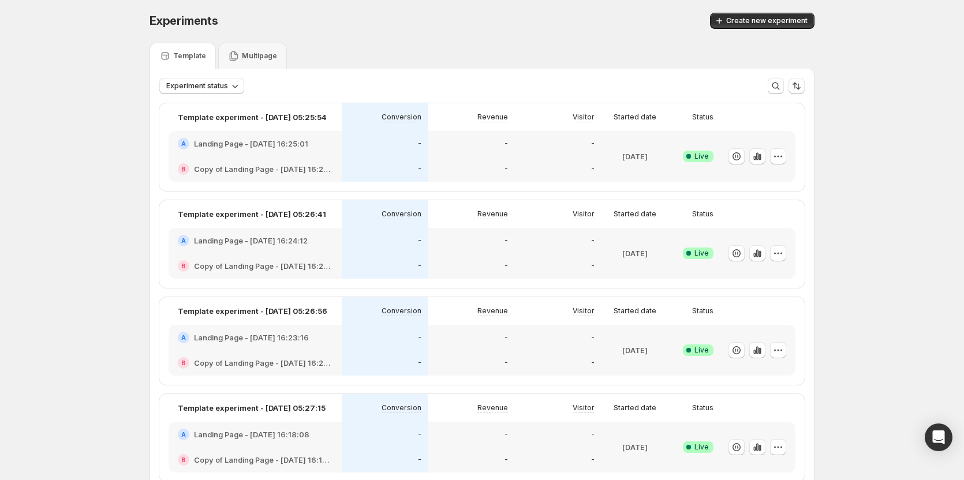
scroll to position [0, 0]
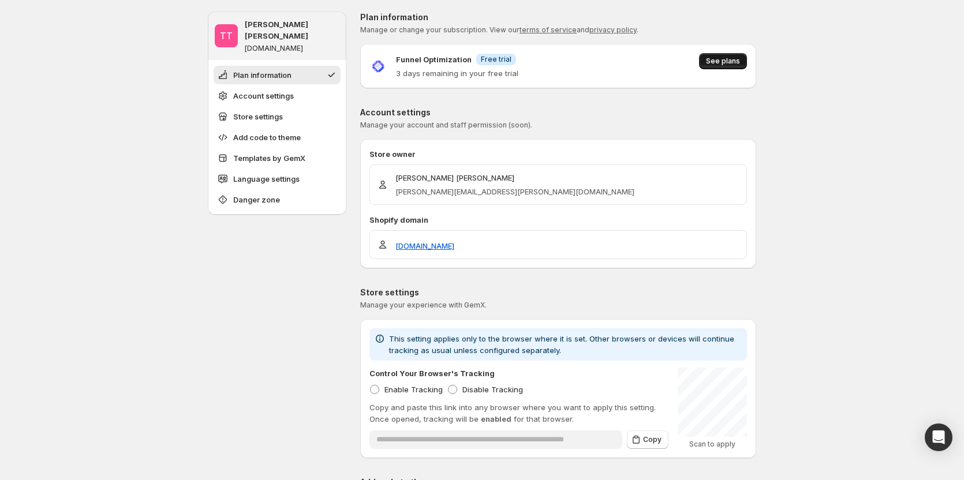
click at [737, 58] on span "See plans" at bounding box center [723, 61] width 34 height 9
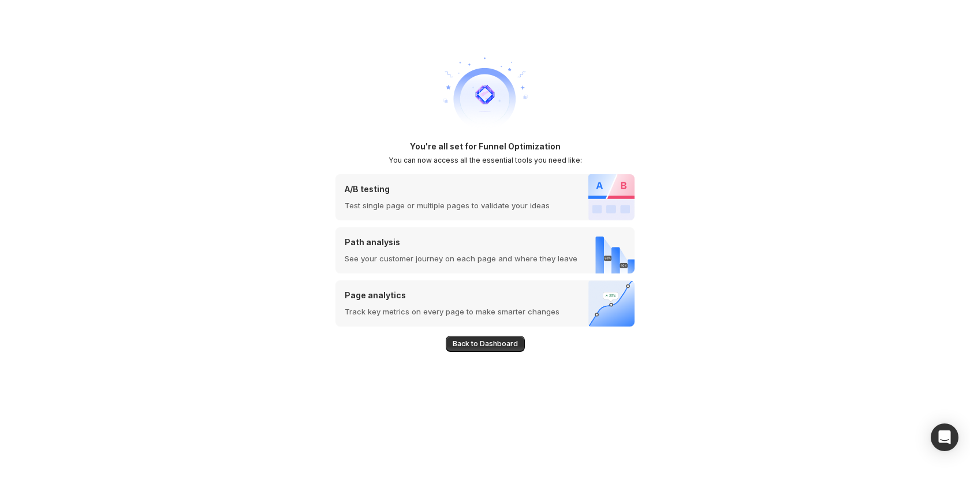
click at [469, 341] on span "Back to Dashboard" at bounding box center [485, 344] width 65 height 9
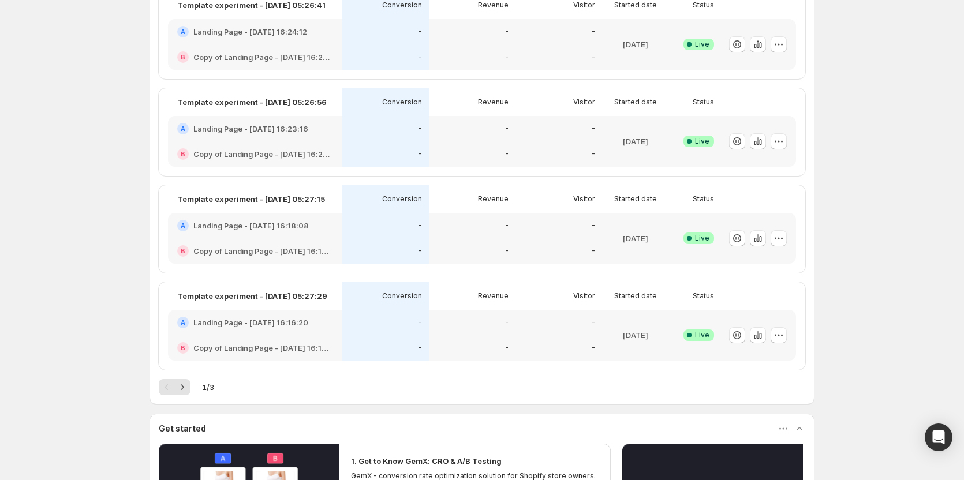
scroll to position [520, 0]
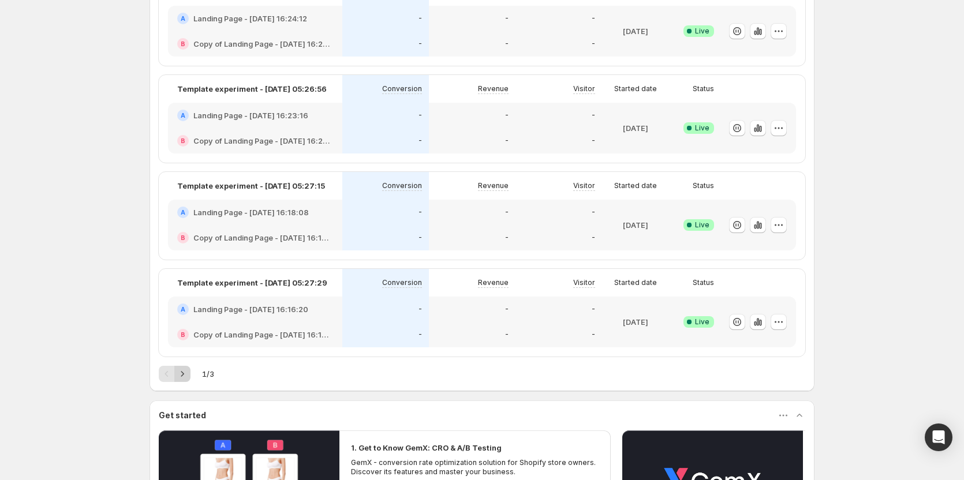
click at [188, 372] on icon "Next" at bounding box center [183, 374] width 12 height 12
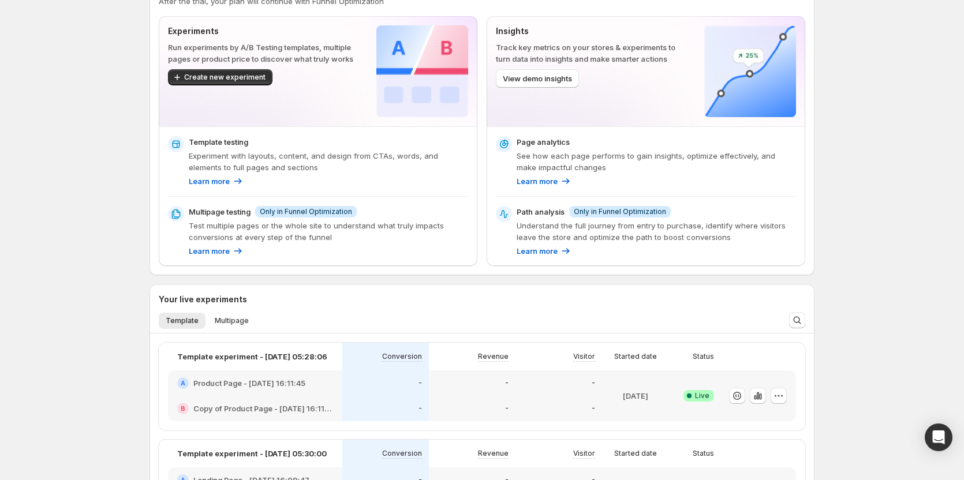
scroll to position [0, 0]
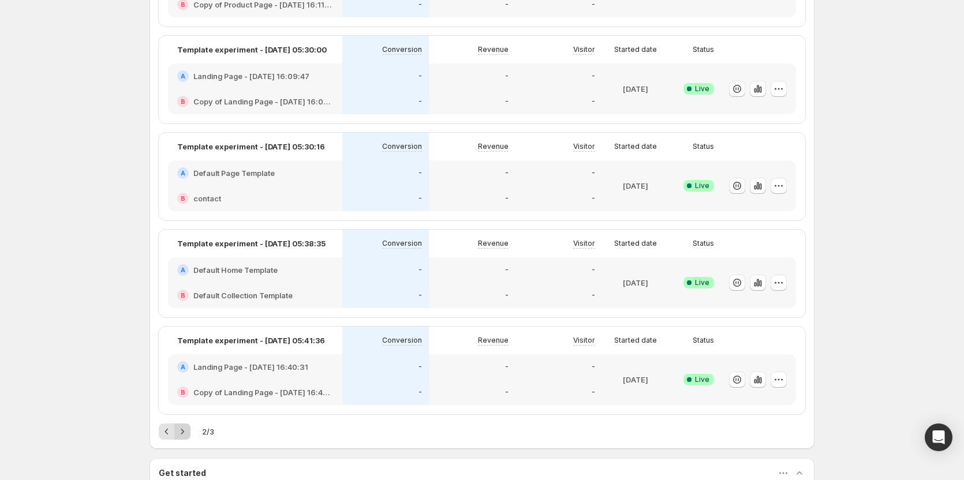
click at [184, 435] on icon "Next" at bounding box center [183, 432] width 12 height 12
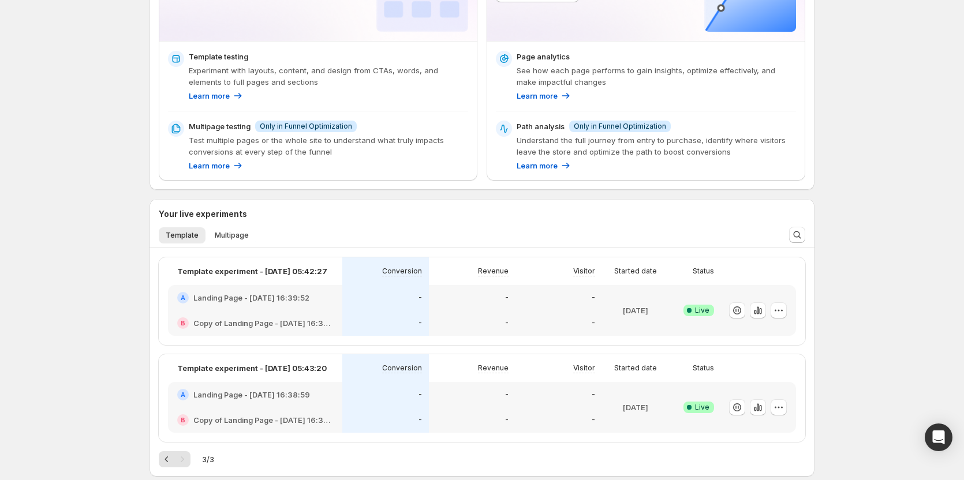
scroll to position [114, 0]
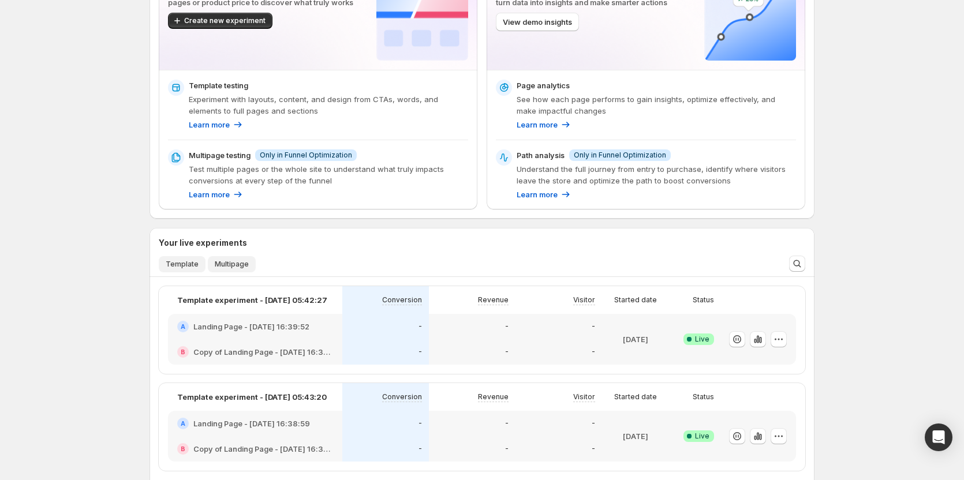
click at [233, 267] on span "Multipage" at bounding box center [232, 264] width 34 height 9
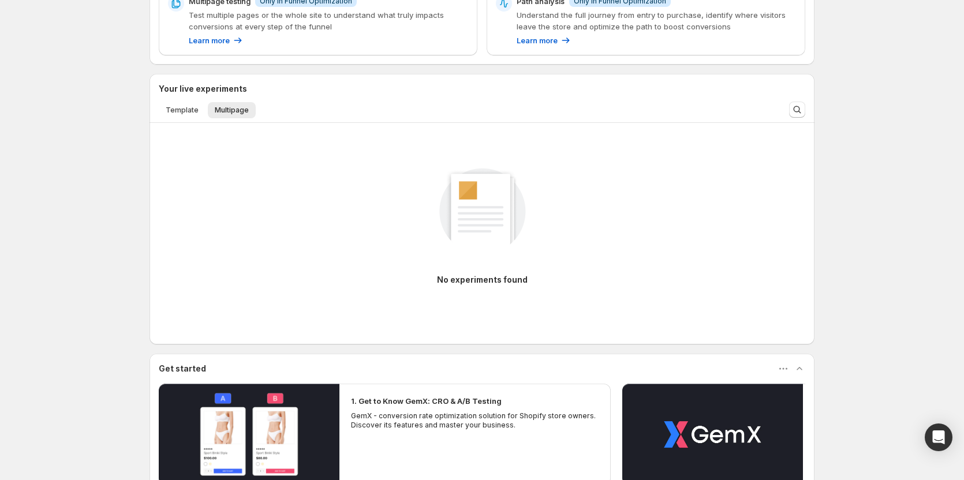
scroll to position [230, 0]
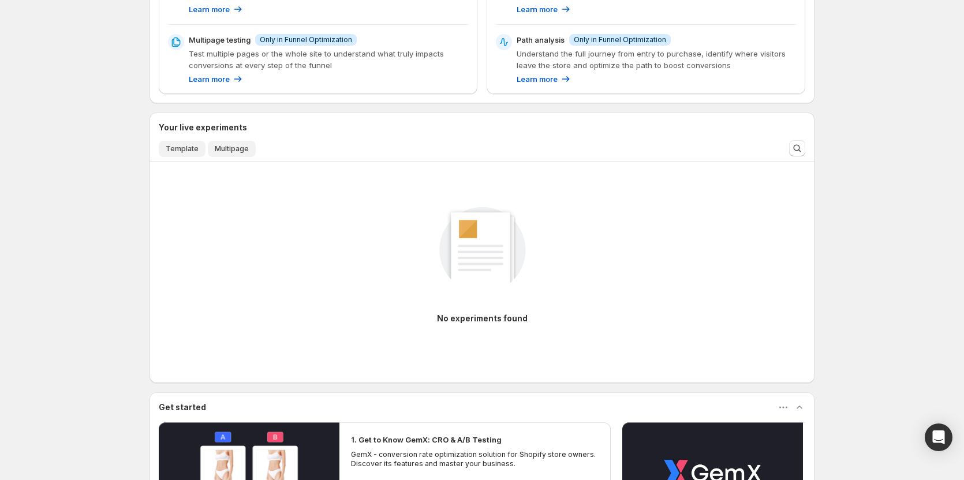
click at [189, 143] on button "Template" at bounding box center [182, 149] width 47 height 16
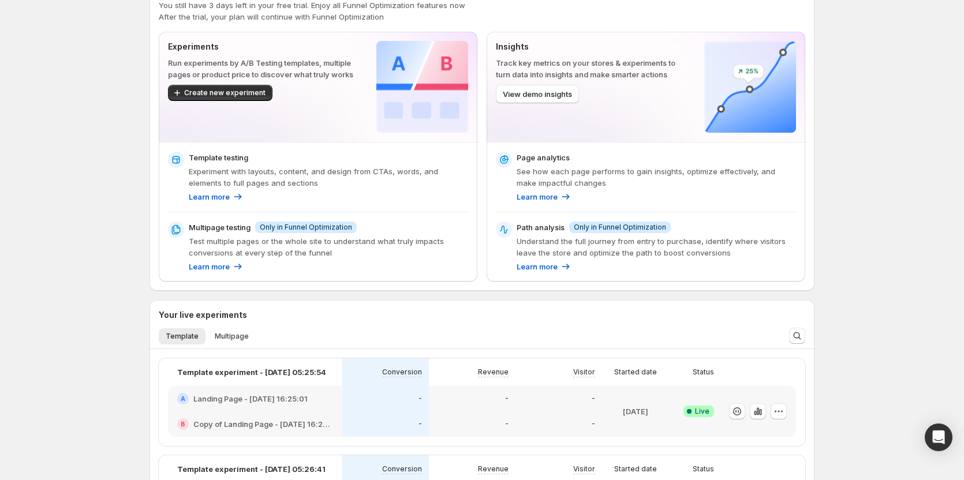
scroll to position [0, 0]
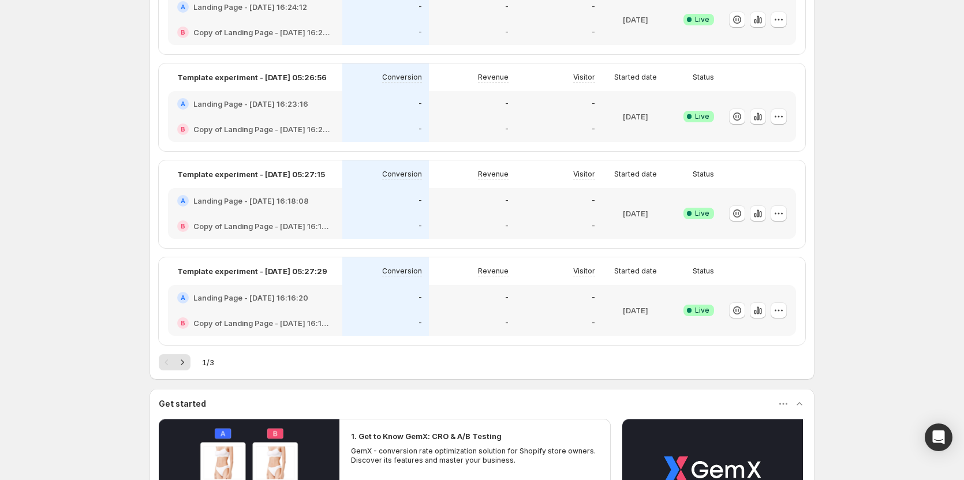
scroll to position [693, 0]
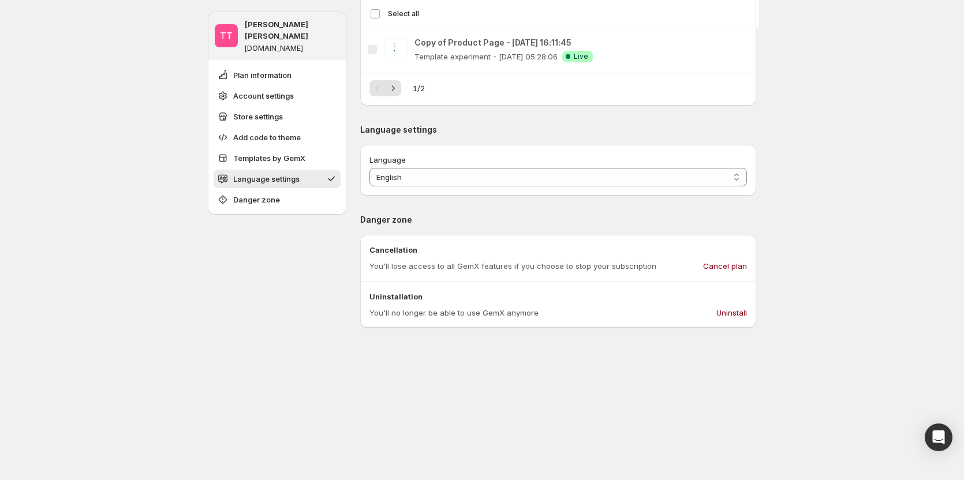
scroll to position [1156, 0]
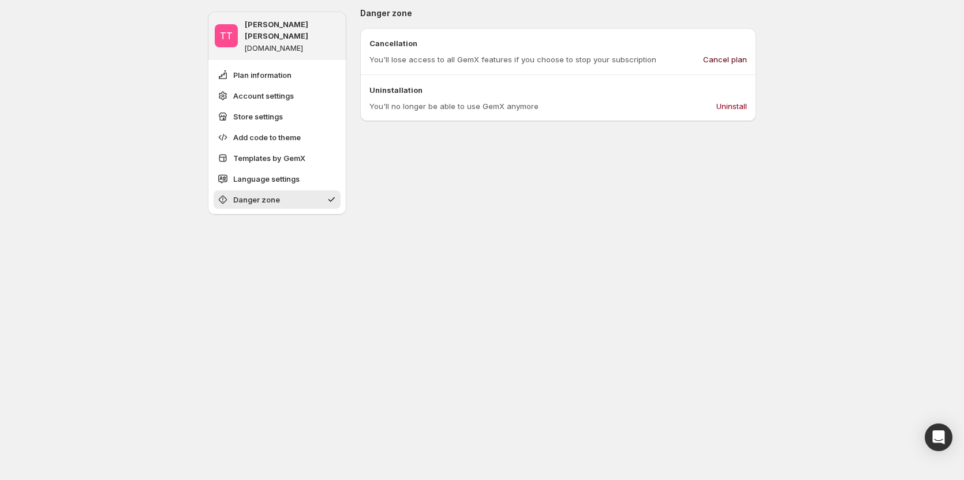
click at [722, 53] on button "Cancel plan" at bounding box center [725, 59] width 58 height 18
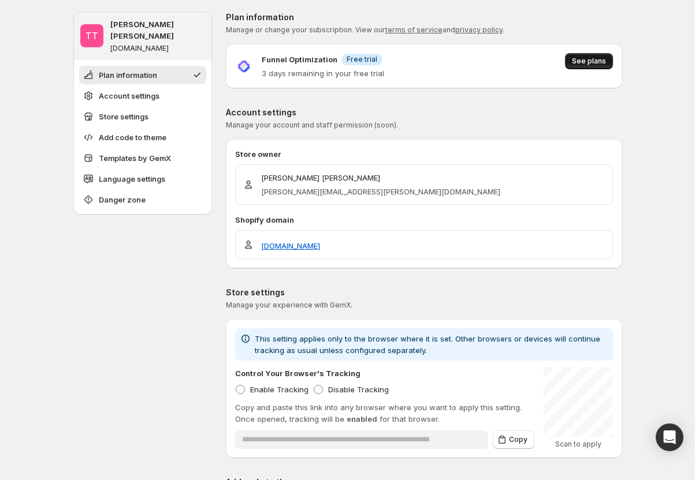
click at [590, 57] on button "See plans" at bounding box center [589, 61] width 48 height 16
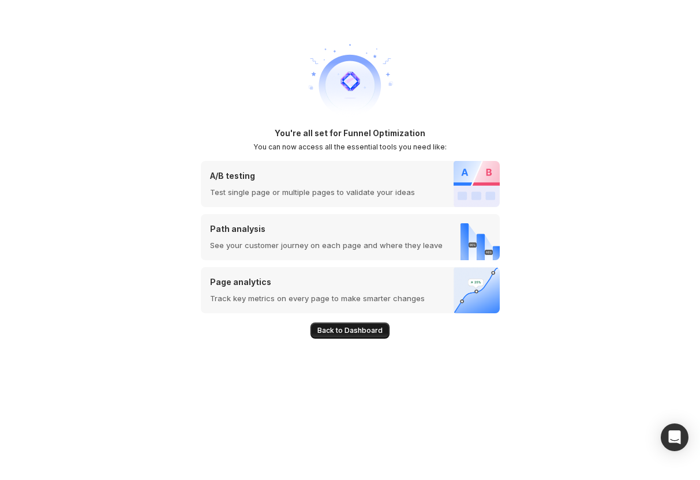
click at [363, 328] on span "Back to Dashboard" at bounding box center [350, 330] width 65 height 9
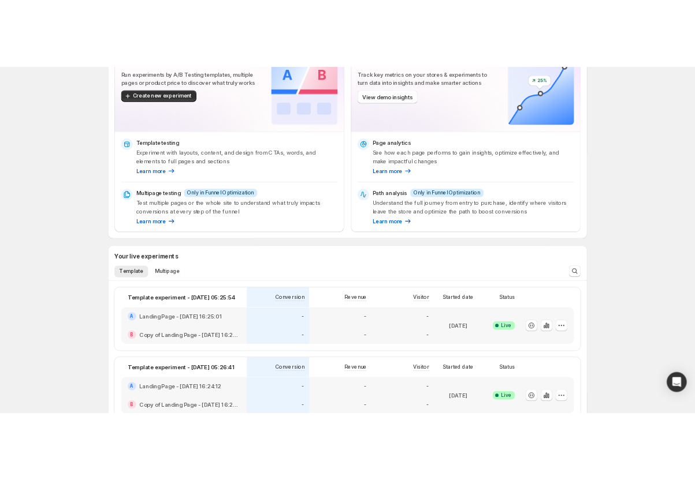
scroll to position [115, 0]
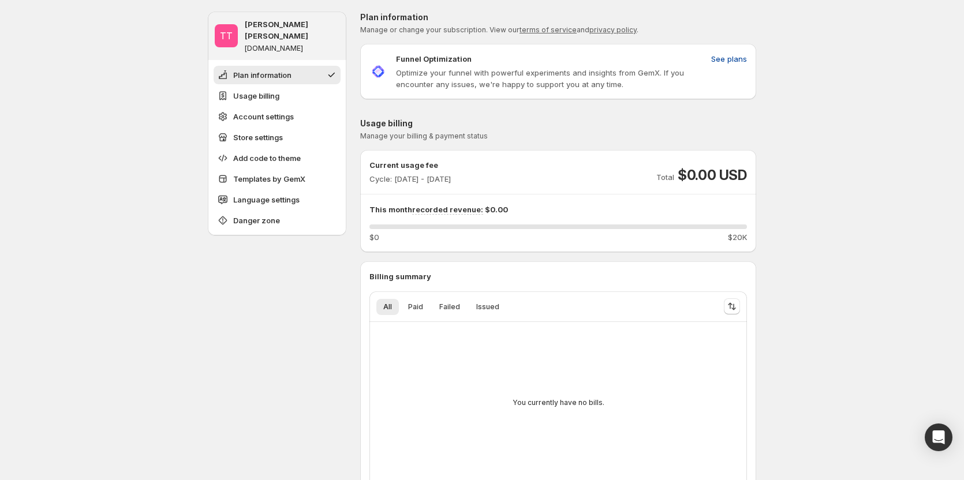
click at [740, 55] on span "See plans" at bounding box center [729, 59] width 36 height 12
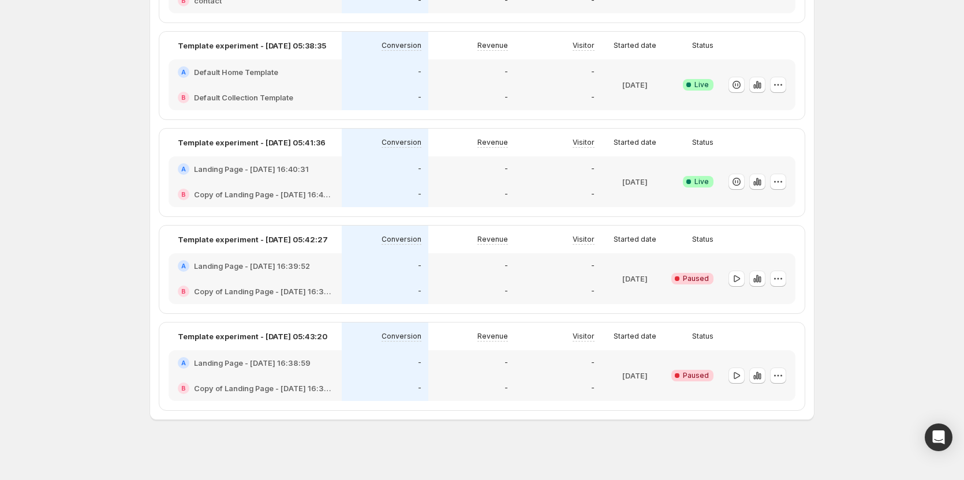
scroll to position [851, 0]
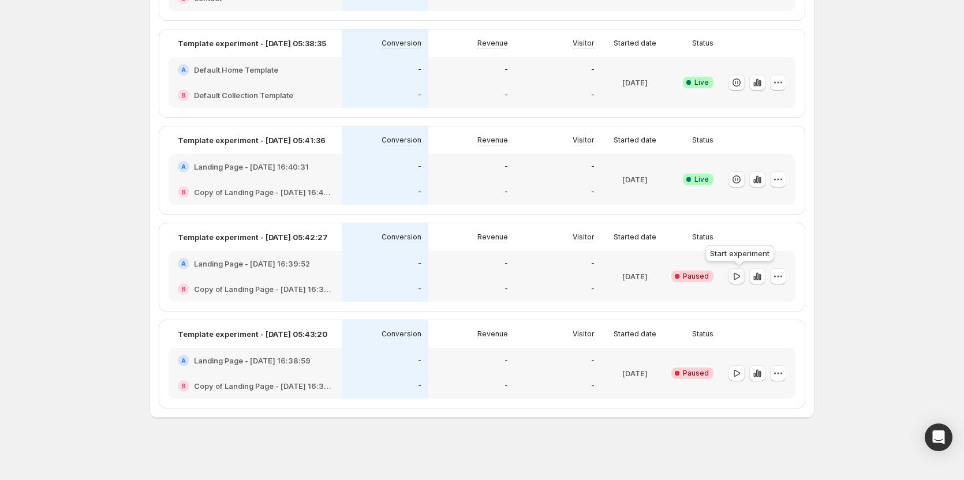
click at [735, 278] on icon "button" at bounding box center [737, 277] width 12 height 12
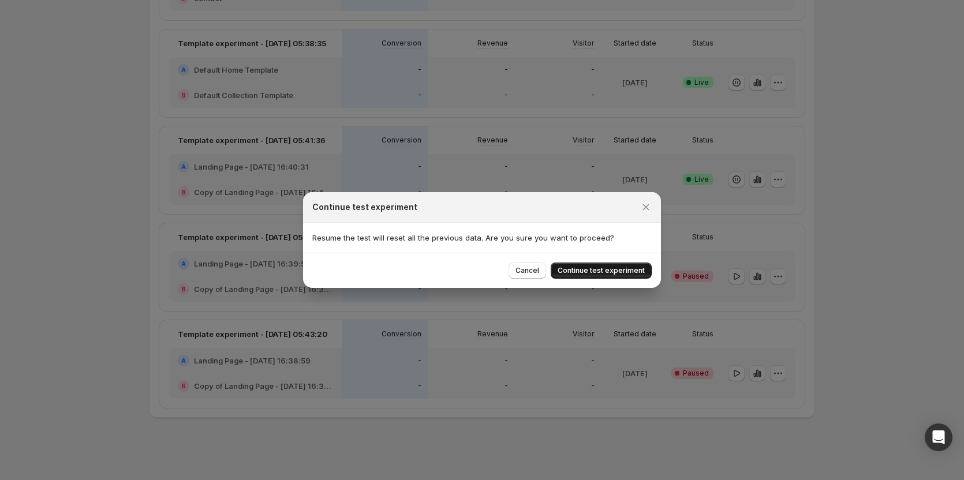
click at [621, 274] on span "Continue test experiment" at bounding box center [601, 270] width 87 height 9
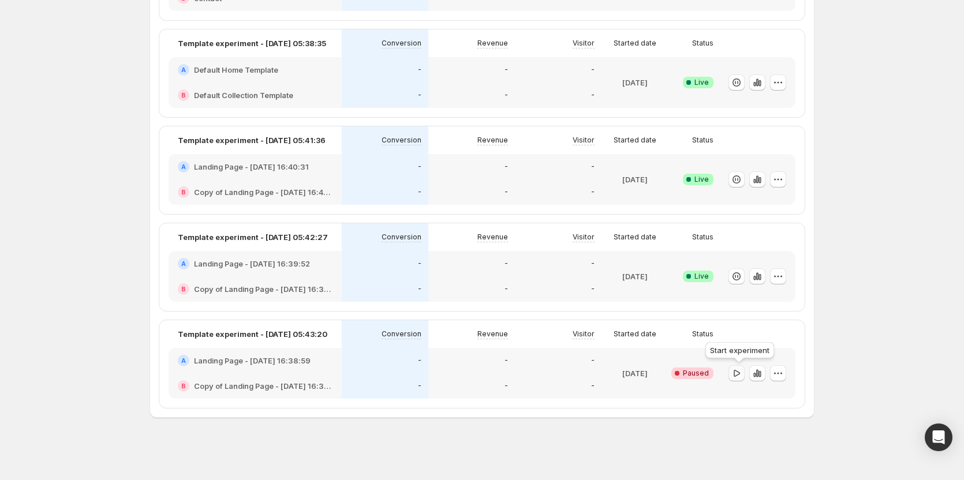
click at [740, 374] on icon "button" at bounding box center [737, 374] width 12 height 12
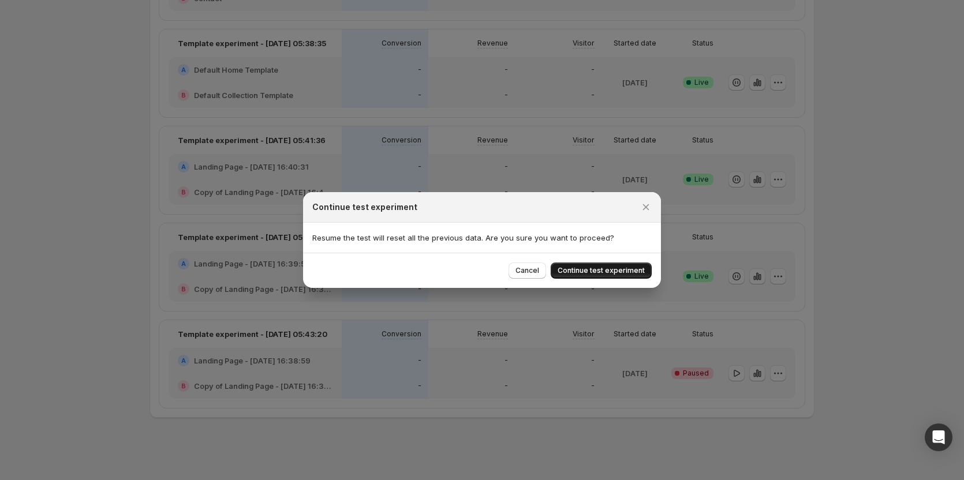
click at [625, 275] on button "Continue test experiment" at bounding box center [601, 271] width 101 height 16
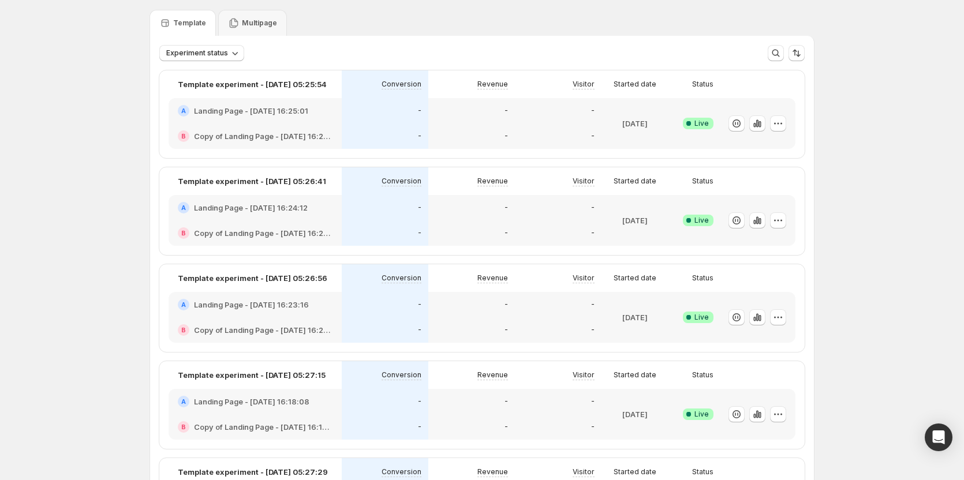
scroll to position [0, 0]
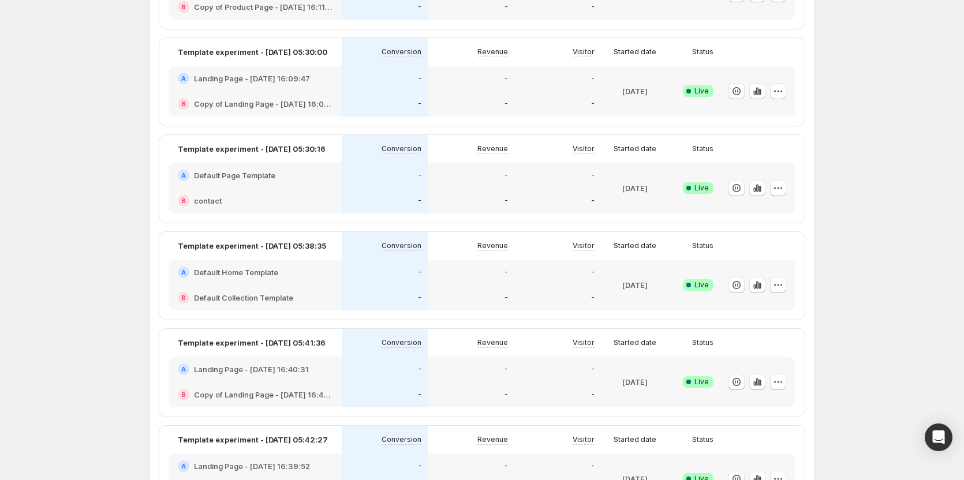
scroll to position [620, 0]
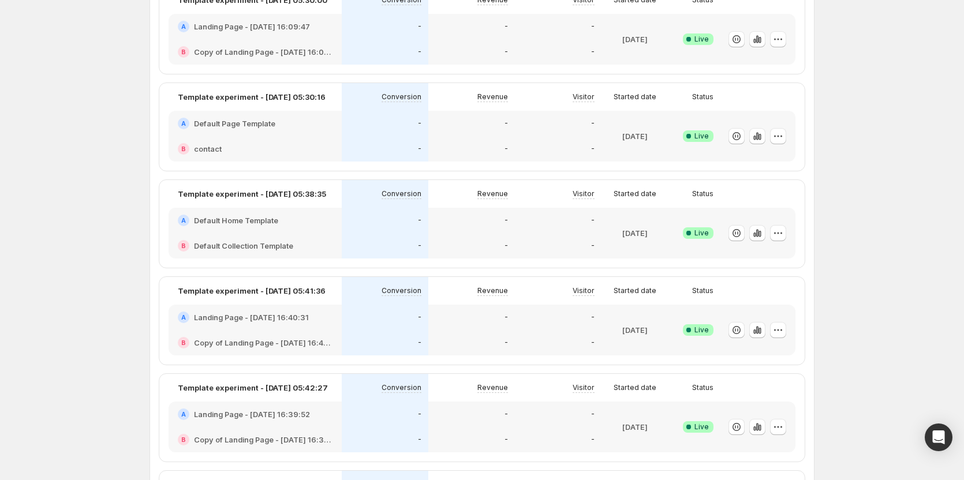
scroll to position [678, 0]
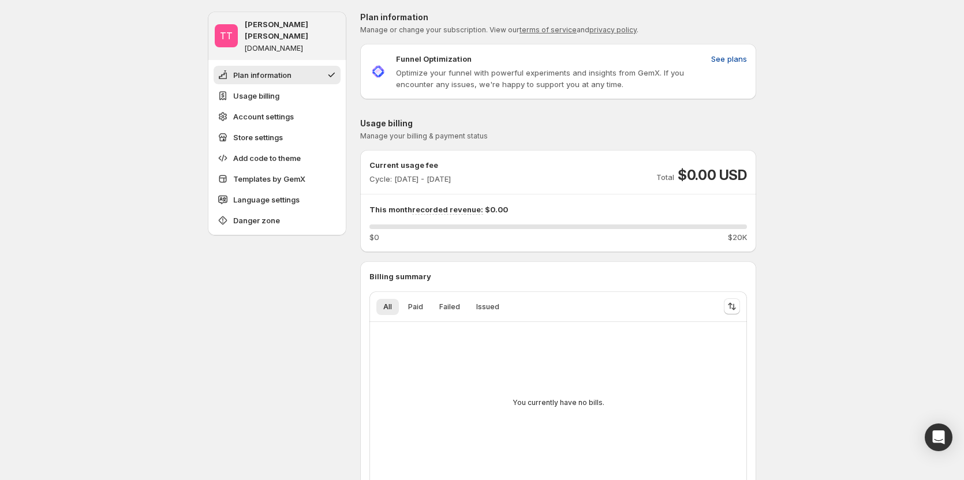
click at [739, 60] on span "See plans" at bounding box center [729, 59] width 36 height 12
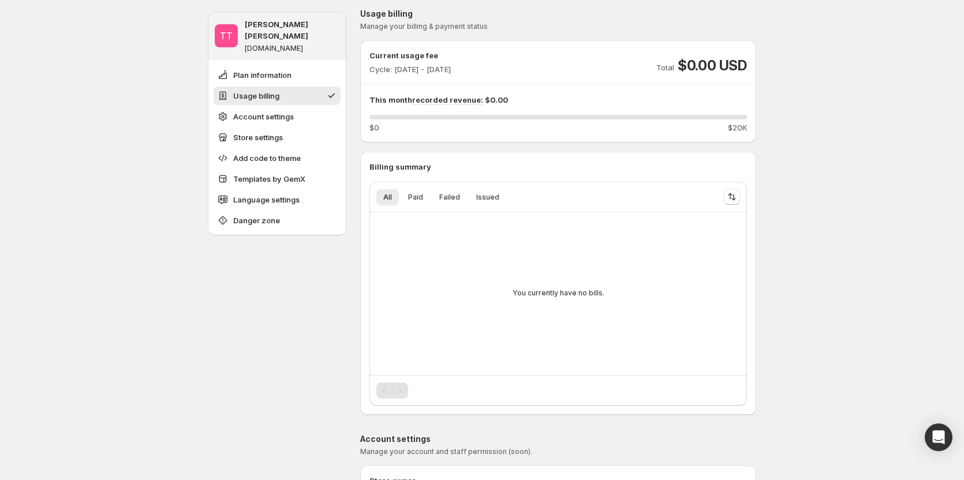
scroll to position [115, 0]
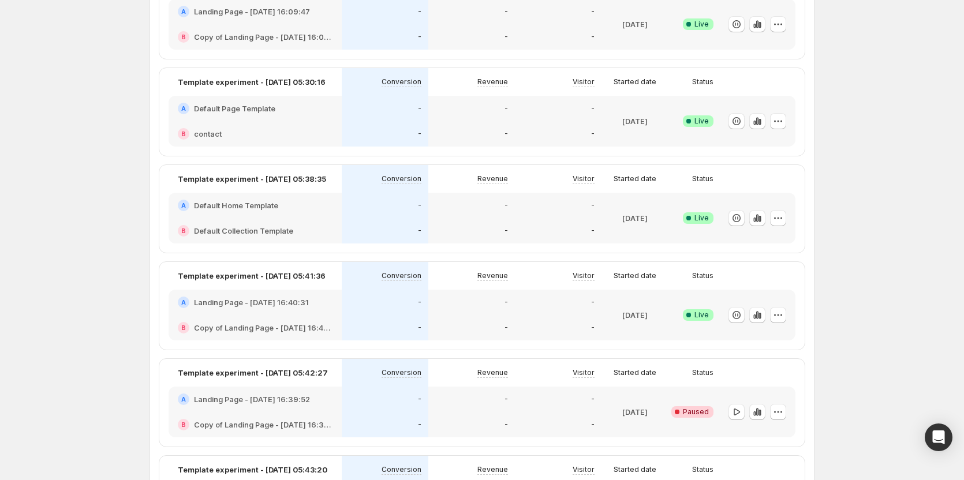
scroll to position [851, 0]
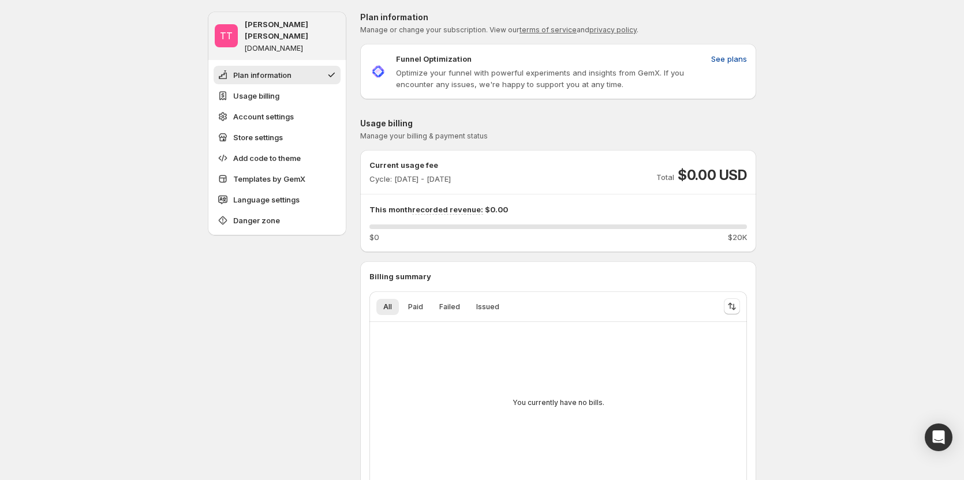
click at [725, 62] on span "See plans" at bounding box center [729, 59] width 36 height 12
click at [732, 63] on span "See plans" at bounding box center [729, 59] width 36 height 12
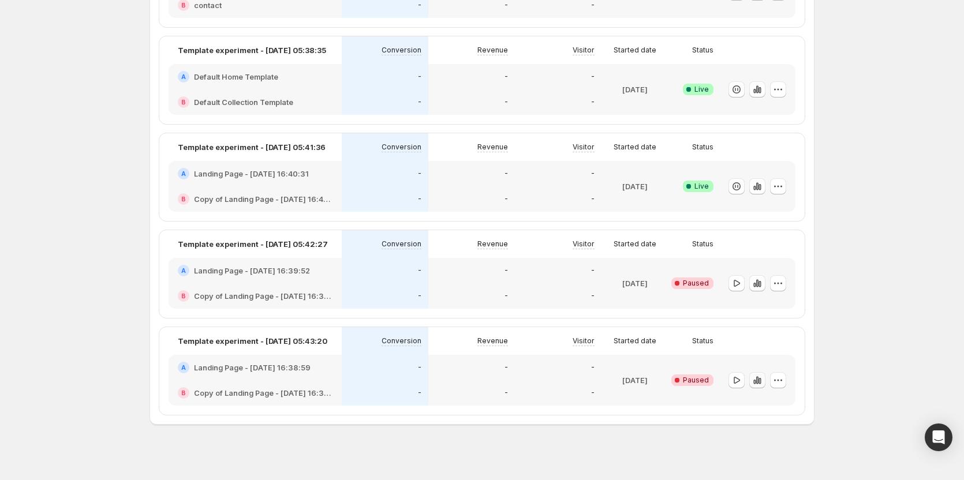
scroll to position [851, 0]
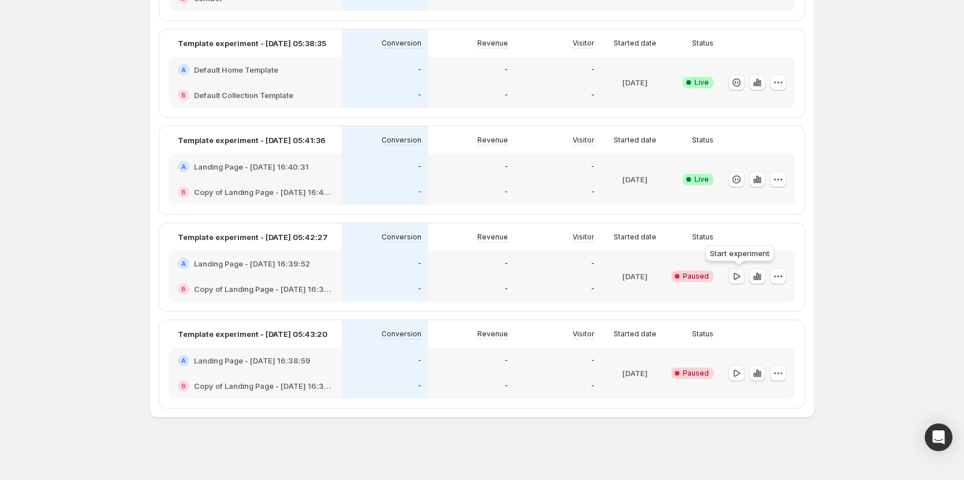
click at [745, 274] on button "button" at bounding box center [737, 277] width 16 height 16
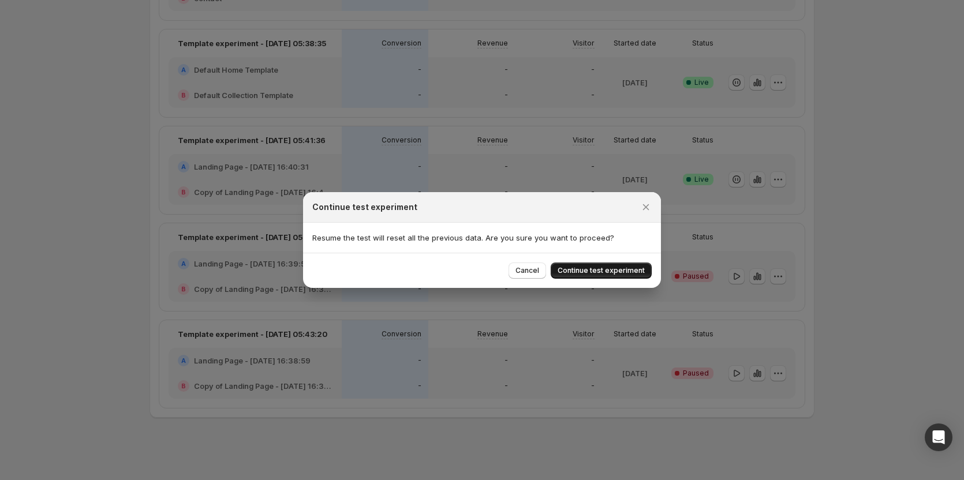
click at [606, 272] on span "Continue test experiment" at bounding box center [601, 270] width 87 height 9
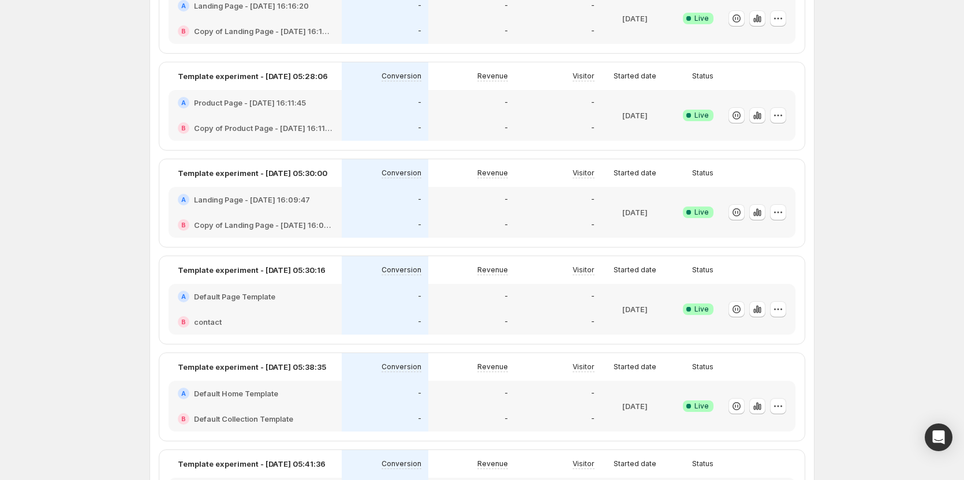
scroll to position [505, 0]
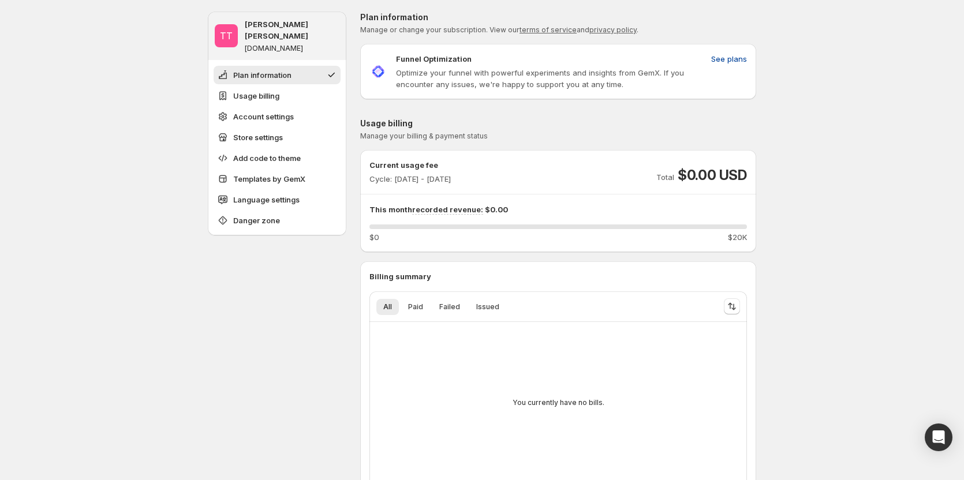
click at [732, 57] on span "See plans" at bounding box center [729, 59] width 36 height 12
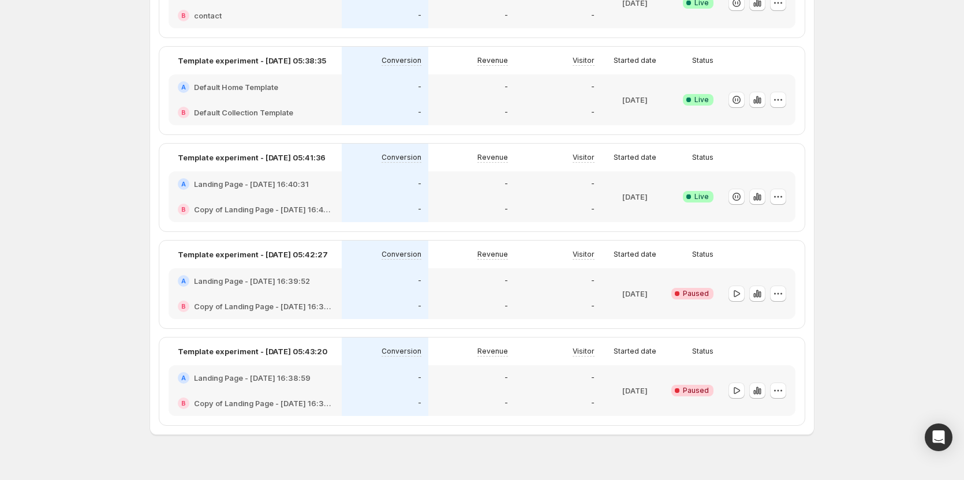
scroll to position [851, 0]
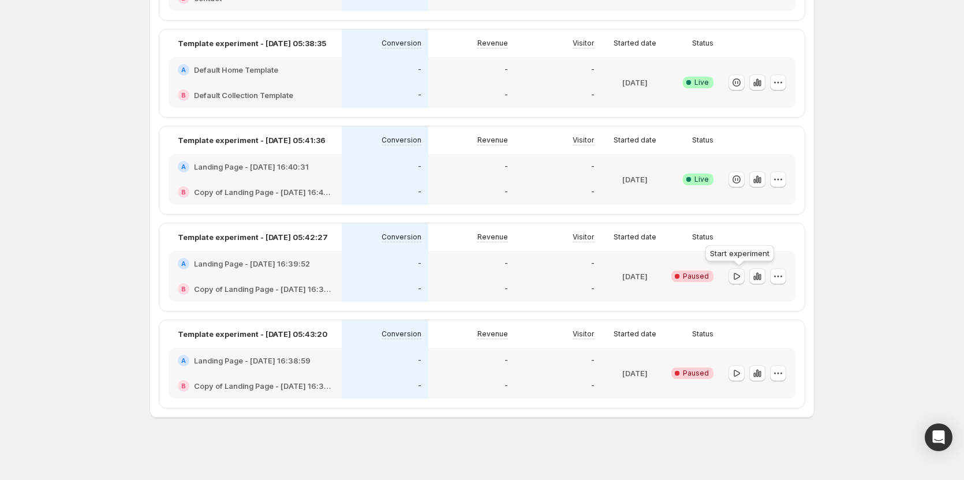
click at [735, 278] on icon "button" at bounding box center [737, 277] width 12 height 12
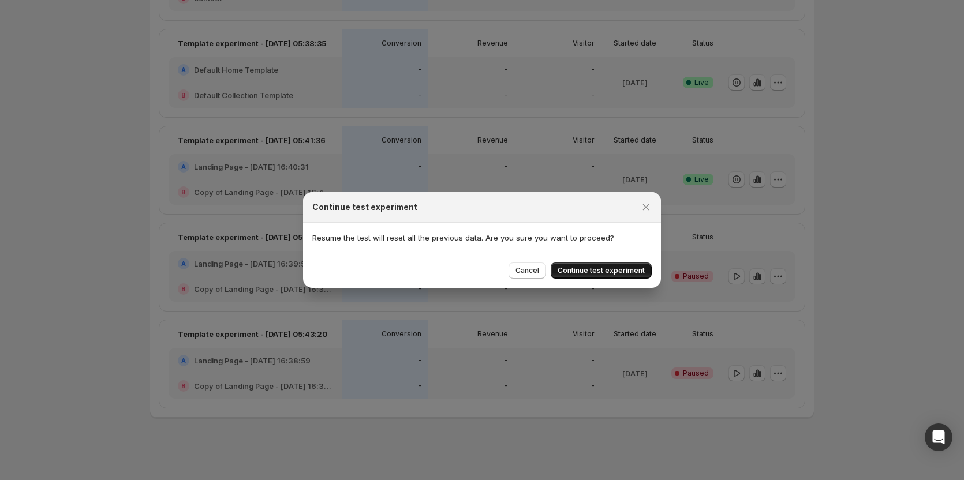
click at [595, 271] on span "Continue test experiment" at bounding box center [601, 270] width 87 height 9
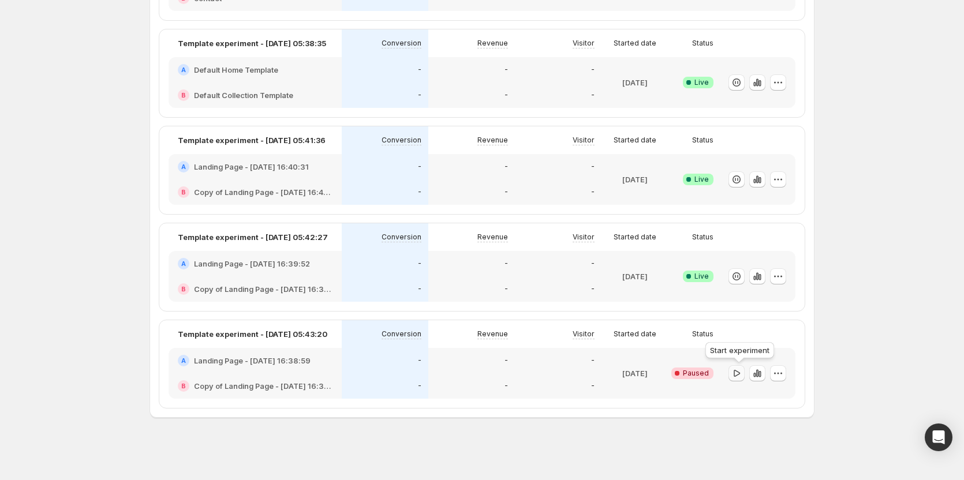
click at [735, 372] on icon "button" at bounding box center [737, 374] width 12 height 12
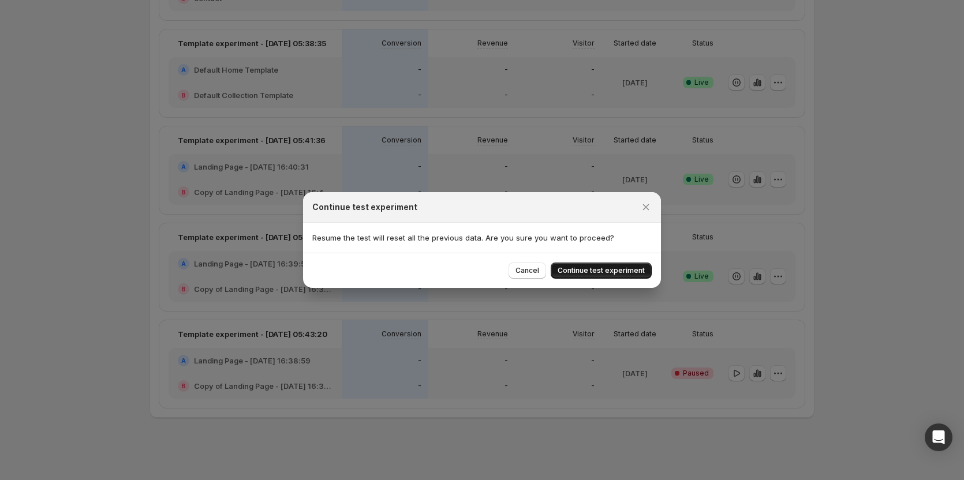
click at [613, 278] on button "Continue test experiment" at bounding box center [601, 271] width 101 height 16
